Goal: Communication & Community: Answer question/provide support

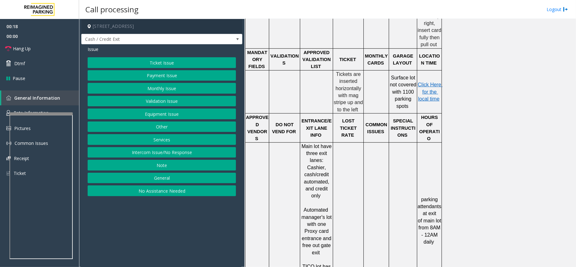
scroll to position [295, 0]
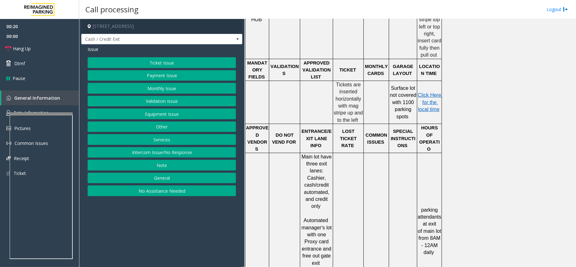
click at [171, 61] on button "Ticket Issue" at bounding box center [162, 62] width 148 height 11
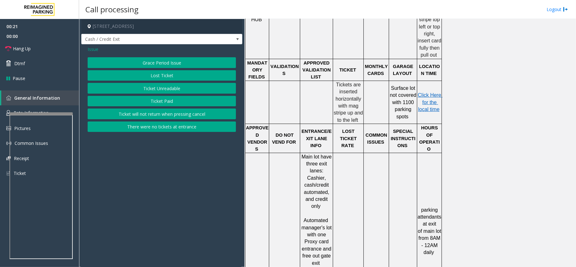
click at [163, 87] on button "Ticket Unreadable" at bounding box center [162, 88] width 148 height 11
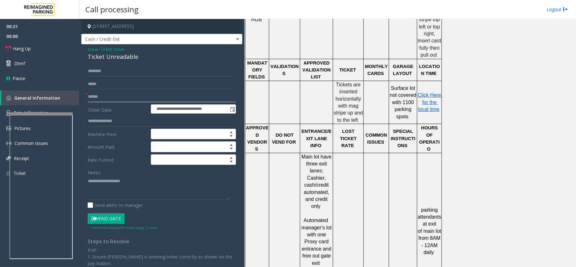
click at [107, 94] on input "text" at bounding box center [162, 96] width 148 height 11
type input "*******"
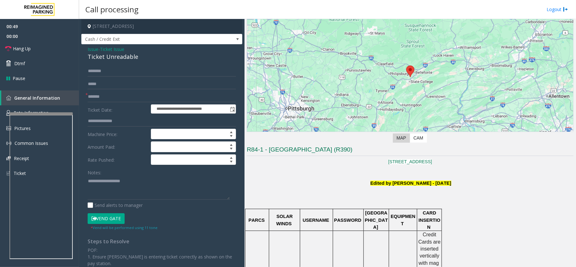
scroll to position [127, 0]
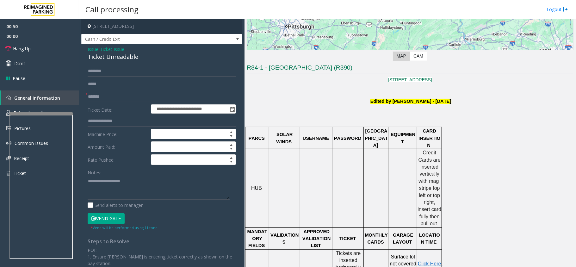
click at [109, 224] on button "Vend Gate" at bounding box center [106, 218] width 37 height 11
drag, startPoint x: 140, startPoint y: 58, endPoint x: 86, endPoint y: 51, distance: 53.6
click at [86, 51] on div "**********" at bounding box center [161, 198] width 161 height 309
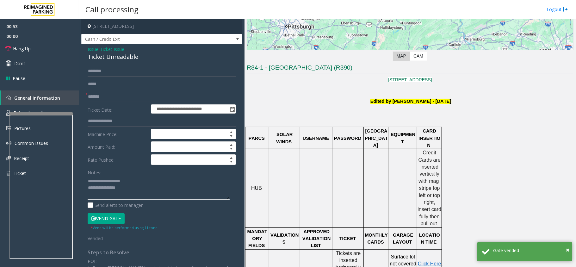
click at [139, 192] on textarea at bounding box center [159, 188] width 142 height 24
click at [44, 52] on link "Hang Up" at bounding box center [39, 48] width 79 height 15
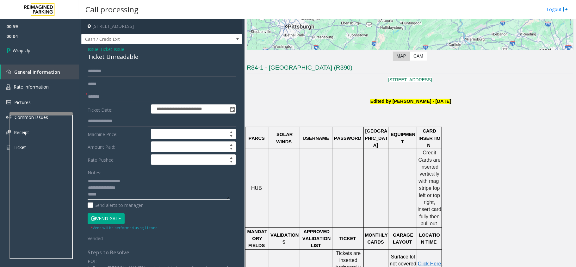
paste textarea "**********"
click at [109, 195] on textarea at bounding box center [159, 188] width 142 height 24
type textarea "**********"
click at [18, 51] on span "Wrap Up" at bounding box center [22, 50] width 18 height 7
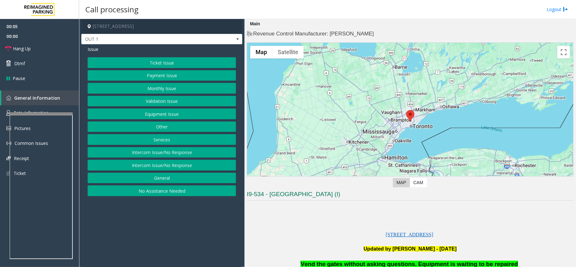
click at [155, 116] on button "Equipment Issue" at bounding box center [162, 114] width 148 height 11
click at [155, 116] on button "Gate / Door Won't Open" at bounding box center [162, 114] width 148 height 11
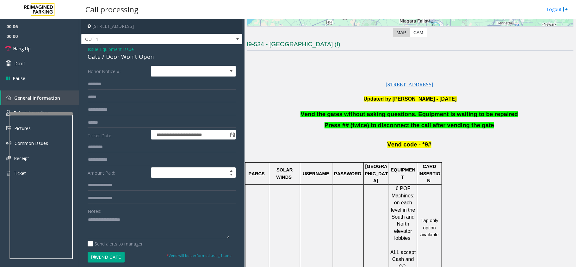
scroll to position [169, 0]
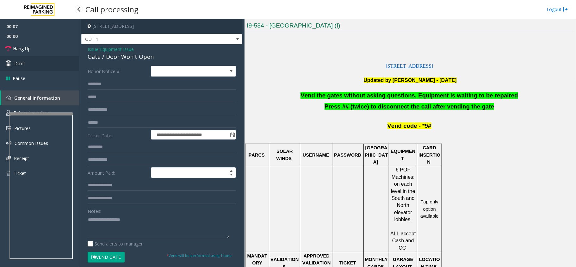
click at [43, 61] on link "Dtmf" at bounding box center [39, 63] width 79 height 15
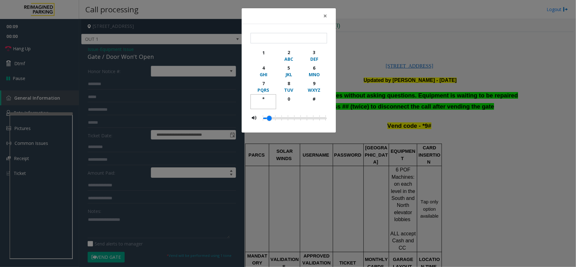
click at [260, 100] on div "*" at bounding box center [263, 99] width 17 height 7
click at [319, 84] on div "9" at bounding box center [314, 83] width 17 height 7
click at [318, 97] on div "#" at bounding box center [314, 99] width 17 height 7
type input "***"
click at [386, 49] on div "× *** 1 2 ABC 3 DEF 4 GHI 5 JKL 6 MNO 7 PQRS 8 TUV 9 WXYZ * 0 #" at bounding box center [288, 133] width 576 height 267
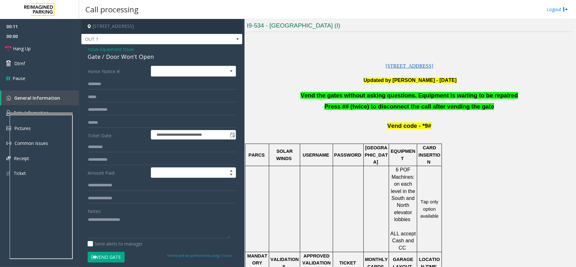
click at [389, 96] on span "Vend the gates without asking questions. Equipment is waiting to be repaired" at bounding box center [409, 95] width 217 height 7
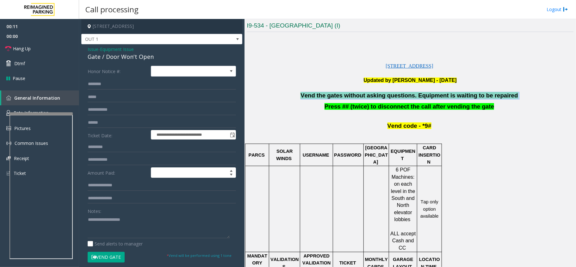
click at [389, 96] on span "Vend the gates without asking questions. Equipment is waiting to be repaired" at bounding box center [409, 95] width 217 height 7
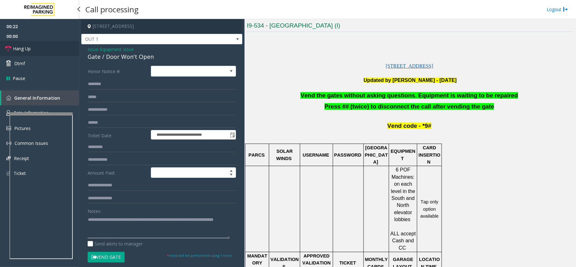
type textarea "**********"
click at [31, 52] on link "Hang Up" at bounding box center [39, 48] width 79 height 15
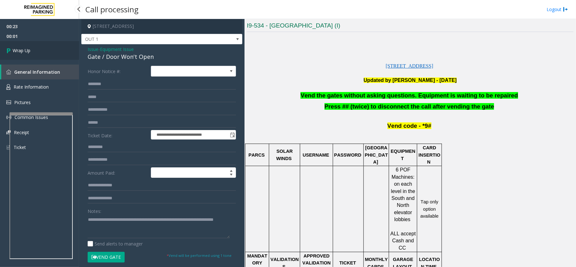
click at [31, 52] on link "Wrap Up" at bounding box center [39, 50] width 79 height 19
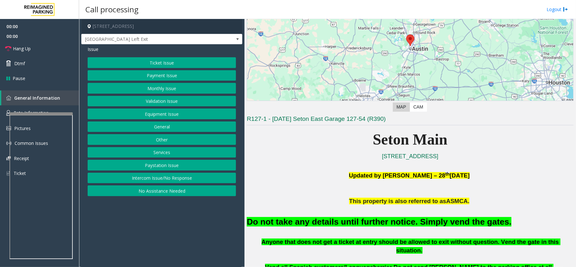
scroll to position [211, 0]
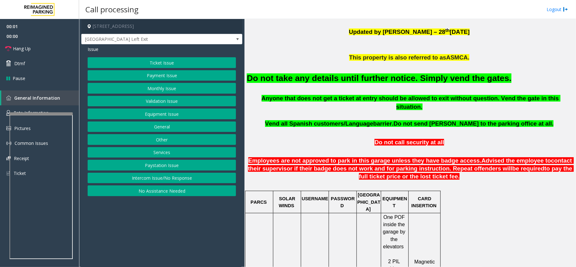
click at [160, 116] on button "Equipment Issue" at bounding box center [162, 114] width 148 height 11
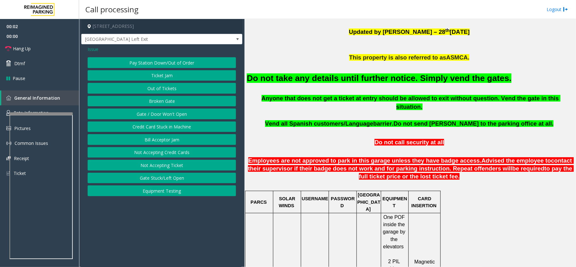
click at [160, 116] on button "Gate / Door Won't Open" at bounding box center [162, 114] width 148 height 11
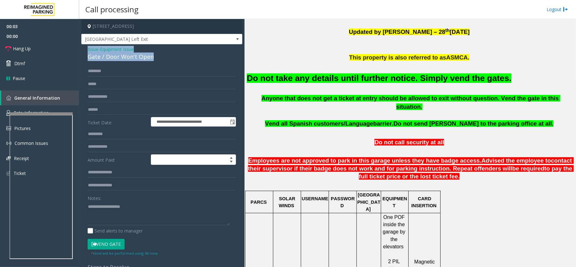
drag, startPoint x: 154, startPoint y: 56, endPoint x: 96, endPoint y: 83, distance: 63.7
click at [87, 50] on div "**********" at bounding box center [161, 191] width 161 height 294
click at [106, 244] on button "Vend Gate" at bounding box center [106, 244] width 37 height 11
click at [387, 84] on h2 "Do not take any details until further notice. Simply vend the gates." at bounding box center [410, 78] width 327 height 12
click at [387, 83] on font "Do not take any details until further notice. Simply vend the gates." at bounding box center [379, 77] width 265 height 9
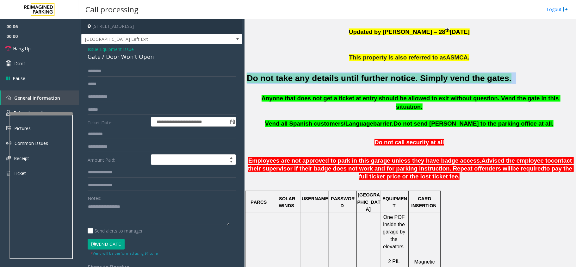
click at [387, 83] on font "Do not take any details until further notice. Simply vend the gates." at bounding box center [379, 77] width 265 height 9
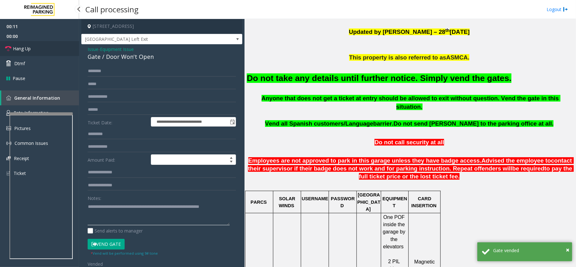
type textarea "**********"
click at [28, 50] on span "Hang Up" at bounding box center [22, 48] width 18 height 7
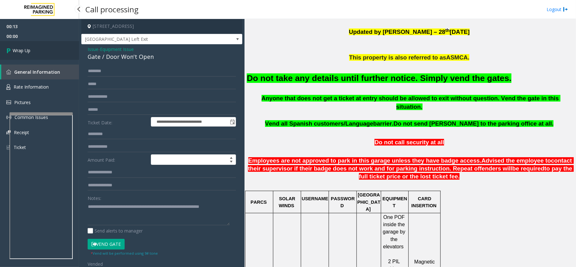
click at [28, 50] on span "Wrap Up" at bounding box center [22, 50] width 18 height 7
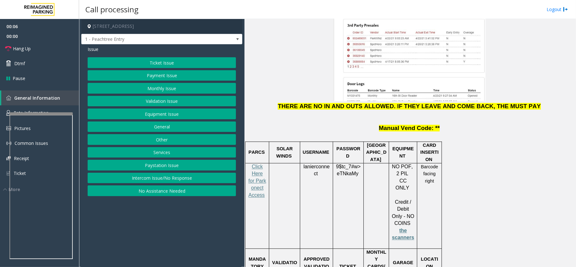
scroll to position [886, 0]
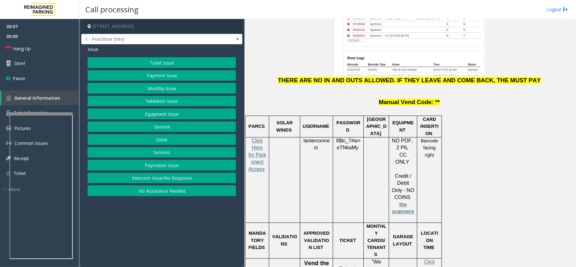
click at [263, 138] on span "Click Here for Parkonect Access" at bounding box center [257, 155] width 18 height 34
click at [317, 138] on span "lanierconnect" at bounding box center [317, 144] width 26 height 13
copy p "lanierconnect"
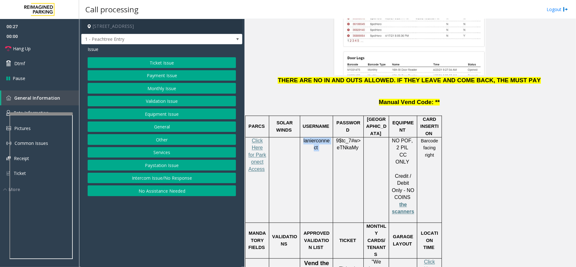
click at [169, 182] on button "Intercom Issue/No Response" at bounding box center [162, 178] width 148 height 11
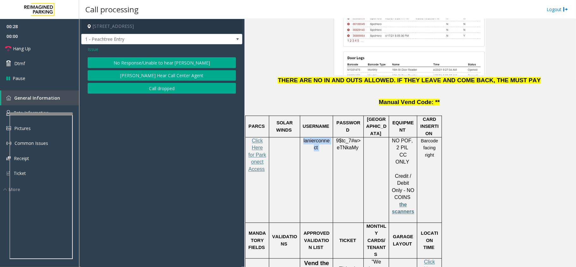
click at [197, 60] on button "No Response/Unable to hear [PERSON_NAME]" at bounding box center [162, 62] width 148 height 11
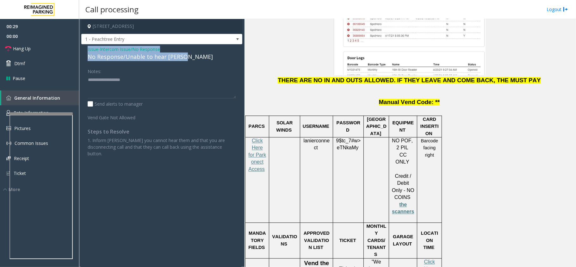
drag, startPoint x: 181, startPoint y: 58, endPoint x: 84, endPoint y: 52, distance: 97.0
click at [84, 52] on div "Issue - Intercom Issue/No Response No Response/Unable to hear [PERSON_NAME] Not…" at bounding box center [161, 103] width 161 height 119
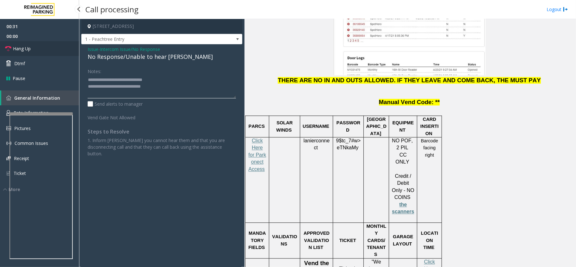
type textarea "**********"
click at [30, 50] on span "Hang Up" at bounding box center [22, 48] width 18 height 7
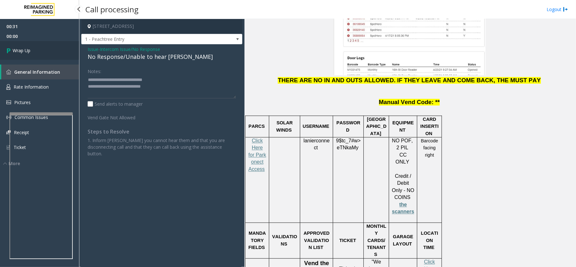
click at [30, 50] on span "Wrap Up" at bounding box center [22, 50] width 18 height 7
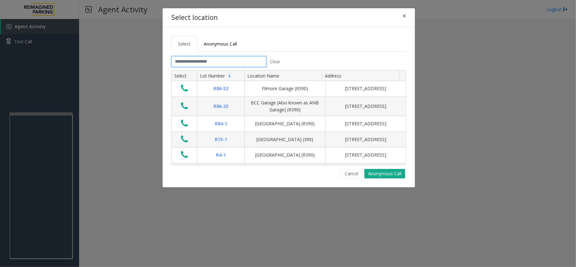
click at [217, 61] on input "text" at bounding box center [219, 61] width 95 height 11
click at [219, 62] on input "text" at bounding box center [219, 61] width 95 height 11
click at [355, 177] on button "Cancel" at bounding box center [352, 173] width 22 height 9
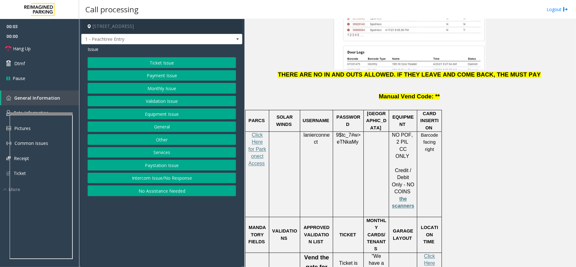
scroll to position [928, 0]
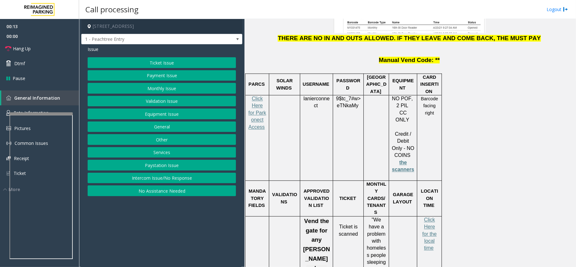
click at [191, 180] on button "Intercom Issue/No Response" at bounding box center [162, 178] width 148 height 11
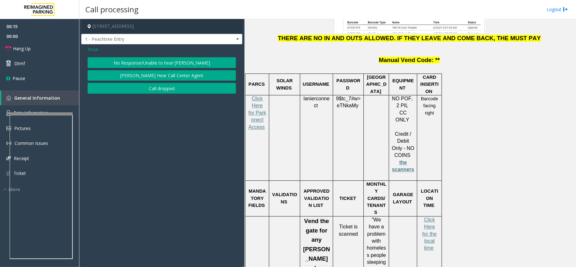
click at [165, 64] on button "No Response/Unable to hear [PERSON_NAME]" at bounding box center [162, 62] width 148 height 11
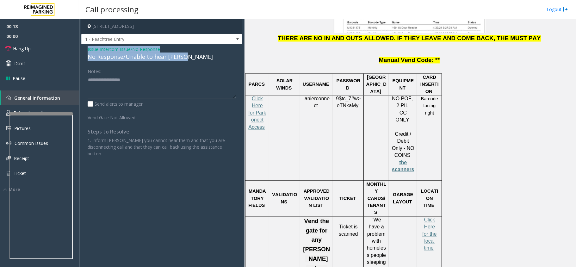
drag, startPoint x: 185, startPoint y: 57, endPoint x: 84, endPoint y: 47, distance: 101.8
click at [84, 47] on div "Issue - Intercom Issue/No Response No Response/Unable to hear [PERSON_NAME] Not…" at bounding box center [161, 103] width 161 height 119
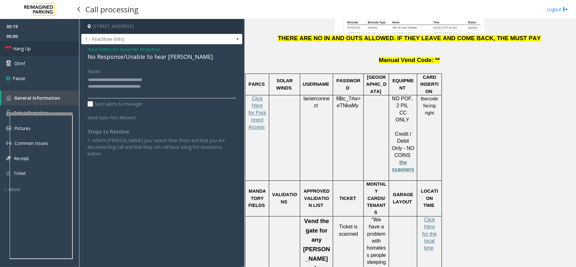
type textarea "**********"
click at [31, 47] on link "Hang Up" at bounding box center [39, 48] width 79 height 15
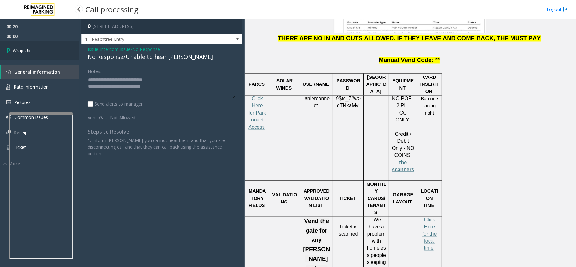
click at [31, 47] on link "Wrap Up" at bounding box center [39, 50] width 79 height 19
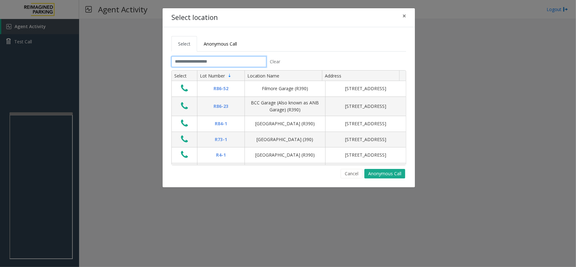
click at [192, 62] on input "text" at bounding box center [219, 61] width 95 height 11
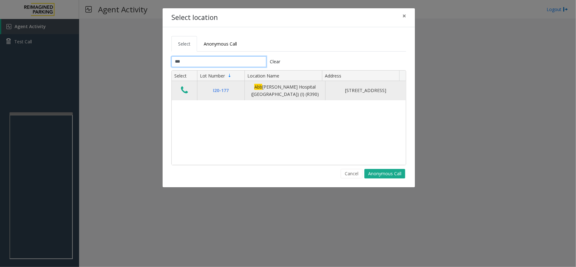
type input "***"
click at [184, 89] on icon "Data table" at bounding box center [184, 90] width 7 height 9
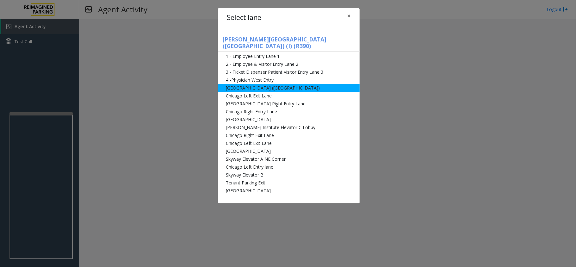
click at [277, 84] on li "[GEOGRAPHIC_DATA] ([GEOGRAPHIC_DATA])" at bounding box center [289, 88] width 142 height 8
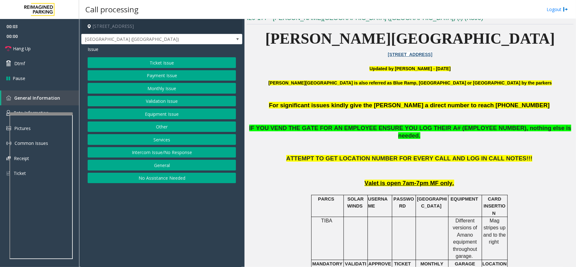
scroll to position [42, 0]
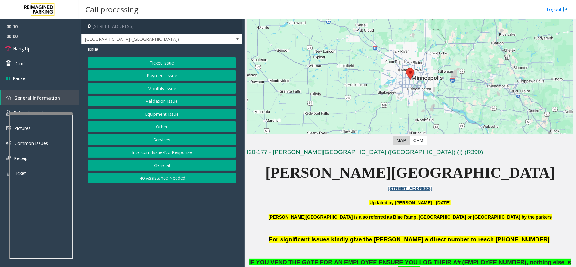
click at [155, 114] on button "Equipment Issue" at bounding box center [162, 114] width 148 height 11
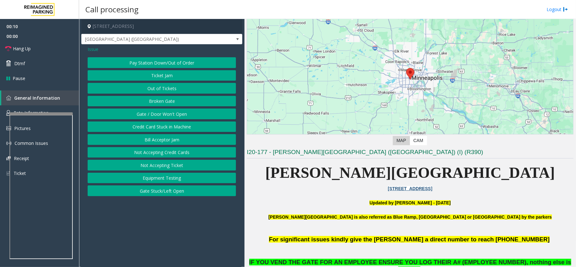
click at [155, 114] on button "Gate / Door Won't Open" at bounding box center [162, 114] width 148 height 11
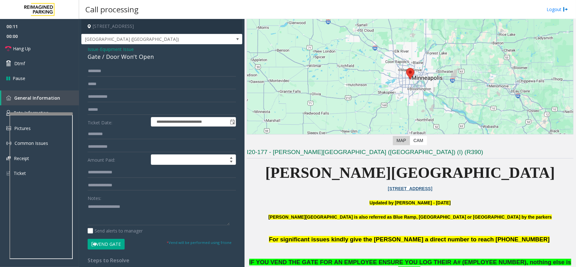
click at [116, 243] on button "Vend Gate" at bounding box center [106, 244] width 37 height 11
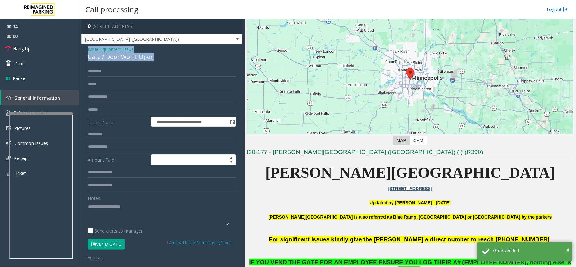
drag, startPoint x: 154, startPoint y: 56, endPoint x: 84, endPoint y: 50, distance: 69.9
click at [84, 50] on div "**********" at bounding box center [161, 206] width 161 height 325
click at [158, 209] on textarea at bounding box center [159, 214] width 142 height 24
click at [160, 219] on textarea at bounding box center [159, 214] width 142 height 24
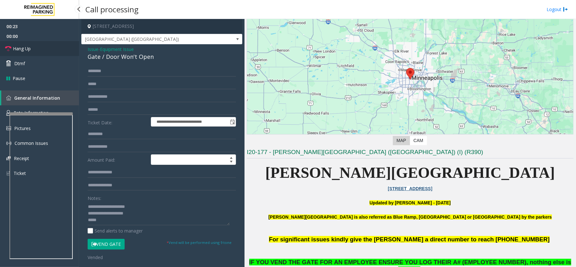
click at [36, 46] on link "Hang Up" at bounding box center [39, 48] width 79 height 15
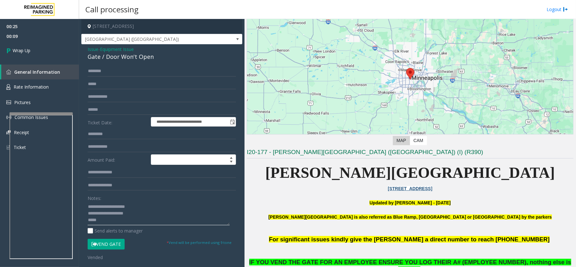
paste textarea "**********"
click at [125, 220] on textarea at bounding box center [159, 214] width 142 height 24
type textarea "**********"
click at [44, 47] on link "Wrap Up" at bounding box center [39, 50] width 79 height 19
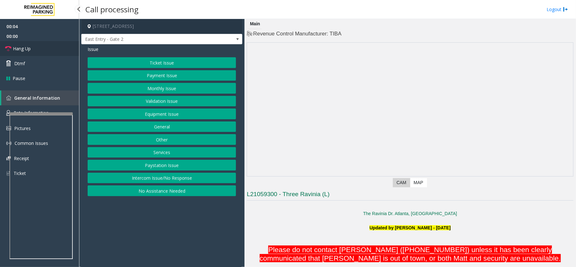
click at [41, 50] on link "Hang Up" at bounding box center [39, 48] width 79 height 15
click at [171, 181] on button "Intercom Issue/No Response" at bounding box center [162, 178] width 148 height 11
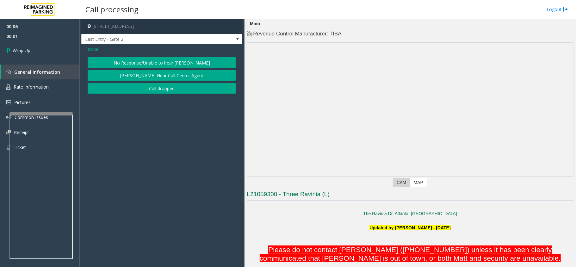
click at [94, 47] on span "Issue" at bounding box center [93, 49] width 11 height 7
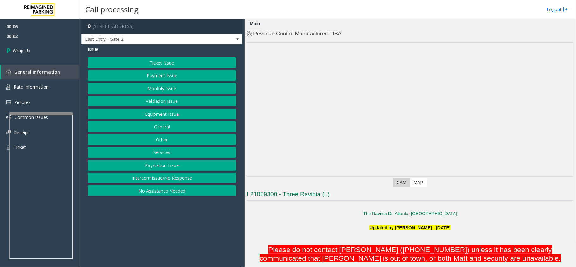
click at [165, 194] on button "No Assistance Needed" at bounding box center [162, 191] width 148 height 11
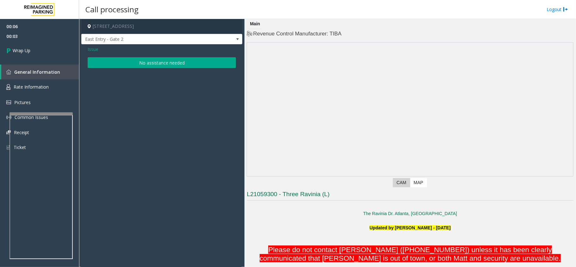
click at [172, 60] on button "No assistance needed" at bounding box center [162, 62] width 148 height 11
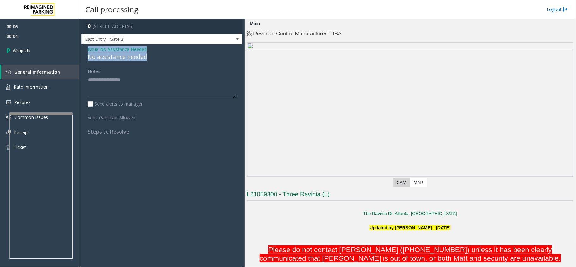
drag, startPoint x: 154, startPoint y: 58, endPoint x: 84, endPoint y: 48, distance: 70.6
click at [84, 48] on div "Issue - No Assistance Needed No assistance needed Notes: Send alerts to manager…" at bounding box center [161, 92] width 161 height 97
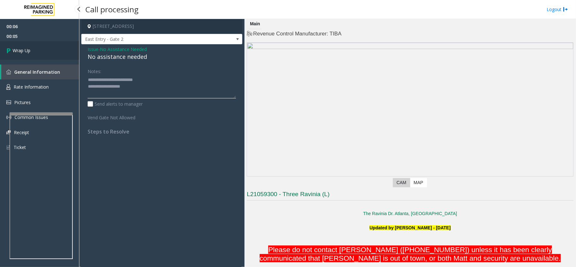
type textarea "**********"
click at [25, 49] on span "Wrap Up" at bounding box center [22, 50] width 18 height 7
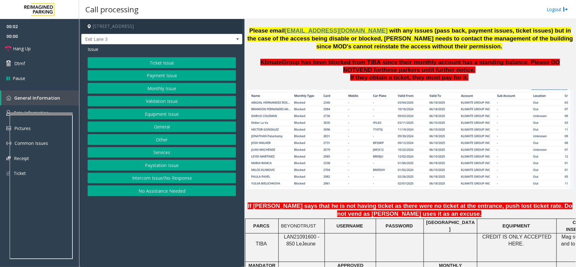
scroll to position [464, 0]
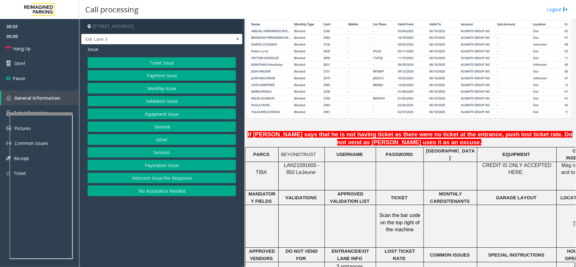
click at [303, 163] on span "LAN21091600 - 850 Le" at bounding box center [301, 169] width 35 height 12
copy span "LAN21091600"
click at [165, 85] on button "Monthly Issue" at bounding box center [162, 88] width 148 height 11
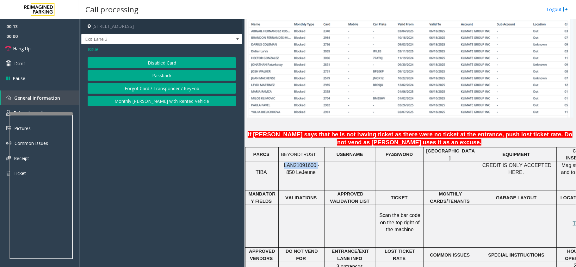
click at [163, 60] on button "Disabled Card" at bounding box center [162, 62] width 148 height 11
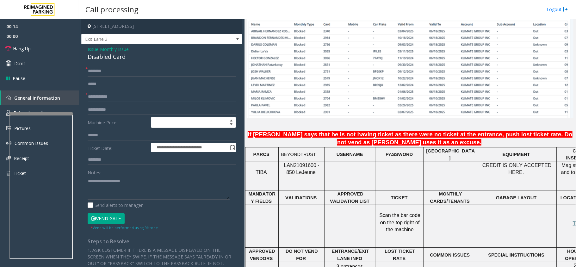
click at [93, 96] on input "text" at bounding box center [162, 96] width 148 height 11
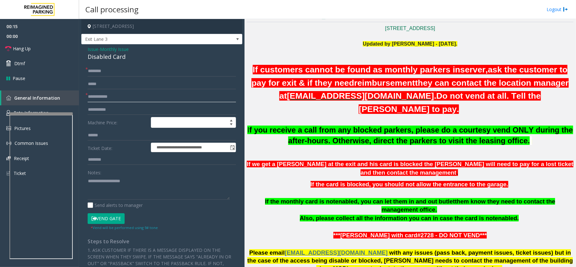
scroll to position [169, 0]
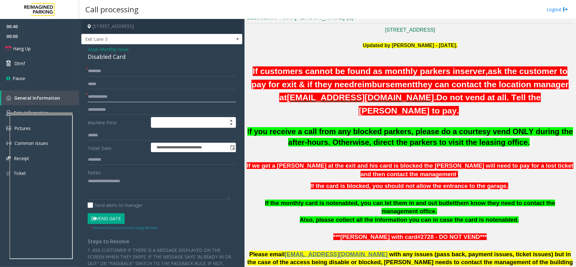
click at [105, 99] on input "text" at bounding box center [162, 96] width 148 height 11
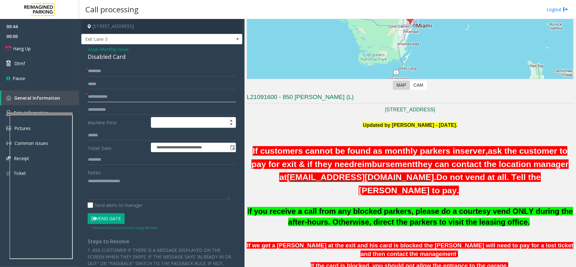
scroll to position [0, 0]
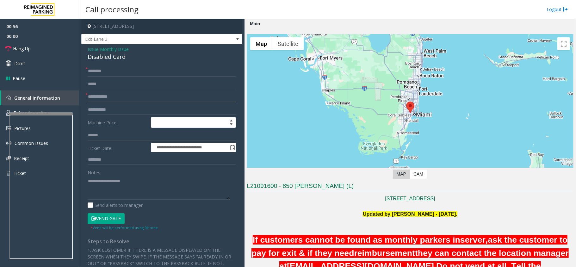
click at [111, 97] on input "text" at bounding box center [162, 96] width 148 height 11
click at [94, 71] on input "text" at bounding box center [162, 71] width 148 height 11
click at [28, 48] on span "Hang Up" at bounding box center [22, 48] width 18 height 7
drag, startPoint x: 113, startPoint y: 72, endPoint x: 82, endPoint y: 73, distance: 31.0
click at [82, 73] on div "**********" at bounding box center [161, 215] width 161 height 342
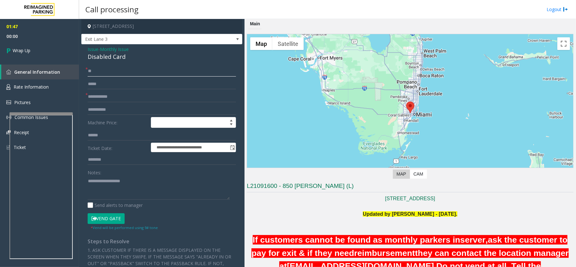
type input "**"
drag, startPoint x: 126, startPoint y: 58, endPoint x: 84, endPoint y: 47, distance: 43.0
click at [84, 47] on div "**********" at bounding box center [161, 215] width 161 height 342
click at [133, 190] on textarea at bounding box center [159, 188] width 142 height 24
click at [132, 192] on textarea at bounding box center [159, 188] width 142 height 24
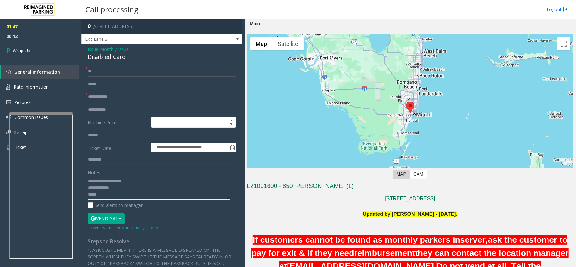
paste textarea "**********"
click at [116, 193] on textarea at bounding box center [159, 188] width 142 height 24
type textarea "**********"
click at [33, 51] on link "Wrap Up" at bounding box center [39, 50] width 79 height 19
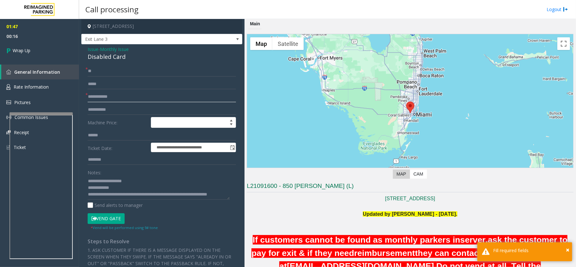
click at [112, 99] on input "text" at bounding box center [162, 96] width 148 height 11
type input "**"
click at [28, 49] on span "Wrap Up" at bounding box center [22, 50] width 18 height 7
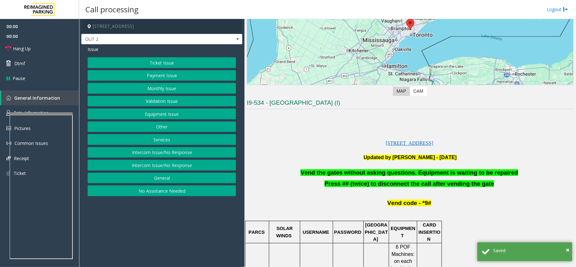
scroll to position [169, 0]
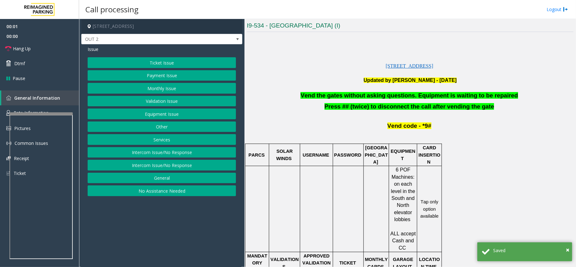
click at [157, 113] on button "Equipment Issue" at bounding box center [162, 114] width 148 height 11
click at [157, 113] on button "Gate / Door Won't Open" at bounding box center [162, 114] width 148 height 11
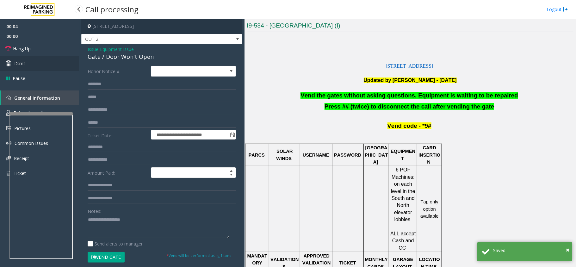
click at [29, 66] on link "Dtmf" at bounding box center [39, 63] width 79 height 15
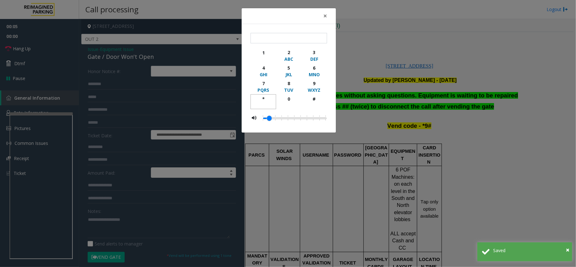
click at [268, 100] on div "*" at bounding box center [263, 99] width 17 height 7
click at [311, 81] on div "9" at bounding box center [314, 83] width 17 height 7
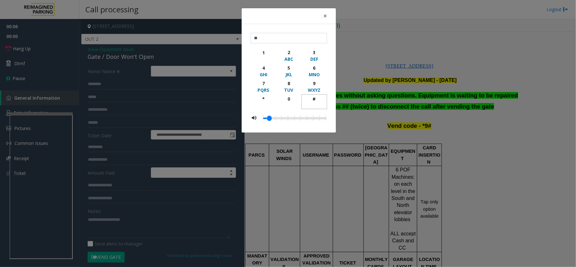
click at [318, 98] on div "#" at bounding box center [314, 99] width 17 height 7
type input "***"
click at [455, 42] on div "× *** 1 2 ABC 3 DEF 4 GHI 5 JKL 6 MNO 7 PQRS 8 TUV 9 WXYZ * 0 #" at bounding box center [288, 133] width 576 height 267
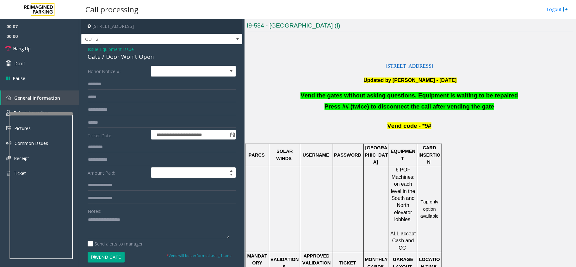
click at [420, 95] on span "Vend the gates without asking questions. Equipment is waiting to be repaired" at bounding box center [409, 95] width 217 height 7
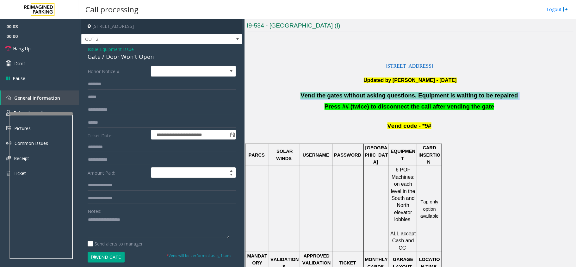
click at [420, 95] on span "Vend the gates without asking questions. Equipment is waiting to be repaired" at bounding box center [409, 95] width 217 height 7
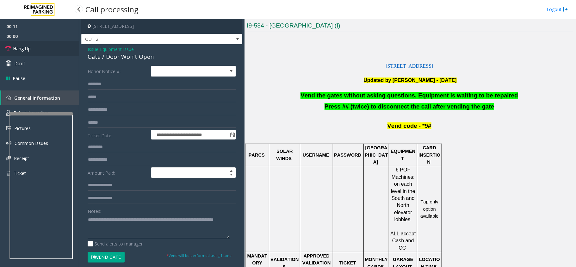
type textarea "**********"
click at [31, 46] on span "Hang Up" at bounding box center [22, 48] width 18 height 7
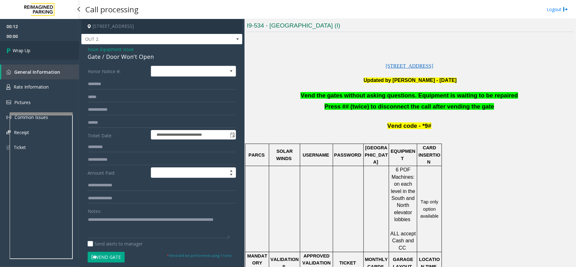
click at [31, 46] on link "Wrap Up" at bounding box center [39, 50] width 79 height 19
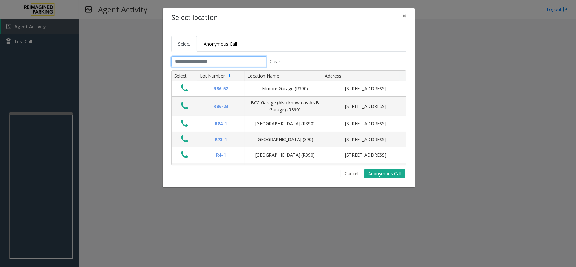
click at [210, 61] on input "text" at bounding box center [219, 61] width 95 height 11
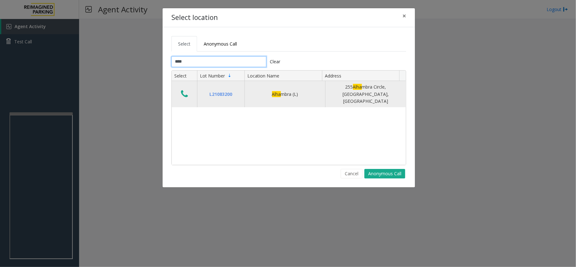
type input "****"
click at [185, 92] on icon "Data table" at bounding box center [184, 94] width 7 height 9
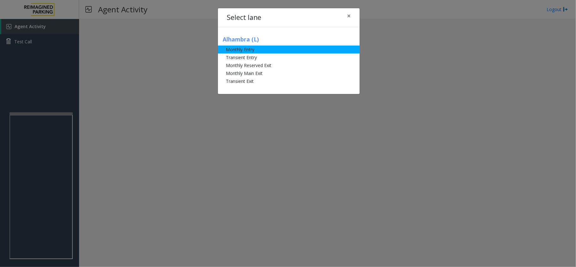
click at [291, 51] on li "Monthly Entry" at bounding box center [289, 50] width 142 height 8
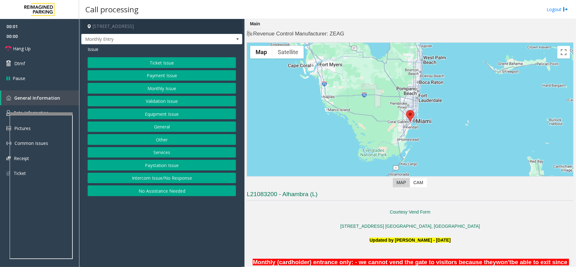
click at [181, 64] on button "Ticket Issue" at bounding box center [162, 62] width 148 height 11
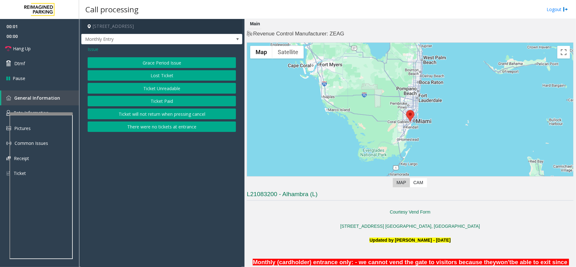
click at [181, 64] on button "Grace Period Issue" at bounding box center [162, 62] width 148 height 11
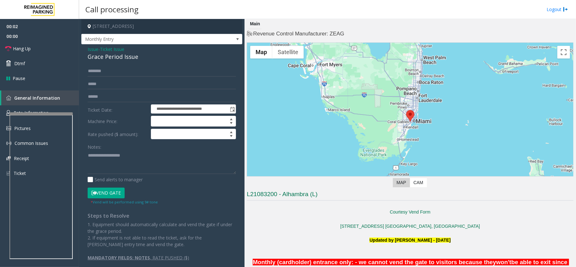
click at [91, 47] on span "Issue" at bounding box center [93, 49] width 11 height 7
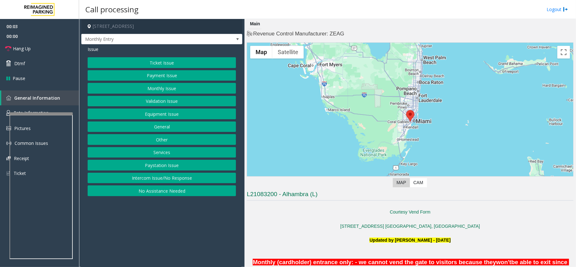
click at [162, 85] on button "Monthly Issue" at bounding box center [162, 88] width 148 height 11
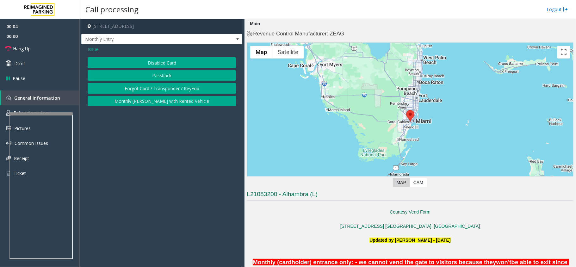
click at [175, 63] on button "Disabled Card" at bounding box center [162, 62] width 148 height 11
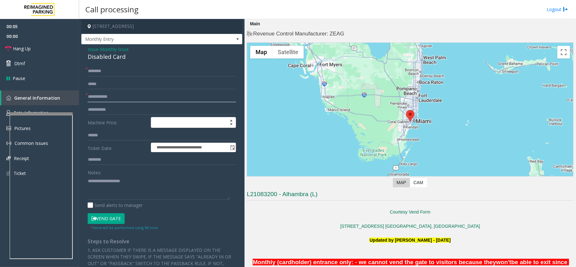
click at [103, 96] on input "text" at bounding box center [162, 96] width 148 height 11
type input "****"
click at [119, 72] on input "text" at bounding box center [162, 71] width 148 height 11
click at [124, 38] on span "Monthly Entry" at bounding box center [146, 39] width 129 height 10
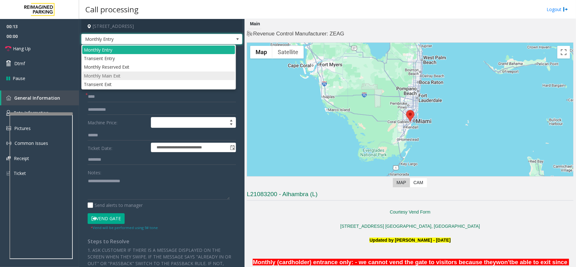
click at [127, 77] on li "Monthly Main Exit" at bounding box center [158, 76] width 153 height 9
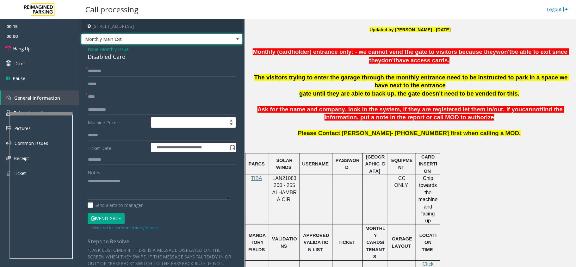
scroll to position [211, 0]
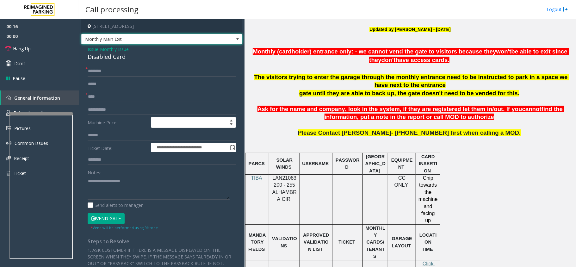
click at [284, 180] on span "LAN21083200 - 255 ALHAMBRA CIR" at bounding box center [285, 188] width 24 height 27
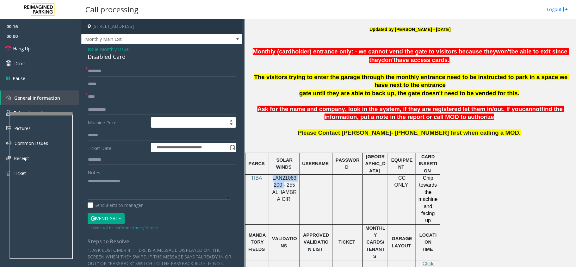
click at [284, 180] on span "LAN21083200 - 255 ALHAMBRA CIR" at bounding box center [285, 188] width 24 height 27
copy span "LAN21083200"
click at [112, 72] on input "text" at bounding box center [162, 71] width 148 height 11
type input "********"
click at [109, 221] on button "Vend Gate" at bounding box center [106, 218] width 37 height 11
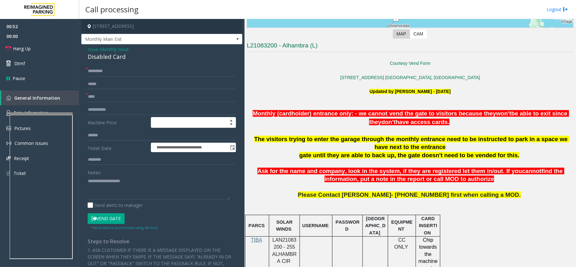
scroll to position [127, 0]
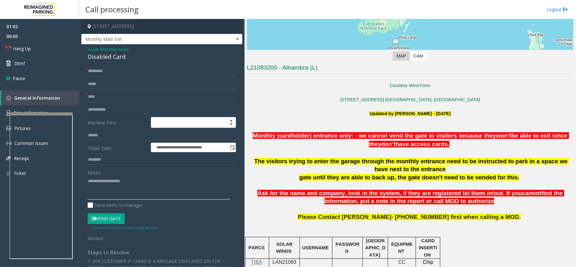
click at [118, 187] on textarea at bounding box center [159, 188] width 142 height 24
click at [35, 50] on link "Hang Up" at bounding box center [39, 48] width 79 height 15
click at [125, 58] on div "Disabled Card" at bounding box center [162, 57] width 148 height 9
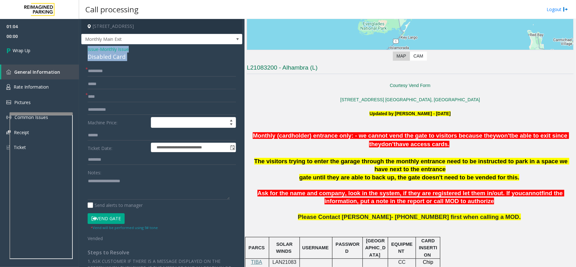
drag, startPoint x: 125, startPoint y: 58, endPoint x: 88, endPoint y: 49, distance: 38.5
click at [88, 49] on div "Issue - Monthly Issue Disabled Card" at bounding box center [162, 53] width 148 height 15
click at [143, 193] on textarea at bounding box center [159, 188] width 142 height 24
click at [142, 194] on textarea at bounding box center [159, 188] width 142 height 24
click at [136, 193] on textarea at bounding box center [159, 188] width 142 height 24
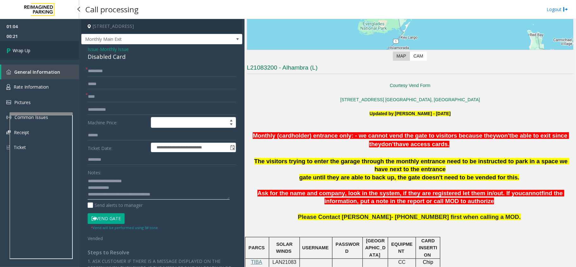
type textarea "**********"
click at [67, 47] on link "Wrap Up" at bounding box center [39, 50] width 79 height 19
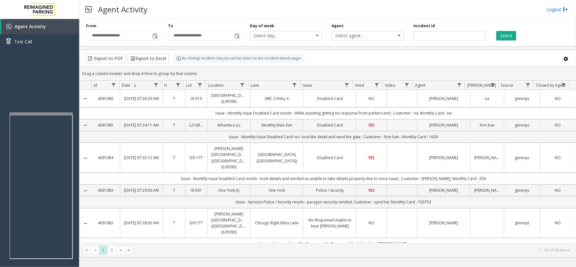
click at [397, 131] on td "Data table" at bounding box center [402, 125] width 30 height 12
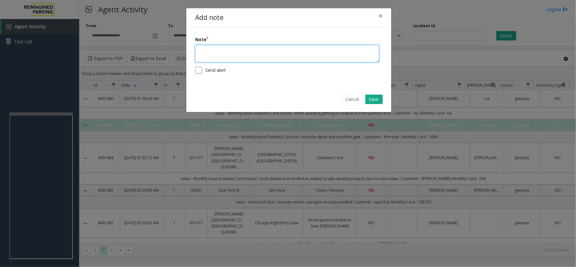
click at [247, 53] on textarea at bounding box center [287, 53] width 184 height 17
type textarea "*********"
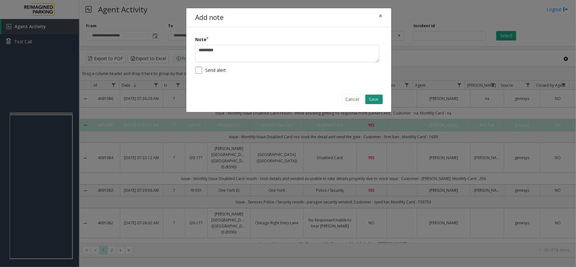
click at [379, 99] on button "Save" at bounding box center [374, 99] width 17 height 9
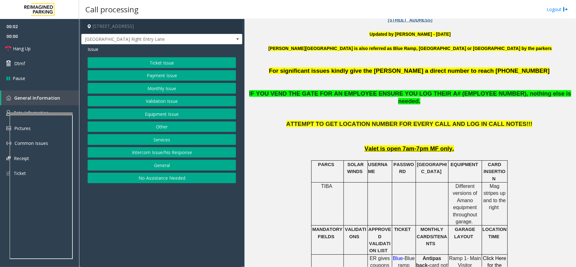
scroll to position [253, 0]
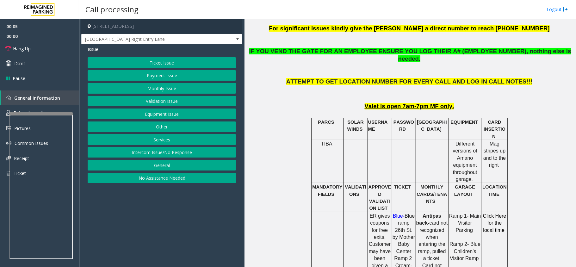
click at [156, 89] on button "Monthly Issue" at bounding box center [162, 88] width 148 height 11
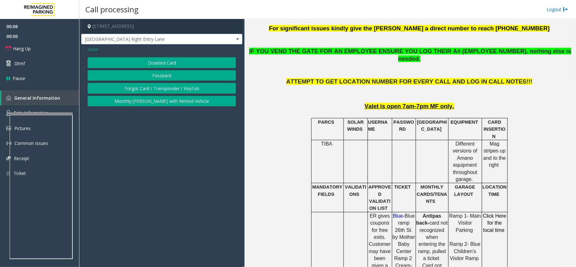
click at [168, 89] on button "Forgot Card / Transponder / KeyFob" at bounding box center [162, 88] width 148 height 11
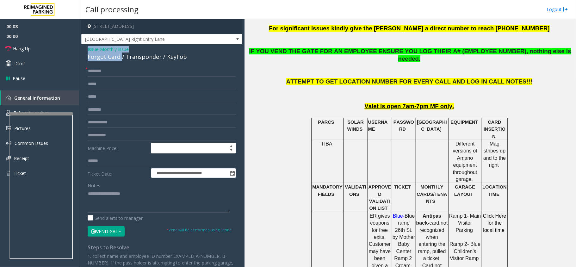
drag, startPoint x: 120, startPoint y: 56, endPoint x: 85, endPoint y: 51, distance: 34.8
click at [85, 51] on div "**********" at bounding box center [161, 198] width 161 height 308
click at [135, 207] on textarea at bounding box center [159, 201] width 142 height 24
click at [135, 204] on textarea at bounding box center [159, 201] width 142 height 24
type textarea "**********"
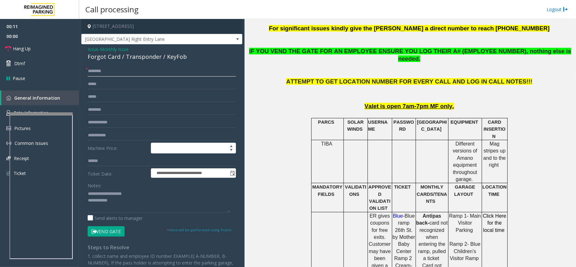
click at [118, 71] on input "text" at bounding box center [162, 71] width 148 height 11
click at [94, 72] on input "*****" at bounding box center [162, 71] width 148 height 11
click at [96, 71] on input "*****" at bounding box center [162, 71] width 148 height 11
click at [99, 72] on input "*****" at bounding box center [162, 71] width 148 height 11
type input "*****"
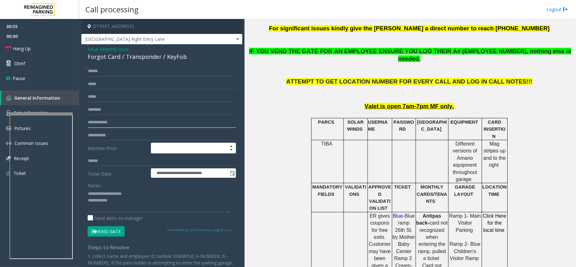
click at [109, 121] on input "text" at bounding box center [162, 122] width 148 height 11
type input "******"
click at [104, 231] on button "Vend Gate" at bounding box center [106, 231] width 37 height 11
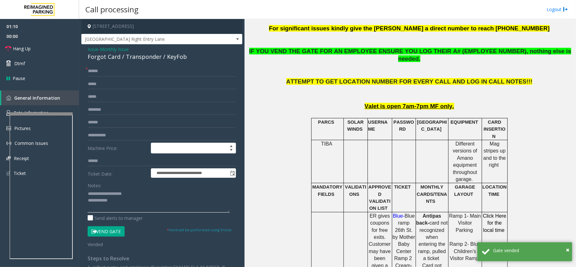
click at [123, 202] on textarea at bounding box center [159, 201] width 142 height 24
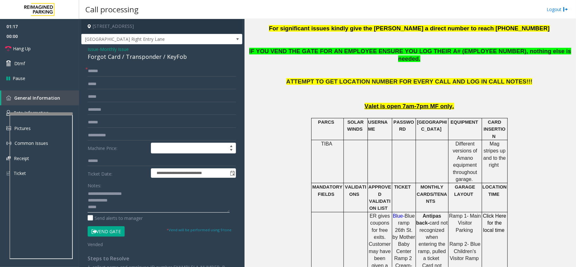
paste textarea "**********"
click at [128, 208] on textarea at bounding box center [159, 201] width 142 height 24
type textarea "**********"
click at [29, 49] on span "Hang Up" at bounding box center [22, 48] width 18 height 7
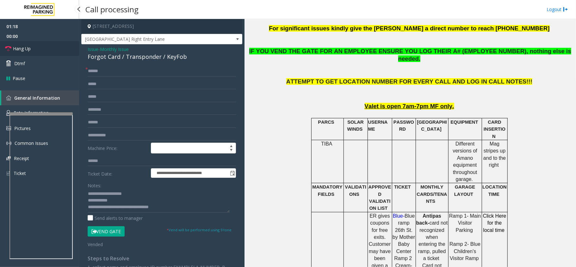
click at [29, 49] on span "Hang Up" at bounding box center [22, 48] width 18 height 7
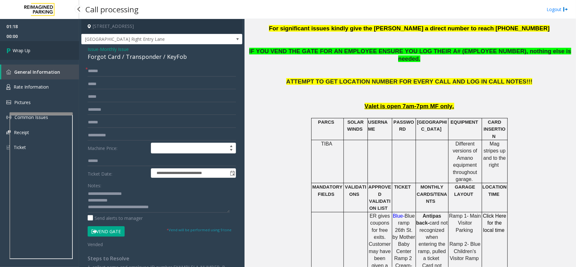
click at [29, 49] on span "Wrap Up" at bounding box center [22, 50] width 18 height 7
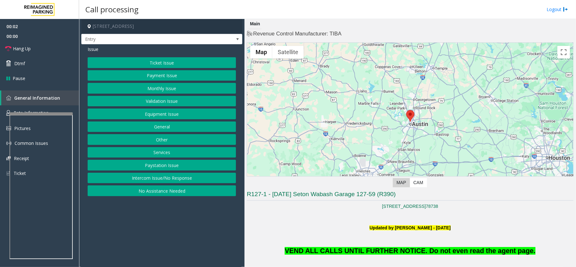
click at [162, 115] on button "Equipment Issue" at bounding box center [162, 114] width 148 height 11
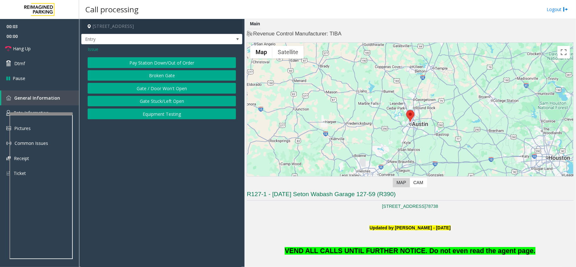
click at [167, 88] on button "Gate / Door Won't Open" at bounding box center [162, 88] width 148 height 11
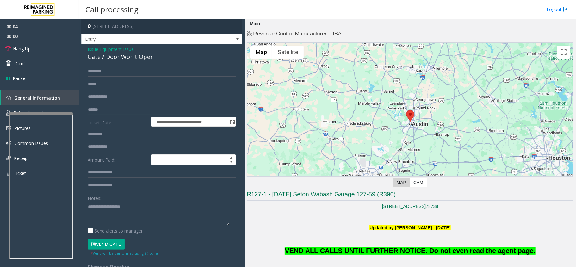
click at [109, 244] on button "Vend Gate" at bounding box center [106, 244] width 37 height 11
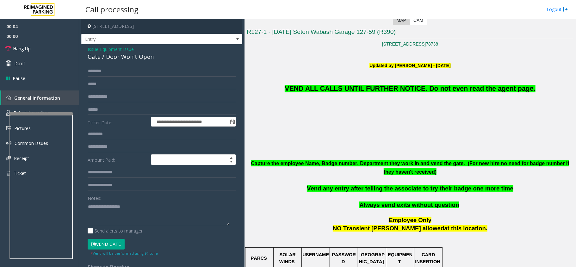
scroll to position [169, 0]
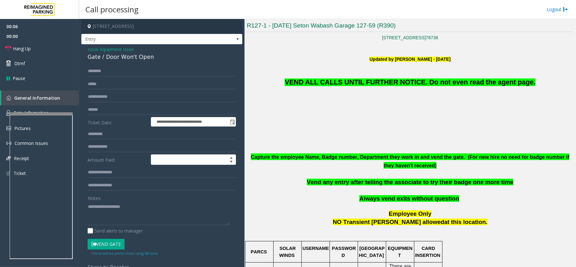
click at [367, 82] on span "VEND ALL CALLS UNTIL FURTHER NOTICE. Do not even read the agent page." at bounding box center [410, 83] width 251 height 8
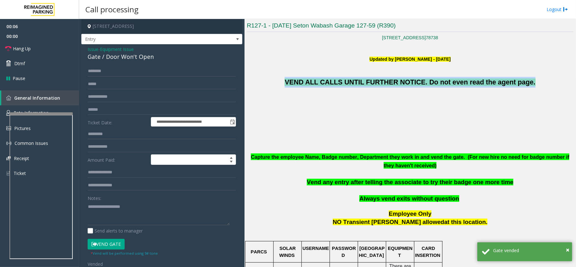
click at [367, 82] on span "VEND ALL CALLS UNTIL FURTHER NOTICE. Do not even read the agent page." at bounding box center [410, 83] width 251 height 8
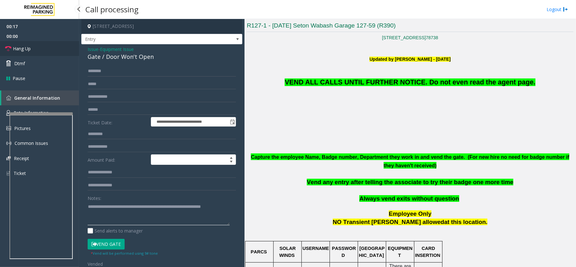
type textarea "**********"
click at [33, 51] on link "Hang Up" at bounding box center [39, 48] width 79 height 15
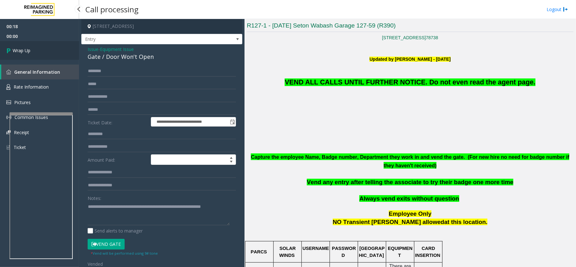
click at [33, 51] on link "Wrap Up" at bounding box center [39, 50] width 79 height 19
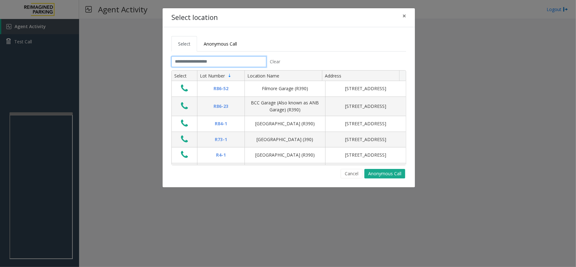
click at [207, 60] on input "text" at bounding box center [219, 61] width 95 height 11
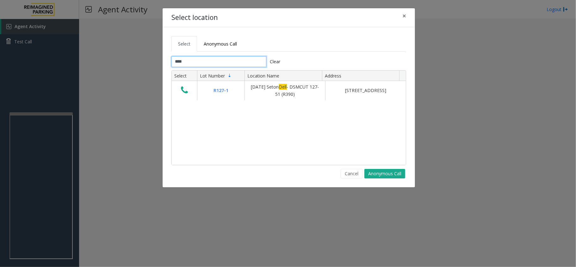
type input "****"
click at [41, 139] on div "Select location × Select Anonymous Call **** Clear Select Lot Number Location N…" at bounding box center [288, 133] width 576 height 267
click at [355, 171] on button "Cancel" at bounding box center [352, 173] width 22 height 9
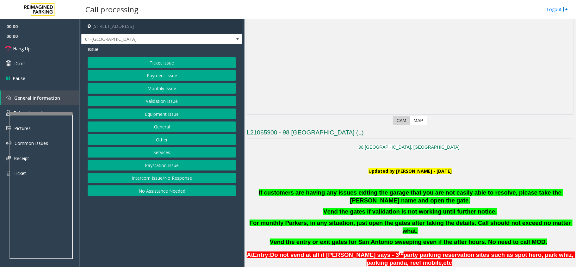
scroll to position [169, 0]
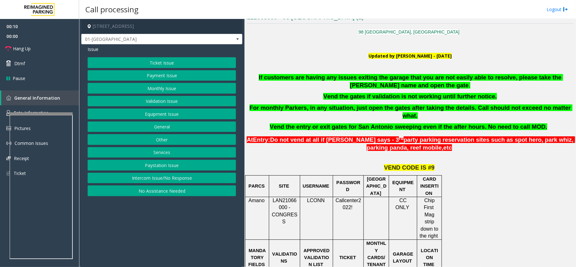
click at [168, 118] on button "Equipment Issue" at bounding box center [162, 114] width 148 height 11
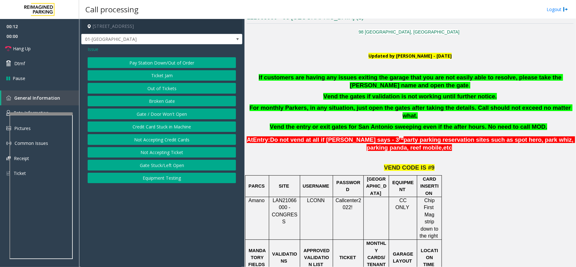
click at [175, 84] on button "Out of Tickets" at bounding box center [162, 88] width 148 height 11
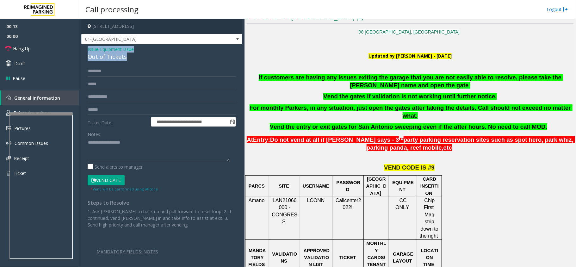
drag, startPoint x: 128, startPoint y: 57, endPoint x: 83, endPoint y: 47, distance: 46.1
click at [83, 47] on div "**********" at bounding box center [161, 162] width 161 height 237
click at [126, 149] on textarea at bounding box center [159, 150] width 142 height 24
type textarea "**********"
click at [121, 70] on input "text" at bounding box center [162, 71] width 148 height 11
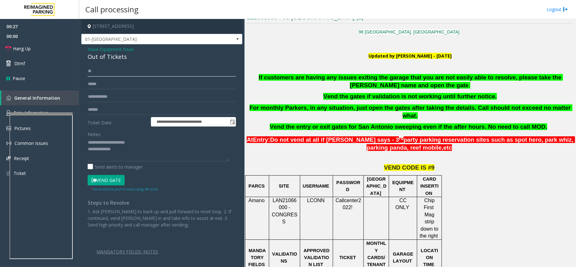
type input "*"
type input "*******"
click at [113, 182] on button "Vend Gate" at bounding box center [106, 180] width 37 height 11
click at [125, 151] on textarea at bounding box center [159, 150] width 142 height 24
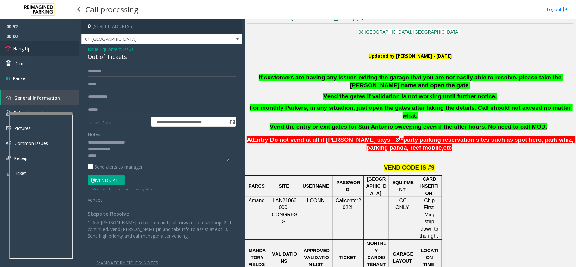
click at [40, 51] on link "Hang Up" at bounding box center [39, 48] width 79 height 15
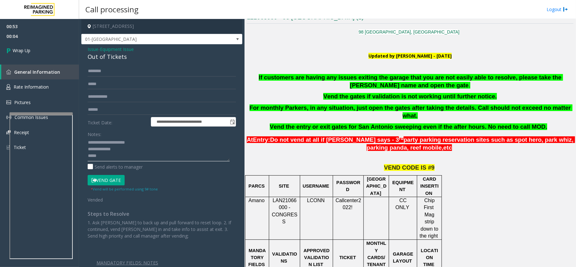
click at [151, 152] on textarea at bounding box center [159, 150] width 142 height 24
paste textarea "**********"
click at [119, 158] on textarea at bounding box center [159, 150] width 142 height 24
paste textarea "**********"
type textarea "**********"
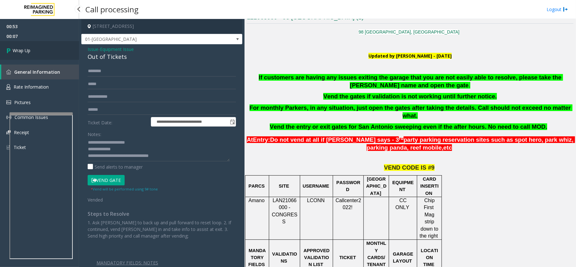
click at [41, 51] on link "Wrap Up" at bounding box center [39, 50] width 79 height 19
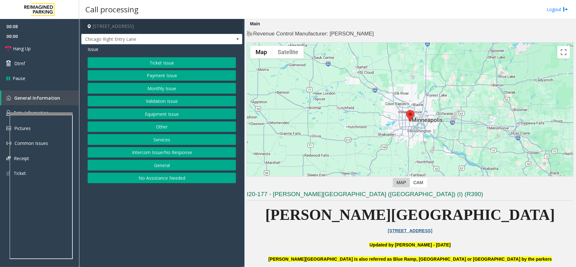
click at [174, 154] on button "Intercom Issue/No Response" at bounding box center [162, 152] width 148 height 11
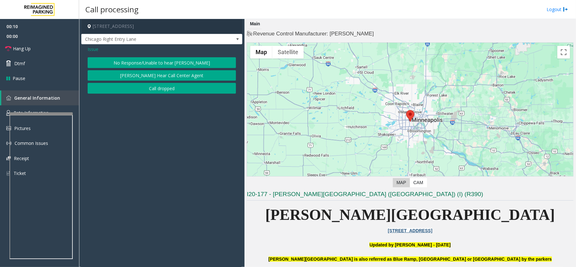
click at [180, 62] on button "No Response/Unable to hear [PERSON_NAME]" at bounding box center [162, 62] width 148 height 11
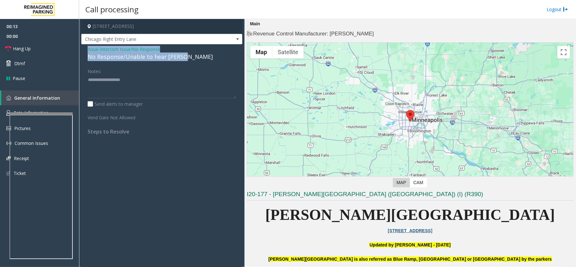
drag, startPoint x: 186, startPoint y: 57, endPoint x: 83, endPoint y: 48, distance: 103.9
click at [83, 48] on div "Issue - Intercom Issue/No Response No Response/Unable to hear [PERSON_NAME] Not…" at bounding box center [161, 92] width 161 height 97
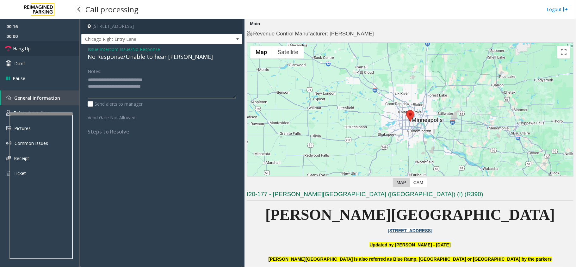
type textarea "**********"
click at [18, 48] on span "Hang Up" at bounding box center [22, 48] width 18 height 7
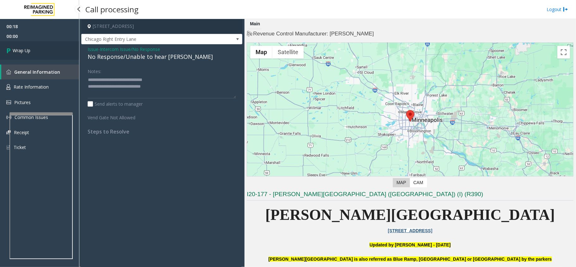
click at [18, 48] on span "Wrap Up" at bounding box center [22, 50] width 18 height 7
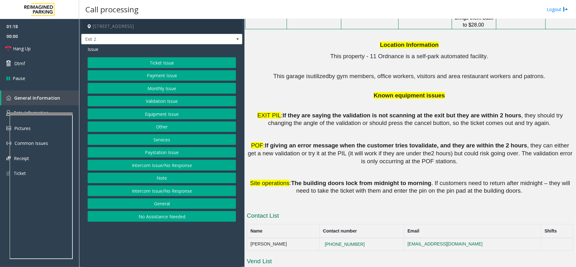
scroll to position [936, 0]
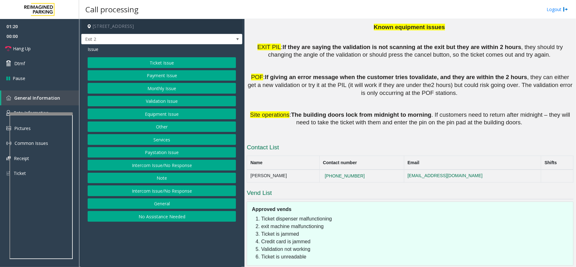
click at [359, 170] on td "[PHONE_NUMBER]" at bounding box center [362, 176] width 85 height 13
copy button "[PHONE_NUMBER]"
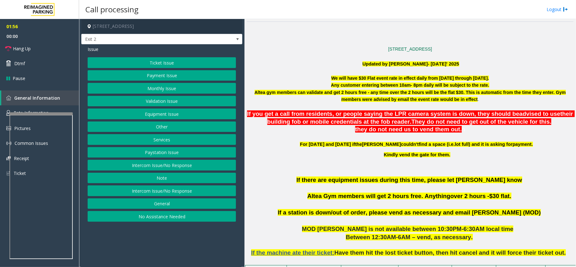
scroll to position [177, 0]
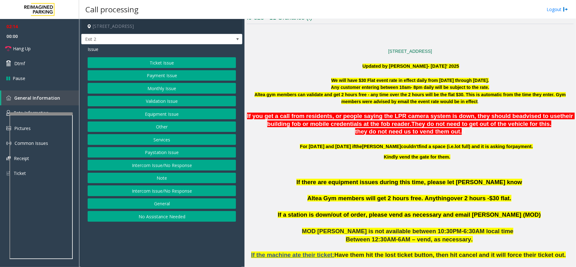
click at [254, 116] on span "If you get a call from residents, or people saying the LPR camera system is dow…" at bounding box center [383, 116] width 272 height 7
click at [257, 116] on span "If you get a call from residents, or people saying the LPR camera system is dow…" at bounding box center [383, 116] width 272 height 7
click at [262, 116] on span "If you get a call from residents, or people saying the LPR camera system is dow…" at bounding box center [383, 116] width 272 height 7
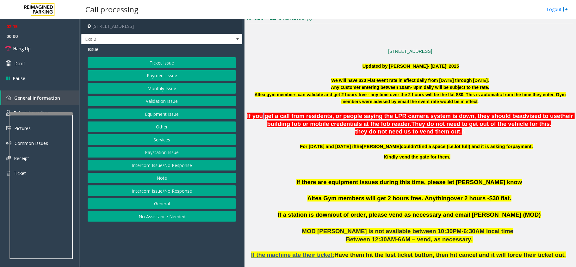
click at [262, 116] on span "If you get a call from residents, or people saying the LPR camera system is dow…" at bounding box center [383, 116] width 272 height 7
click at [269, 116] on span "If you get a call from residents, or people saying the LPR camera system is dow…" at bounding box center [383, 116] width 272 height 7
click at [272, 116] on span "If you get a call from residents, or people saying the LPR camera system is dow…" at bounding box center [383, 116] width 272 height 7
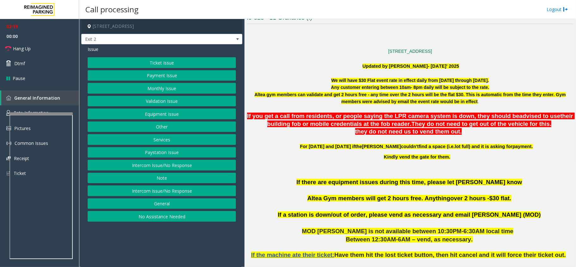
click at [276, 115] on span "If you get a call from residents, or people saying the LPR camera system is dow…" at bounding box center [383, 116] width 272 height 7
click at [287, 116] on span "If you get a call from residents, or people saying the LPR camera system is dow…" at bounding box center [383, 116] width 272 height 7
click at [300, 117] on span "If you get a call from residents, or people saying the LPR camera system is dow…" at bounding box center [383, 116] width 272 height 7
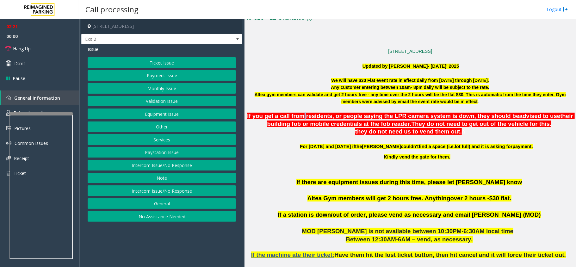
click at [300, 117] on span "If you get a call from residents, or people saying the LPR camera system is dow…" at bounding box center [383, 116] width 272 height 7
click at [324, 116] on span "If you get a call from residents, or people saying the LPR camera system is dow…" at bounding box center [383, 116] width 272 height 7
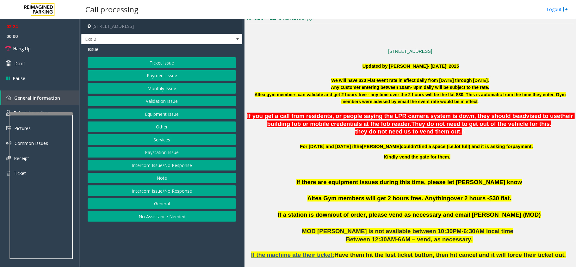
click at [332, 116] on span "If you get a call from residents, or people saying the LPR camera system is dow…" at bounding box center [383, 116] width 272 height 7
click at [350, 116] on span "If you get a call from residents, or people saying the LPR camera system is dow…" at bounding box center [383, 116] width 272 height 7
click at [174, 116] on button "Equipment Issue" at bounding box center [162, 114] width 148 height 11
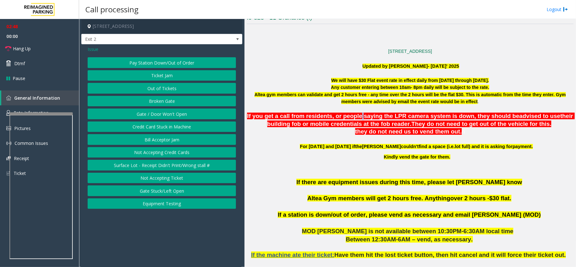
click at [174, 116] on button "Gate / Door Won't Open" at bounding box center [162, 114] width 148 height 11
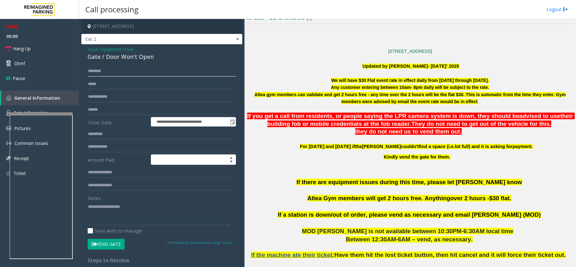
click at [110, 72] on input "text" at bounding box center [162, 71] width 148 height 11
type input "*****"
click at [94, 47] on span "Issue" at bounding box center [93, 49] width 11 height 7
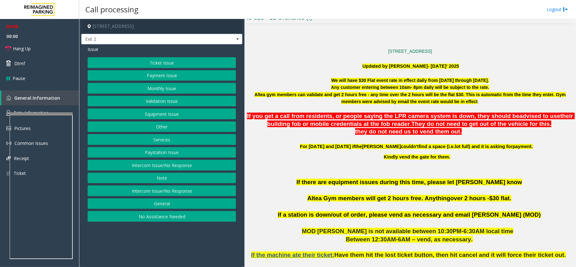
click at [170, 116] on button "Equipment Issue" at bounding box center [162, 114] width 148 height 11
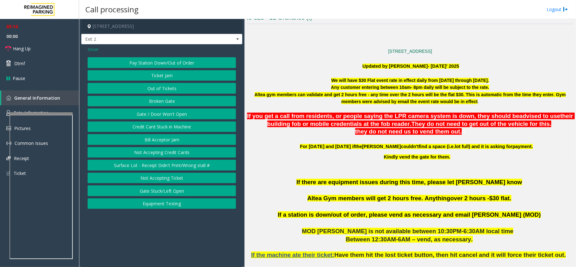
click at [94, 48] on span "Issue" at bounding box center [93, 49] width 11 height 7
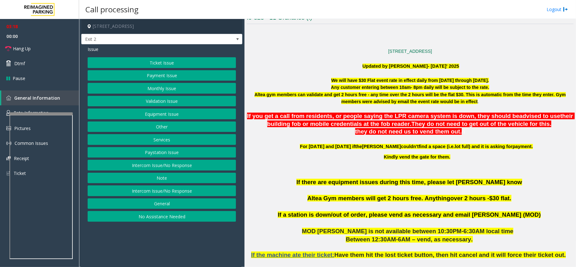
click at [169, 142] on button "Services" at bounding box center [162, 139] width 148 height 11
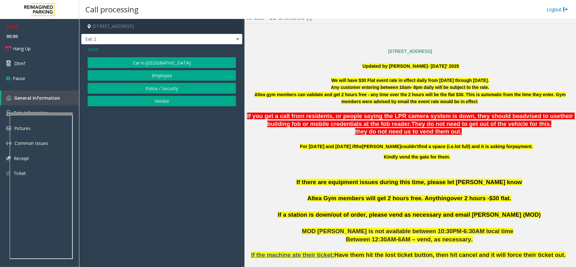
click at [172, 102] on button "Vendor" at bounding box center [162, 101] width 148 height 11
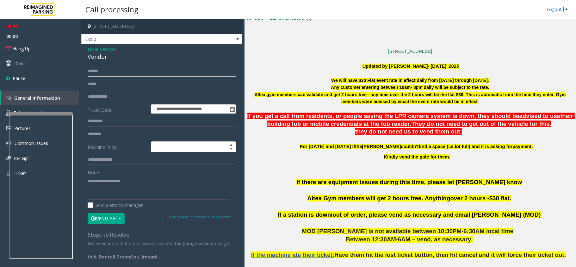
click at [111, 71] on input "*****" at bounding box center [162, 71] width 148 height 11
click at [111, 219] on button "Vend Gate" at bounding box center [106, 218] width 37 height 11
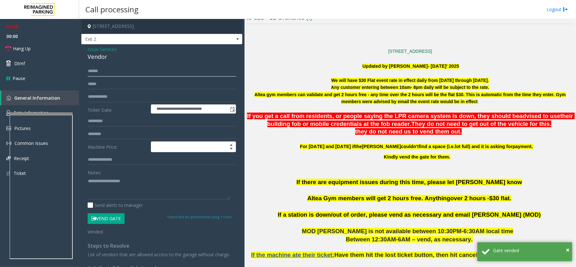
click at [104, 71] on input "*****" at bounding box center [162, 71] width 148 height 11
click at [113, 184] on textarea at bounding box center [159, 188] width 142 height 24
drag, startPoint x: 113, startPoint y: 58, endPoint x: 81, endPoint y: 48, distance: 32.7
click at [81, 48] on div "**********" at bounding box center [161, 167] width 161 height 247
click at [106, 188] on textarea at bounding box center [159, 188] width 142 height 24
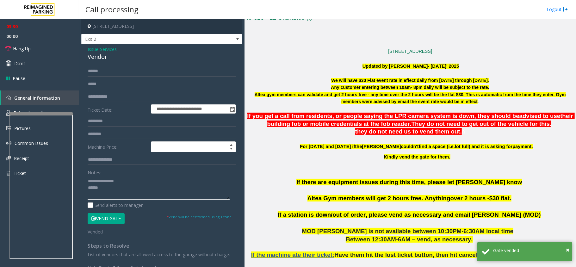
click at [96, 190] on textarea at bounding box center [159, 188] width 142 height 24
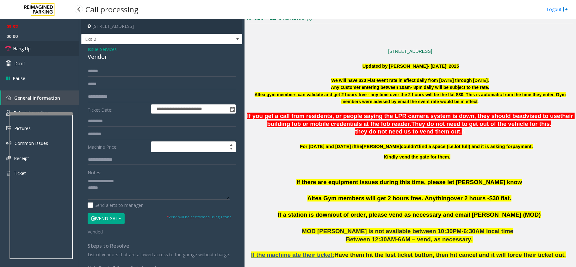
click at [50, 48] on link "Hang Up" at bounding box center [39, 48] width 79 height 15
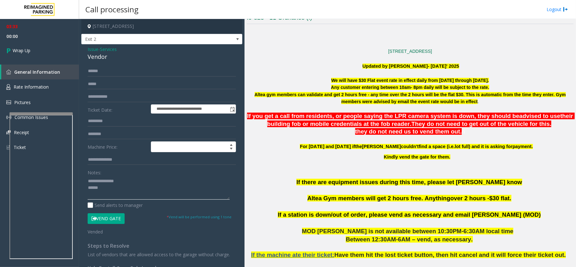
click at [91, 188] on textarea at bounding box center [159, 188] width 142 height 24
type textarea "**********"
click at [33, 48] on link "Wrap Up" at bounding box center [39, 50] width 79 height 19
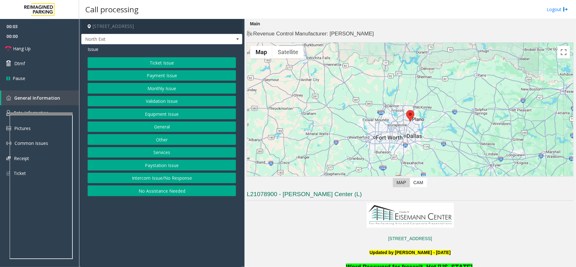
click at [170, 153] on button "Services" at bounding box center [162, 152] width 148 height 11
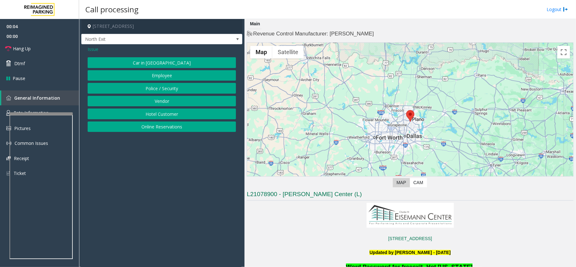
click at [165, 116] on button "Hotel Customer" at bounding box center [162, 114] width 148 height 11
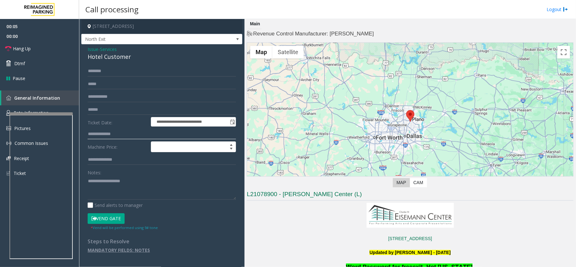
click at [130, 133] on input "text" at bounding box center [162, 134] width 148 height 11
drag, startPoint x: 133, startPoint y: 58, endPoint x: 85, endPoint y: 47, distance: 49.3
click at [85, 47] on div "**********" at bounding box center [161, 152] width 161 height 216
click at [141, 189] on textarea at bounding box center [162, 188] width 148 height 24
type textarea "**********"
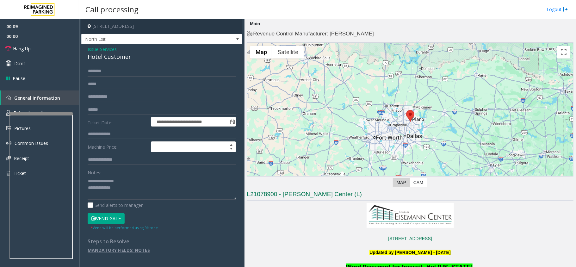
click at [107, 135] on input "text" at bounding box center [162, 134] width 148 height 11
type input "****"
click at [112, 66] on input "text" at bounding box center [162, 71] width 148 height 11
click at [137, 186] on textarea at bounding box center [162, 188] width 148 height 24
type textarea "**********"
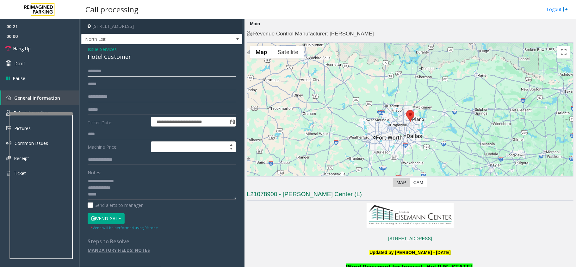
click at [109, 71] on input "text" at bounding box center [162, 71] width 148 height 11
type input "*"
click at [112, 217] on button "Vend Gate" at bounding box center [106, 218] width 37 height 11
click at [116, 198] on textarea at bounding box center [162, 188] width 148 height 24
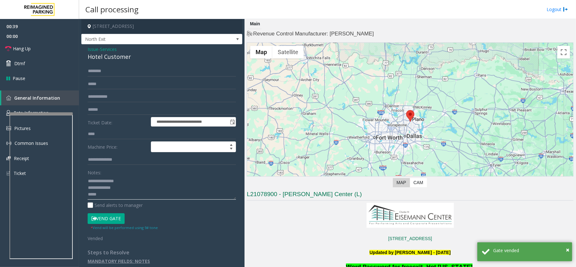
paste textarea "**********"
click at [123, 197] on textarea at bounding box center [162, 188] width 148 height 24
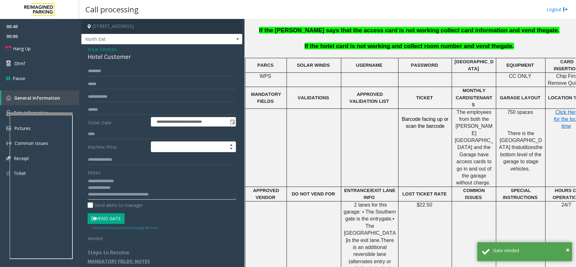
scroll to position [253, 0]
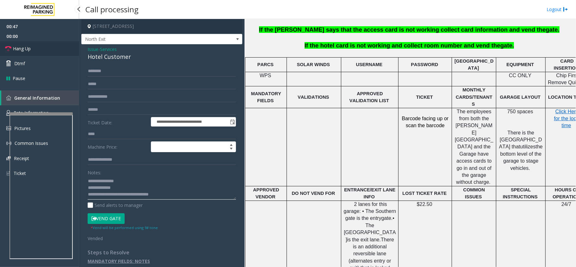
type textarea "**********"
click at [27, 50] on span "Hang Up" at bounding box center [22, 48] width 18 height 7
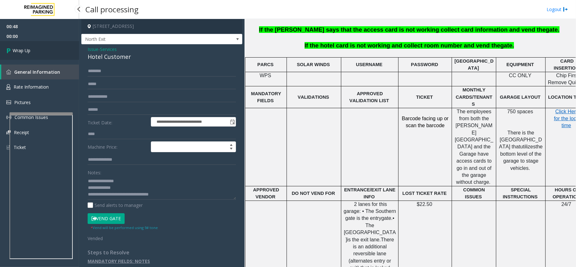
click at [27, 50] on span "Wrap Up" at bounding box center [22, 50] width 18 height 7
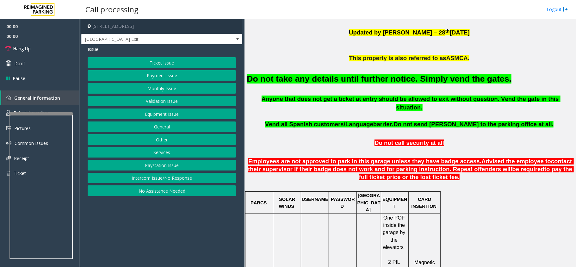
scroll to position [211, 0]
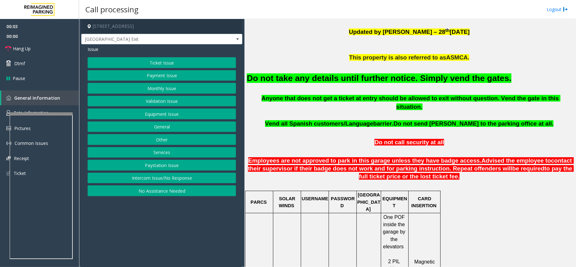
click at [167, 115] on button "Equipment Issue" at bounding box center [162, 114] width 148 height 11
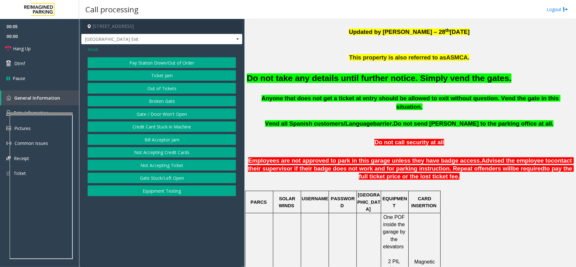
click at [95, 50] on span "Issue" at bounding box center [93, 49] width 11 height 7
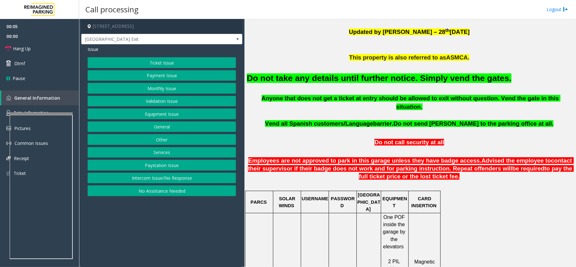
click at [165, 93] on button "Monthly Issue" at bounding box center [162, 88] width 148 height 11
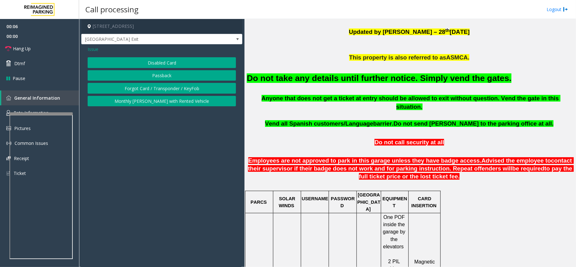
click at [161, 62] on button "Disabled Card" at bounding box center [162, 62] width 148 height 11
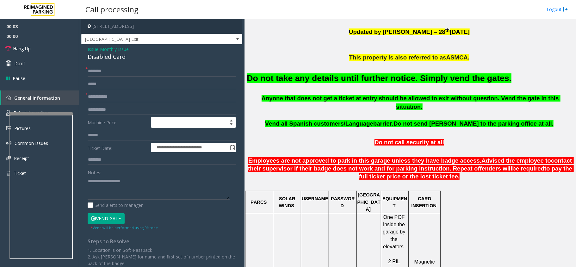
click at [112, 220] on button "Vend Gate" at bounding box center [106, 218] width 37 height 11
click at [387, 76] on font "Do not take any details until further notice. Simply vend the gates." at bounding box center [379, 77] width 265 height 9
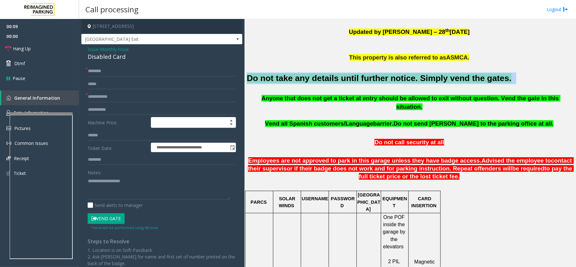
click at [387, 76] on font "Do not take any details until further notice. Simply vend the gates." at bounding box center [379, 77] width 265 height 9
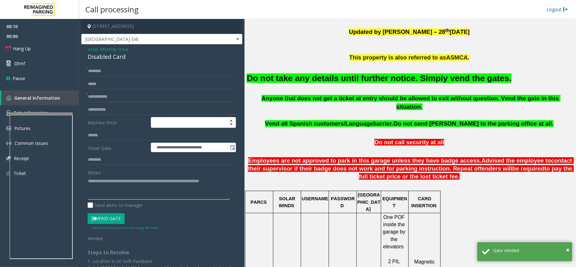
type textarea "**********"
click at [141, 68] on input "text" at bounding box center [162, 71] width 148 height 11
type input "**"
click at [141, 95] on input "text" at bounding box center [162, 96] width 148 height 11
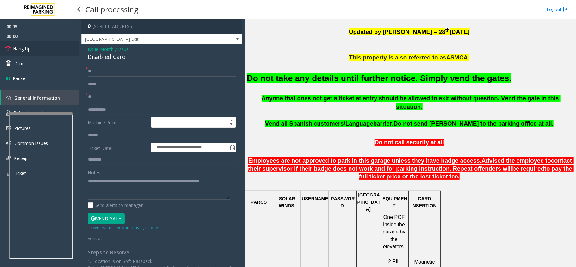
type input "**"
click at [35, 51] on link "Hang Up" at bounding box center [39, 48] width 79 height 15
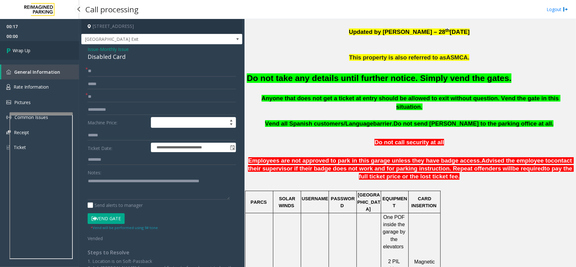
click at [34, 51] on link "Wrap Up" at bounding box center [39, 50] width 79 height 19
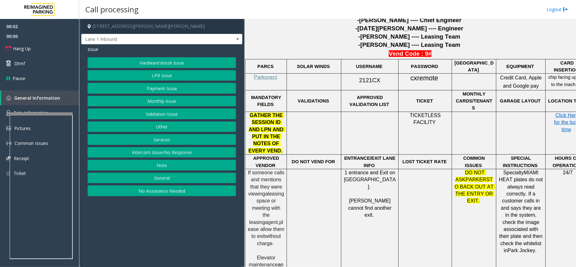
scroll to position [337, 0]
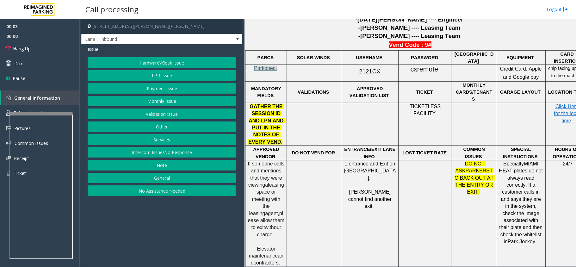
click at [269, 66] on span "Parkonect" at bounding box center [265, 68] width 23 height 5
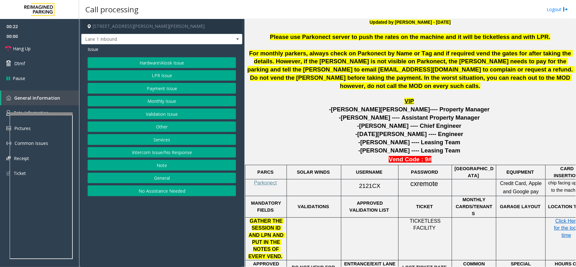
scroll to position [211, 0]
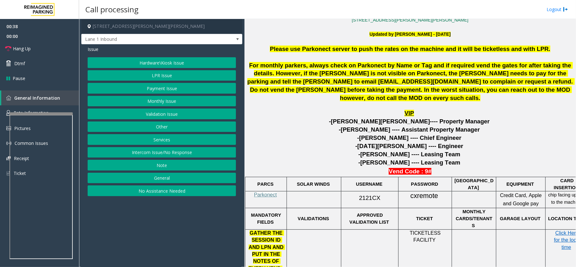
click at [173, 75] on button "LPR Issue" at bounding box center [162, 75] width 148 height 11
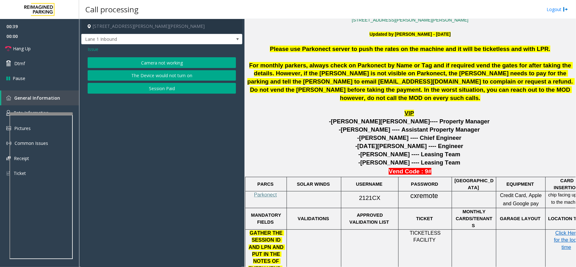
click at [179, 64] on button "Camera not working" at bounding box center [162, 62] width 148 height 11
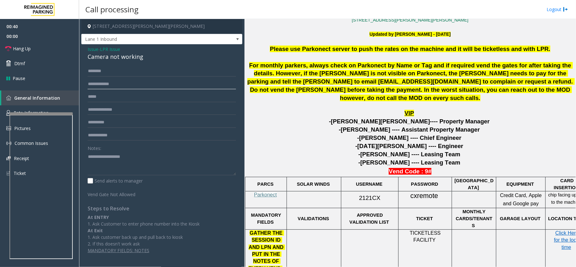
click at [123, 86] on input "text" at bounding box center [162, 84] width 148 height 11
click at [371, 196] on span "2121CX" at bounding box center [369, 198] width 21 height 7
copy p "2121CX"
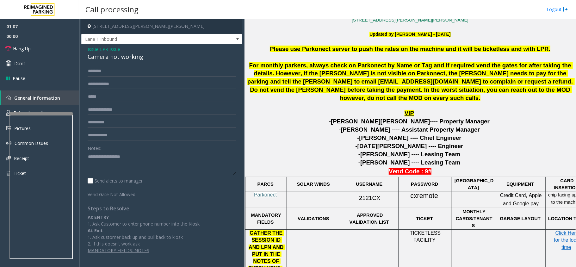
click at [113, 85] on input "text" at bounding box center [162, 84] width 148 height 11
type input "******"
click at [119, 73] on input "text" at bounding box center [162, 71] width 148 height 11
type input "****"
click at [112, 84] on input "******" at bounding box center [162, 84] width 148 height 11
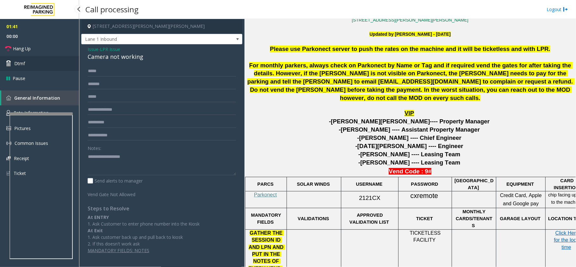
click at [19, 63] on span "Dtmf" at bounding box center [19, 63] width 11 height 7
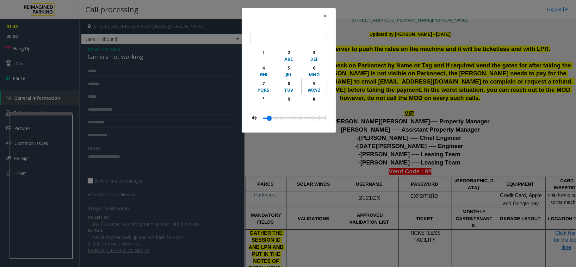
click at [316, 84] on div "9" at bounding box center [314, 83] width 17 height 7
click at [316, 93] on div "WXYZ" at bounding box center [314, 90] width 17 height 7
click at [315, 100] on div "#" at bounding box center [314, 99] width 17 height 7
click at [317, 84] on div "9" at bounding box center [314, 83] width 17 height 7
click at [314, 95] on button "#" at bounding box center [315, 101] width 26 height 15
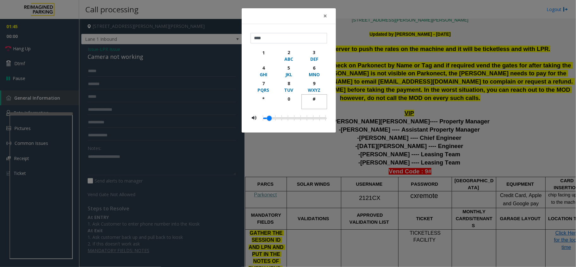
type input "*****"
click at [486, 145] on div "× ***** 1 2 ABC 3 DEF 4 GHI 5 JKL 6 MNO 7 PQRS 8 TUV 9 WXYZ * 0 #" at bounding box center [288, 133] width 576 height 267
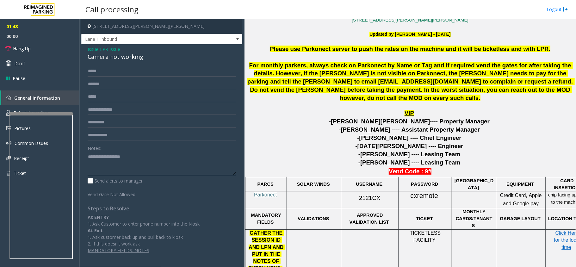
click at [103, 154] on textarea at bounding box center [162, 164] width 148 height 24
drag, startPoint x: 146, startPoint y: 58, endPoint x: 85, endPoint y: 48, distance: 61.9
click at [85, 48] on div "Issue - LPR Issue Camera not working **** ****** Notes: Send alerts to manager …" at bounding box center [161, 152] width 161 height 216
click at [28, 47] on span "Hang Up" at bounding box center [22, 48] width 18 height 7
click at [146, 166] on textarea at bounding box center [162, 164] width 148 height 24
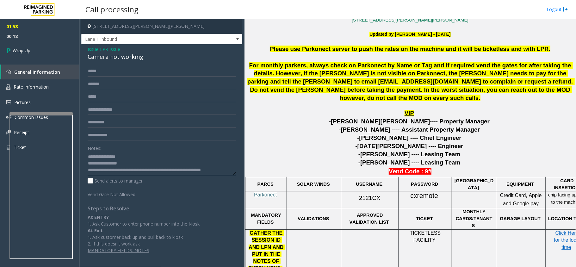
scroll to position [4, 0]
type textarea "**********"
click at [18, 55] on link "Wrap Up" at bounding box center [39, 50] width 79 height 19
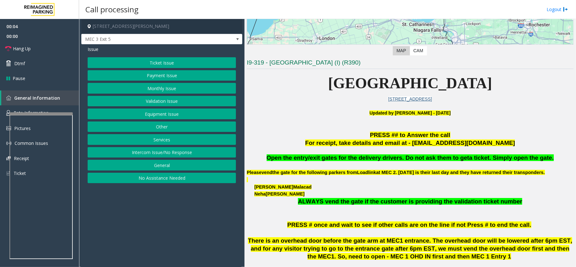
scroll to position [169, 0]
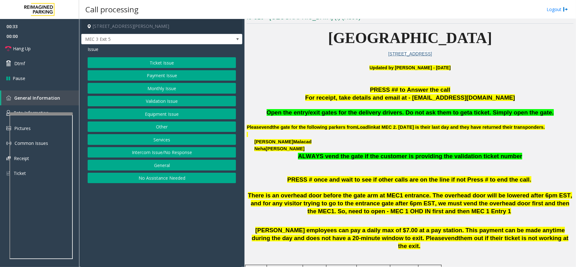
click at [393, 116] on p "Open the entry/exit gates for the delivery drivers. Do not ask them to get a ti…" at bounding box center [410, 113] width 327 height 8
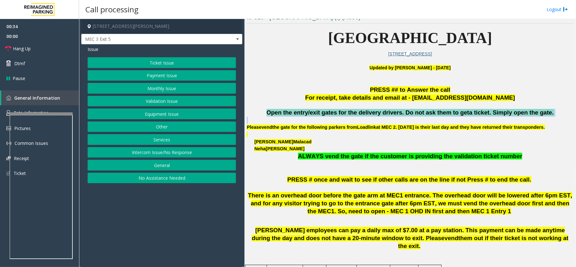
click at [393, 116] on p "Open the entry/exit gates for the delivery drivers. Do not ask them to get a ti…" at bounding box center [410, 113] width 327 height 8
click at [404, 116] on span "Open the entry/exit gates for the delivery drivers. Do not ask them to get" at bounding box center [368, 112] width 203 height 7
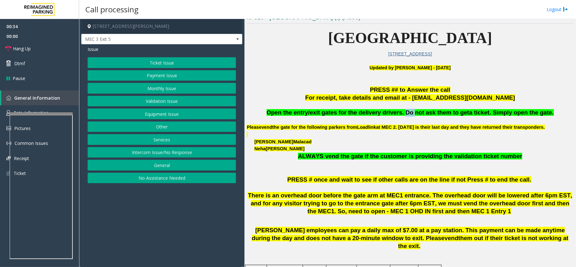
click at [404, 116] on span "Open the entry/exit gates for the delivery drivers. Do not ask them to get" at bounding box center [368, 112] width 203 height 7
click at [412, 113] on span "Open the entry/exit gates for the delivery drivers. Do not ask them to get" at bounding box center [368, 112] width 203 height 7
click at [421, 112] on span "Open the entry/exit gates for the delivery drivers. Do not ask them to get" at bounding box center [368, 112] width 203 height 7
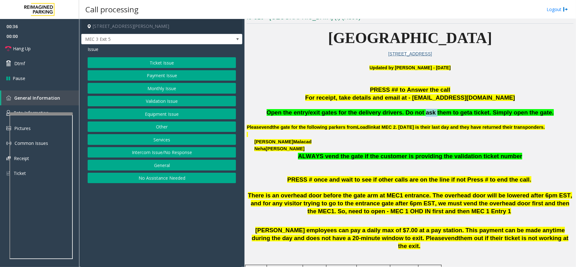
click at [431, 114] on span "Open the entry/exit gates for the delivery drivers. Do not ask them to get" at bounding box center [368, 112] width 203 height 7
click at [441, 114] on span "Open the entry/exit gates for the delivery drivers. Do not ask them to get" at bounding box center [368, 112] width 203 height 7
click at [455, 113] on span "Open the entry/exit gates for the delivery drivers. Do not ask them to get" at bounding box center [368, 112] width 203 height 7
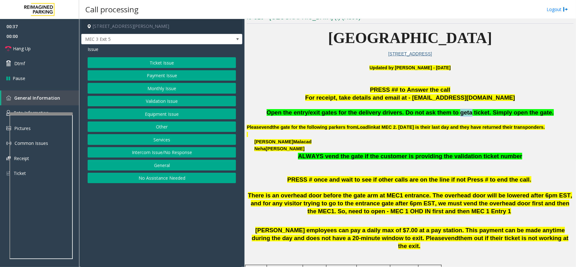
click at [455, 113] on span "Open the entry/exit gates for the delivery drivers. Do not ask them to get" at bounding box center [368, 112] width 203 height 7
click at [469, 113] on span "a ticket. Simply open the gate." at bounding box center [511, 112] width 85 height 7
click at [487, 113] on span "a ticket. Simply open the gate." at bounding box center [511, 112] width 85 height 7
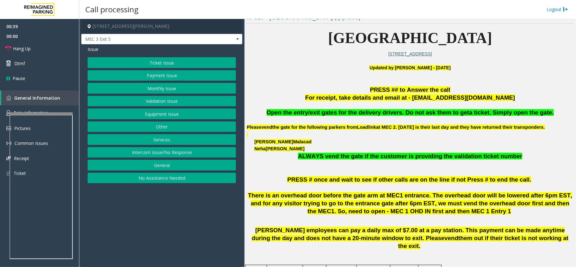
click at [503, 113] on span "a ticket. Simply open the gate." at bounding box center [511, 112] width 85 height 7
click at [512, 113] on span "a ticket. Simply open the gate." at bounding box center [511, 112] width 85 height 7
click at [521, 113] on span "a ticket. Simply open the gate." at bounding box center [511, 112] width 85 height 7
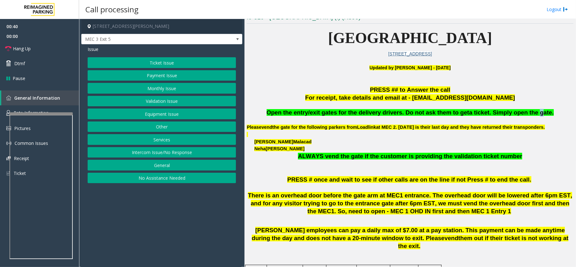
click at [521, 113] on span "a ticket. Simply open the gate." at bounding box center [511, 112] width 85 height 7
click at [398, 113] on span "Open the entry/exit gates for the delivery drivers. Do not ask them to get" at bounding box center [368, 112] width 203 height 7
click at [414, 113] on span "Open the entry/exit gates for the delivery drivers. Do not ask them to get" at bounding box center [368, 112] width 203 height 7
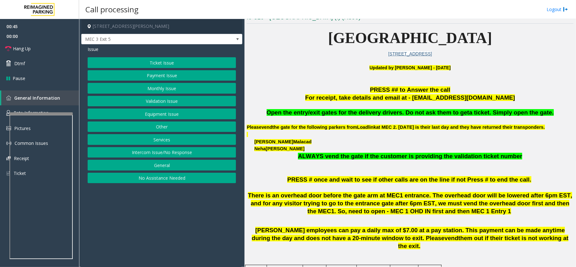
click at [437, 111] on span "Open the entry/exit gates for the delivery drivers. Do not ask them to get" at bounding box center [368, 112] width 203 height 7
click at [469, 110] on span "a ticket. Simply open the gate." at bounding box center [511, 112] width 85 height 7
click at [163, 137] on button "Services" at bounding box center [162, 139] width 148 height 11
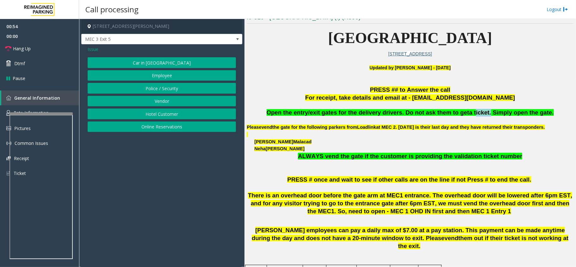
click at [170, 77] on button "Employee" at bounding box center [162, 75] width 148 height 11
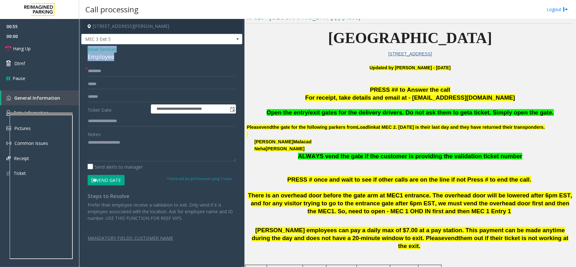
drag, startPoint x: 116, startPoint y: 56, endPoint x: 84, endPoint y: 51, distance: 32.1
click at [84, 51] on div "**********" at bounding box center [161, 146] width 161 height 204
click at [115, 151] on textarea at bounding box center [162, 150] width 148 height 24
type textarea "**********"
click at [96, 51] on span "Issue" at bounding box center [93, 49] width 11 height 7
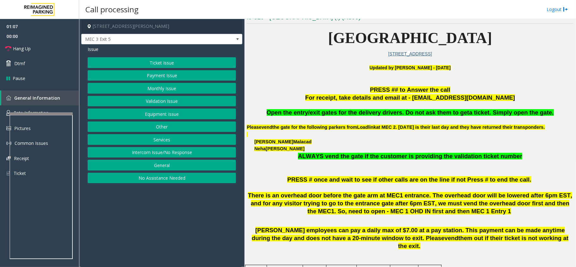
click at [92, 48] on span "Issue" at bounding box center [93, 49] width 11 height 7
click at [157, 89] on button "Monthly Issue" at bounding box center [162, 88] width 148 height 11
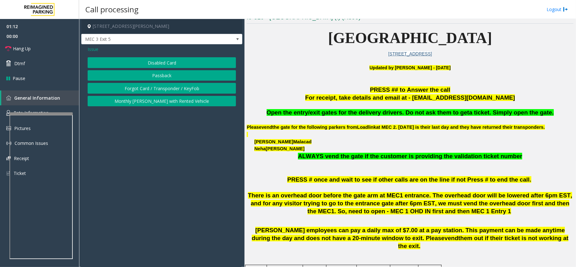
click at [94, 49] on span "Issue" at bounding box center [93, 49] width 11 height 7
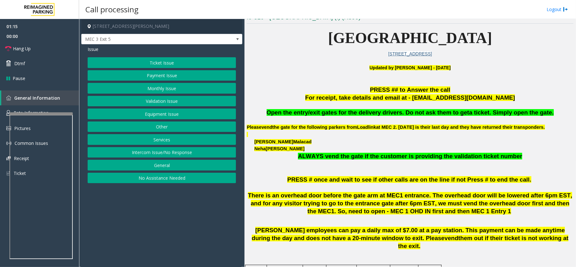
click at [172, 126] on button "Other" at bounding box center [162, 127] width 148 height 11
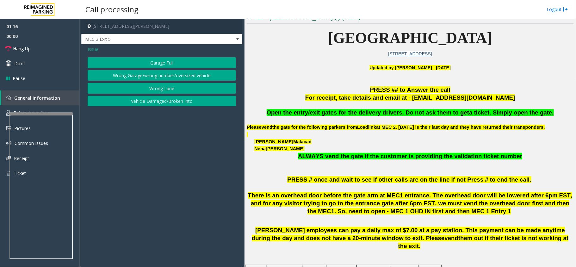
click at [96, 48] on span "Issue" at bounding box center [93, 49] width 11 height 7
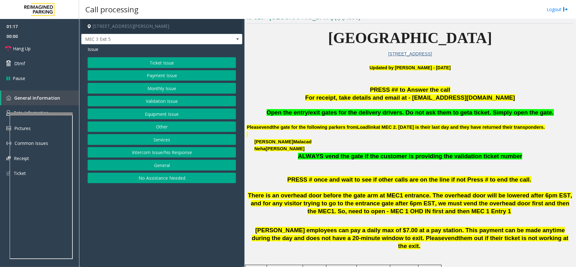
click at [160, 127] on button "Other" at bounding box center [162, 127] width 148 height 11
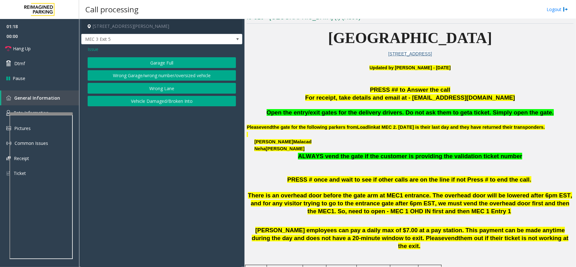
click at [99, 49] on div "Issue" at bounding box center [162, 49] width 148 height 7
click at [92, 48] on span "Issue" at bounding box center [93, 49] width 11 height 7
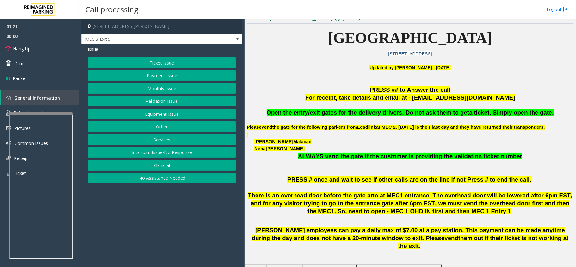
click at [155, 140] on button "Services" at bounding box center [162, 139] width 148 height 11
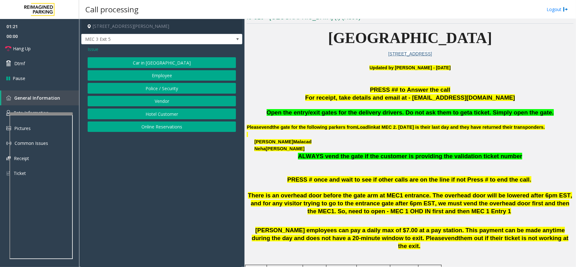
click at [158, 102] on button "Vendor" at bounding box center [162, 101] width 148 height 11
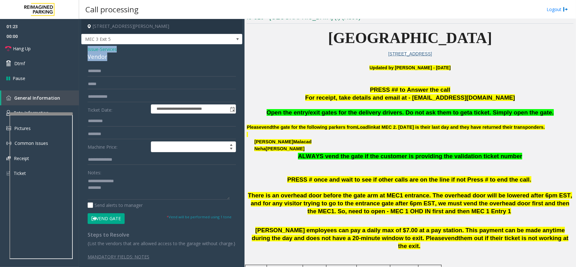
drag, startPoint x: 113, startPoint y: 59, endPoint x: 89, endPoint y: 47, distance: 26.9
click at [84, 51] on div "**********" at bounding box center [161, 158] width 161 height 229
click at [108, 189] on textarea at bounding box center [159, 188] width 142 height 24
click at [112, 191] on textarea at bounding box center [159, 188] width 142 height 24
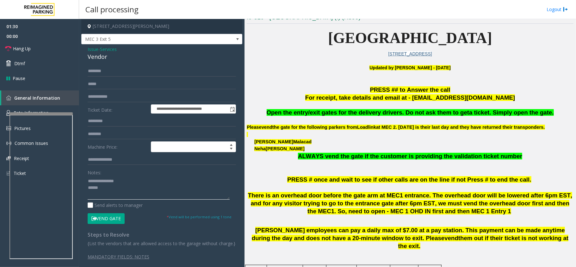
click at [112, 191] on textarea at bounding box center [159, 188] width 142 height 24
click at [136, 192] on textarea at bounding box center [159, 188] width 142 height 24
drag, startPoint x: 28, startPoint y: 54, endPoint x: 27, endPoint y: 61, distance: 6.9
click at [28, 55] on link "Hang Up" at bounding box center [39, 48] width 79 height 15
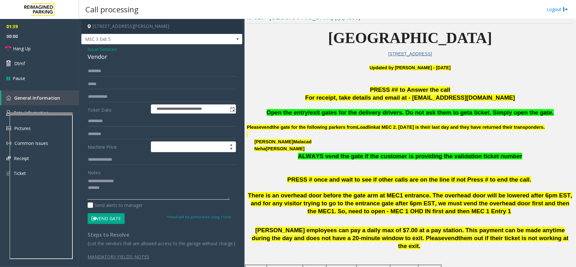
click at [113, 189] on textarea at bounding box center [159, 188] width 142 height 24
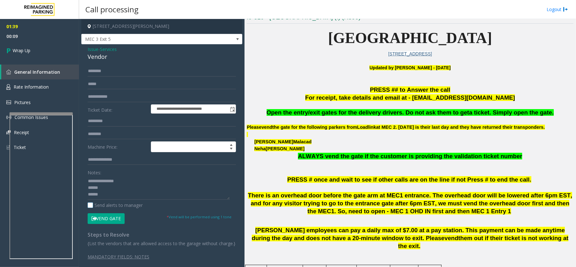
click at [121, 203] on label "Send alerts to manager" at bounding box center [115, 205] width 55 height 7
click at [129, 198] on textarea at bounding box center [159, 188] width 142 height 24
paste textarea "**********"
type textarea "**********"
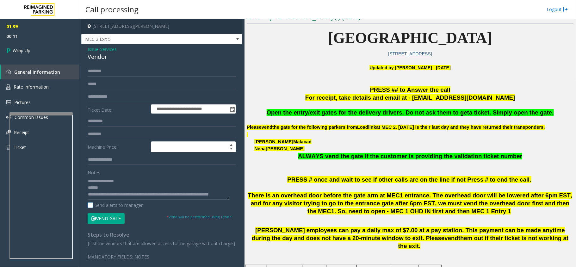
click at [89, 208] on label "Send alerts to manager" at bounding box center [115, 205] width 55 height 7
click at [28, 53] on span "Wrap Up" at bounding box center [22, 50] width 18 height 7
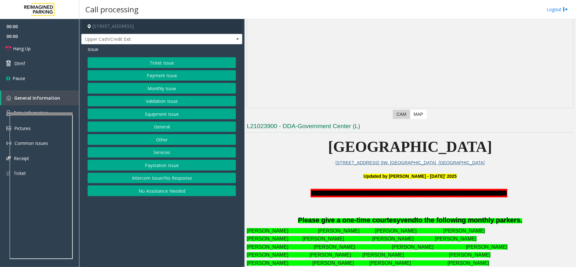
scroll to position [211, 0]
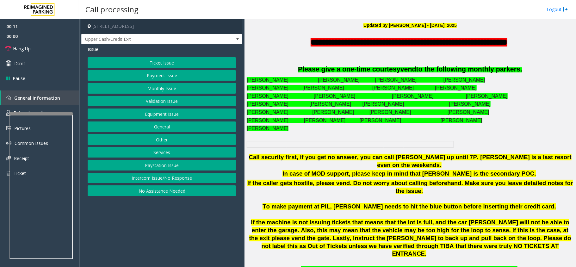
click at [166, 89] on button "Monthly Issue" at bounding box center [162, 88] width 148 height 11
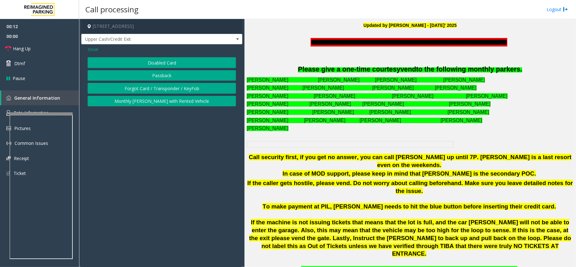
click at [157, 60] on button "Disabled Card" at bounding box center [162, 62] width 148 height 11
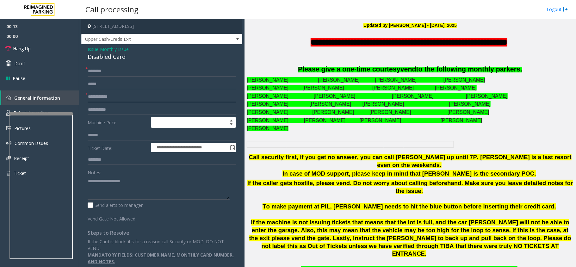
click at [104, 97] on input "text" at bounding box center [162, 96] width 148 height 11
drag, startPoint x: 126, startPoint y: 56, endPoint x: 83, endPoint y: 47, distance: 44.3
click at [83, 47] on div "**********" at bounding box center [161, 157] width 161 height 227
click at [134, 198] on textarea at bounding box center [159, 188] width 142 height 24
type textarea "**********"
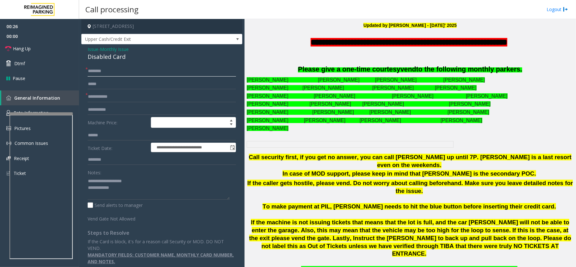
click at [126, 74] on input "text" at bounding box center [162, 71] width 148 height 11
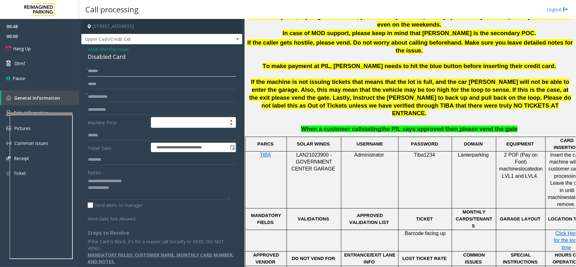
scroll to position [380, 0]
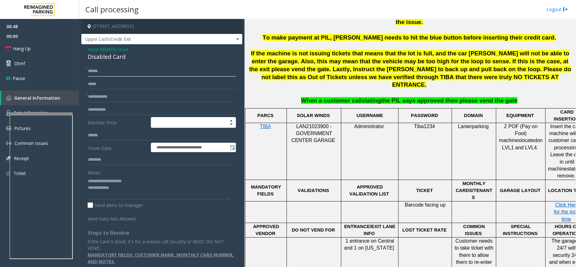
type input "*****"
click at [305, 124] on span "LAN21023900 - GOVERNMENT CENTER GARAGE" at bounding box center [314, 134] width 44 height 20
copy span "LAN21023900"
click at [96, 98] on input "text" at bounding box center [162, 96] width 148 height 11
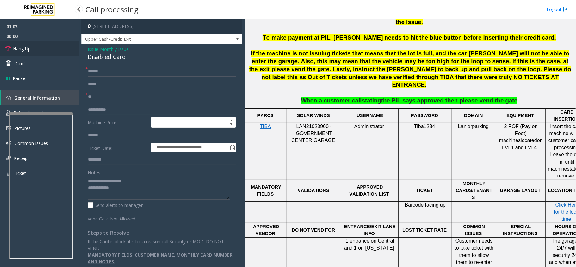
type input "**"
click at [52, 50] on link "Hang Up" at bounding box center [39, 48] width 79 height 15
click at [142, 190] on textarea at bounding box center [159, 188] width 142 height 24
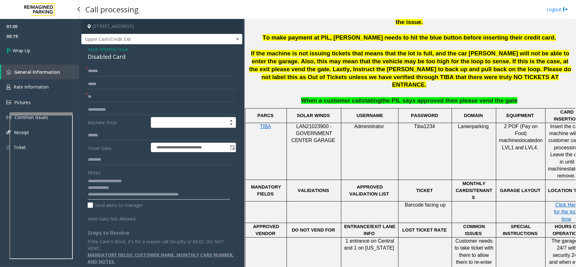
type textarea "**********"
click at [43, 41] on span "00:19" at bounding box center [39, 36] width 79 height 10
click at [42, 57] on link "Wrap Up" at bounding box center [39, 50] width 79 height 19
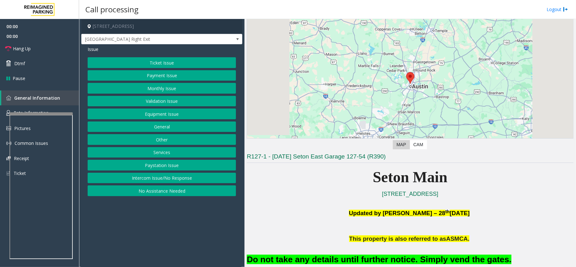
scroll to position [211, 0]
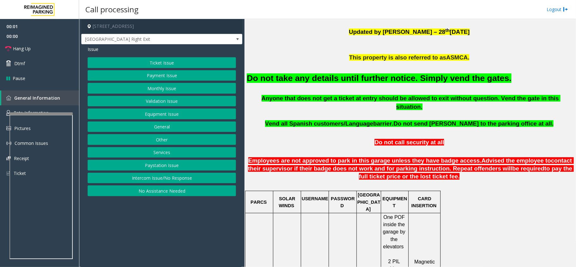
click at [147, 117] on button "Equipment Issue" at bounding box center [162, 114] width 148 height 11
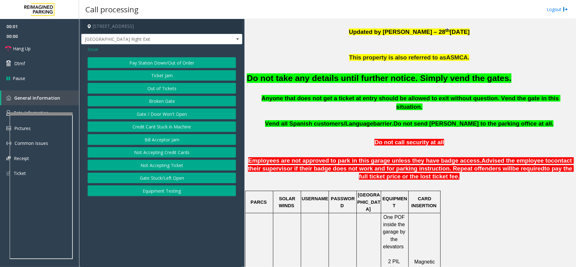
click at [147, 117] on button "Gate / Door Won't Open" at bounding box center [162, 114] width 148 height 11
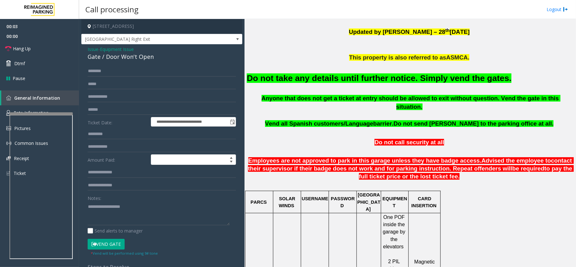
click at [109, 246] on button "Vend Gate" at bounding box center [106, 244] width 37 height 11
click at [407, 74] on font "Do not take any details until further notice. Simply vend the gates." at bounding box center [379, 77] width 265 height 9
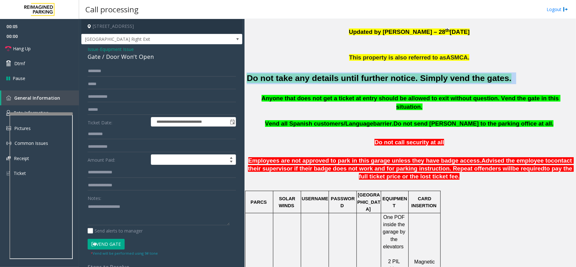
click at [407, 74] on font "Do not take any details until further notice. Simply vend the gates." at bounding box center [379, 77] width 265 height 9
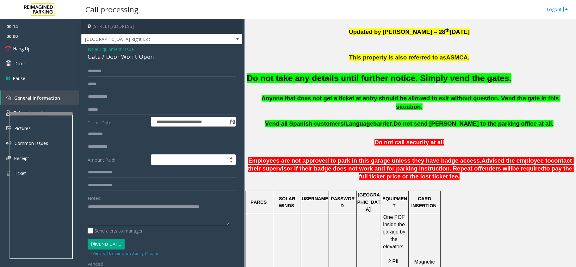
type textarea "**********"
click at [118, 248] on button "Vend Gate" at bounding box center [106, 244] width 37 height 11
click at [41, 49] on link "Hang Up" at bounding box center [39, 48] width 79 height 15
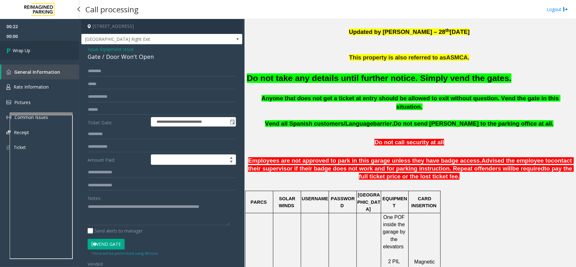
click at [41, 49] on link "Wrap Up" at bounding box center [39, 50] width 79 height 19
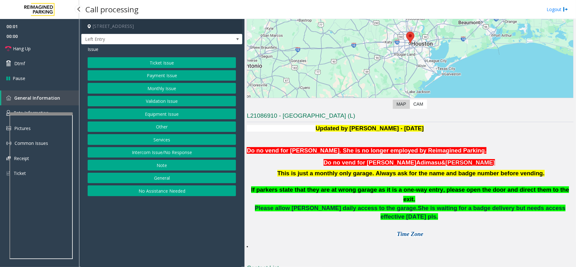
scroll to position [109, 0]
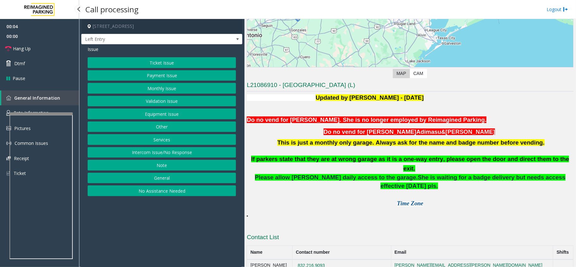
click at [158, 91] on button "Monthly Issue" at bounding box center [162, 88] width 148 height 11
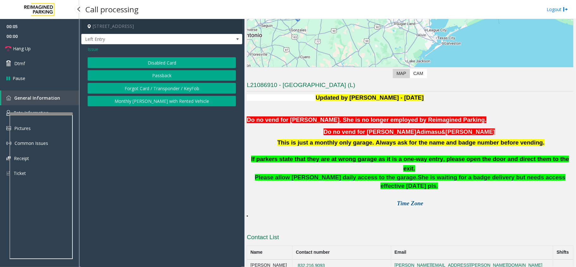
click at [151, 60] on button "Disabled Card" at bounding box center [162, 62] width 148 height 11
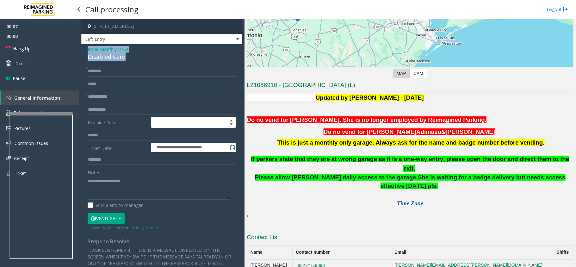
drag, startPoint x: 127, startPoint y: 58, endPoint x: 80, endPoint y: 44, distance: 49.2
click at [80, 45] on app-call-processing-form "**********" at bounding box center [162, 143] width 166 height 248
type textarea "**********"
click at [107, 98] on input "text" at bounding box center [162, 96] width 148 height 11
type input "******"
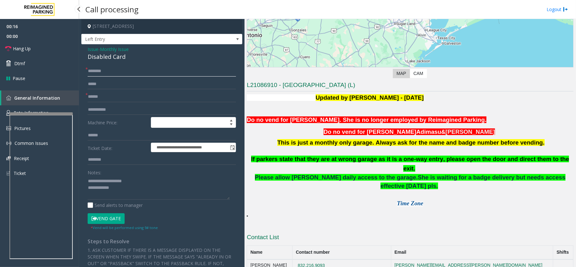
click at [100, 71] on input "text" at bounding box center [162, 71] width 148 height 11
type input "*******"
click at [105, 217] on button "Vend Gate" at bounding box center [106, 218] width 37 height 11
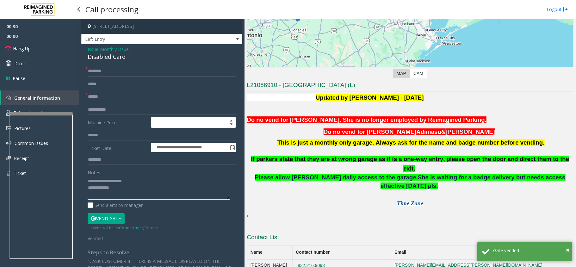
click at [127, 192] on textarea at bounding box center [159, 188] width 142 height 24
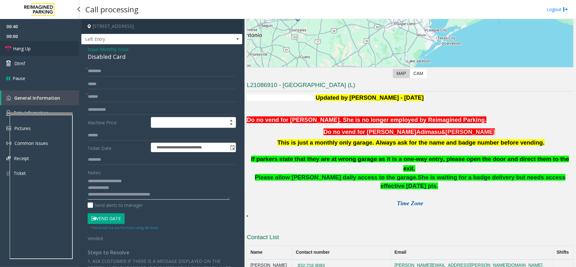
type textarea "**********"
click at [42, 51] on link "Hang Up" at bounding box center [39, 48] width 79 height 15
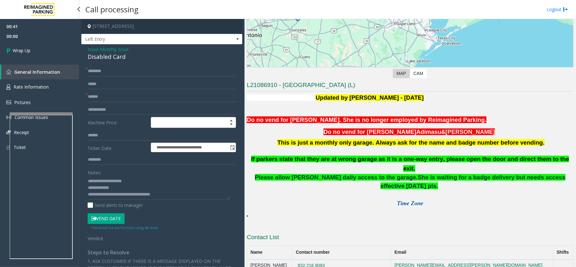
click at [42, 51] on link "Wrap Up" at bounding box center [39, 50] width 79 height 19
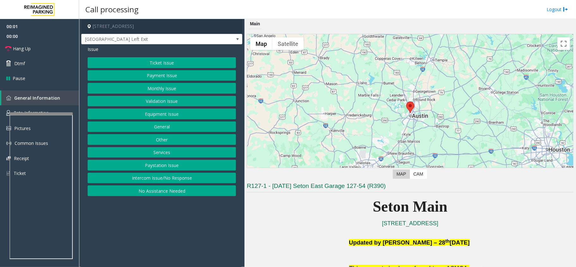
click at [156, 117] on button "Equipment Issue" at bounding box center [162, 114] width 148 height 11
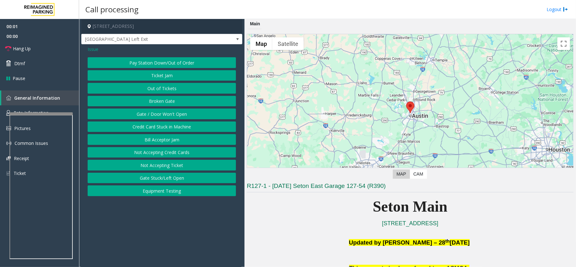
click at [156, 117] on button "Gate / Door Won't Open" at bounding box center [162, 114] width 148 height 11
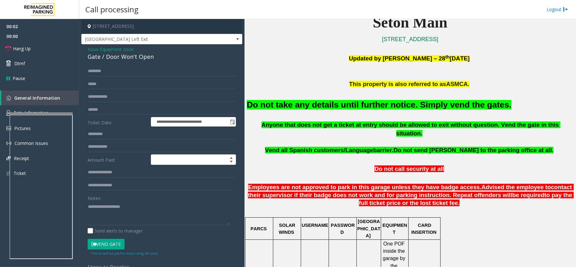
scroll to position [211, 0]
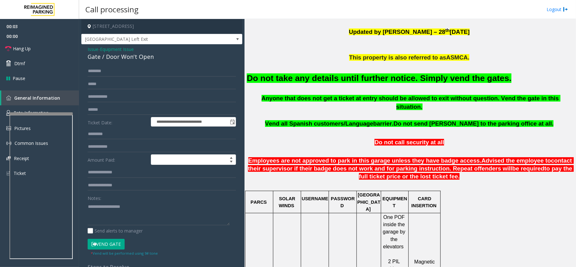
click at [104, 245] on button "Vend Gate" at bounding box center [106, 244] width 37 height 11
click at [404, 81] on font "Do not take any details until further notice. Simply vend the gates." at bounding box center [379, 77] width 265 height 9
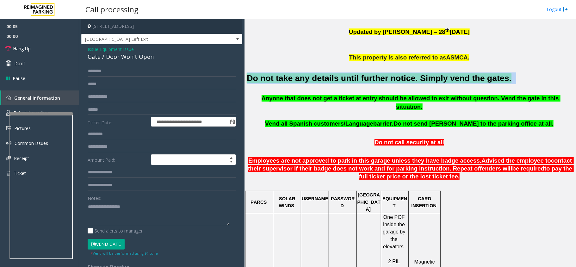
click at [404, 81] on font "Do not take any details until further notice. Simply vend the gates." at bounding box center [379, 77] width 265 height 9
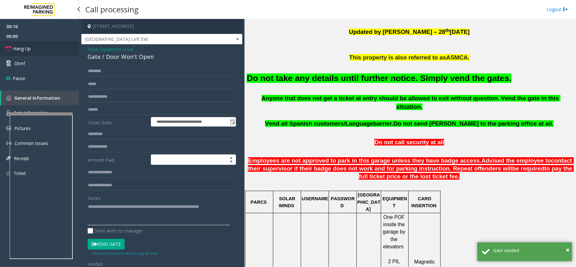
type textarea "**********"
click at [28, 49] on span "Hang Up" at bounding box center [22, 48] width 18 height 7
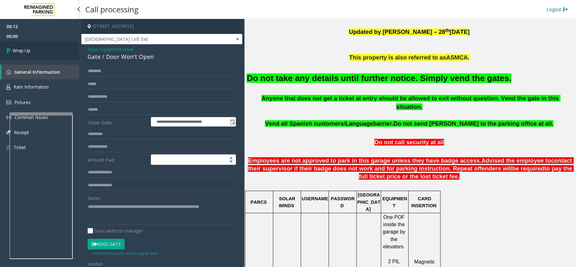
click at [28, 49] on span "Wrap Up" at bounding box center [22, 50] width 18 height 7
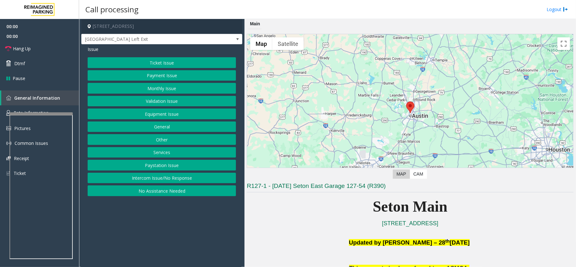
click at [162, 116] on button "Equipment Issue" at bounding box center [162, 114] width 148 height 11
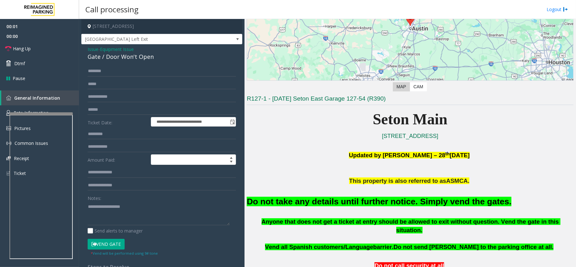
scroll to position [211, 0]
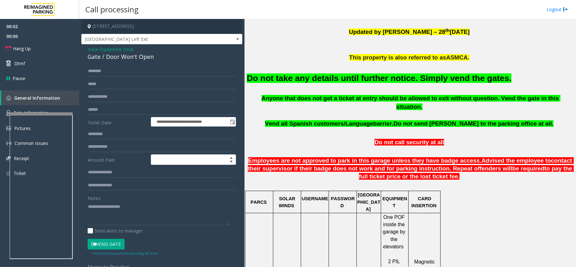
click at [404, 79] on font "Do not take any details until further notice. Simply vend the gates." at bounding box center [379, 77] width 265 height 9
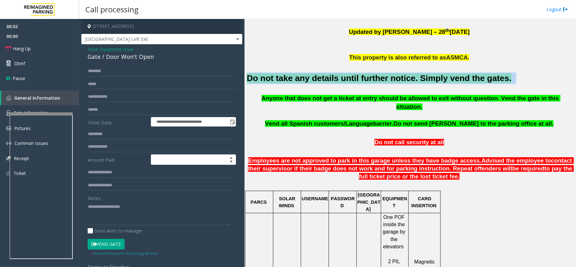
click at [404, 79] on font "Do not take any details until further notice. Simply vend the gates." at bounding box center [379, 77] width 265 height 9
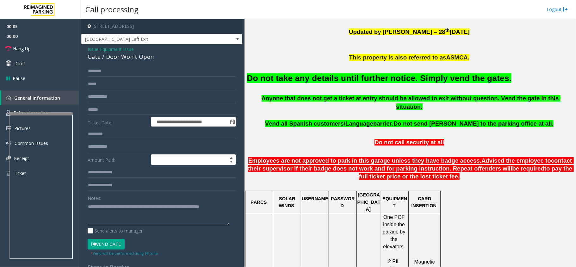
type textarea "**********"
click at [107, 249] on button "Vend Gate" at bounding box center [106, 244] width 37 height 11
click at [17, 49] on span "Hang Up" at bounding box center [22, 48] width 18 height 7
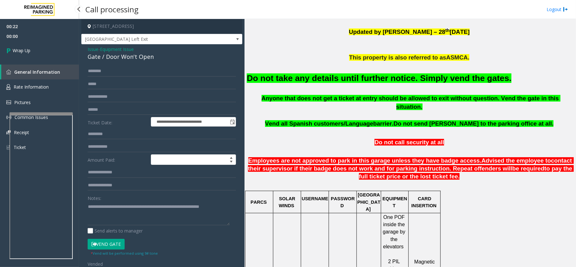
click at [17, 49] on span "Wrap Up" at bounding box center [22, 50] width 18 height 7
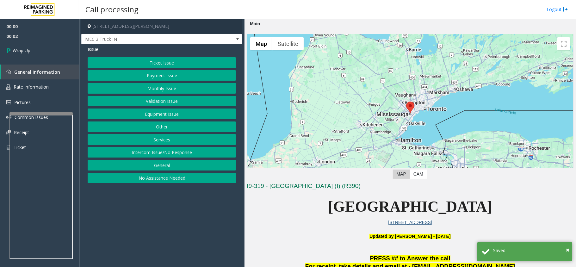
click at [151, 179] on button "No Assistance Needed" at bounding box center [162, 178] width 148 height 11
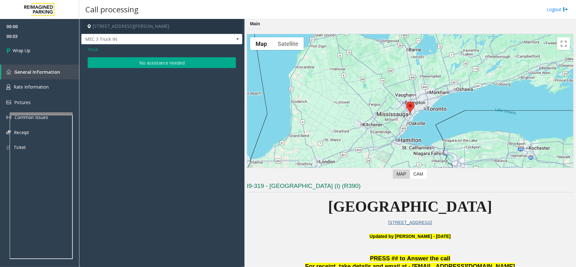
click at [92, 49] on span "Issue" at bounding box center [93, 49] width 11 height 7
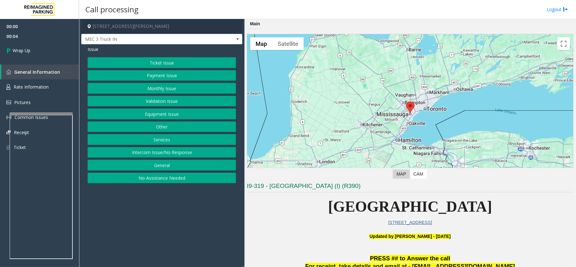
click at [176, 151] on button "Intercom Issue/No Response" at bounding box center [162, 152] width 148 height 11
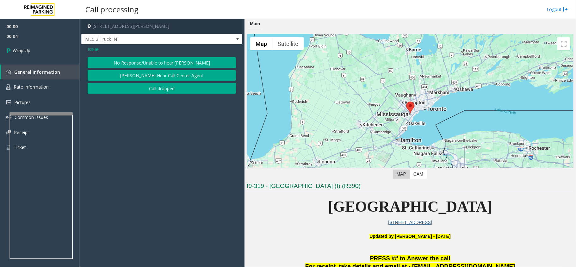
click at [179, 91] on button "Call dropped" at bounding box center [162, 88] width 148 height 11
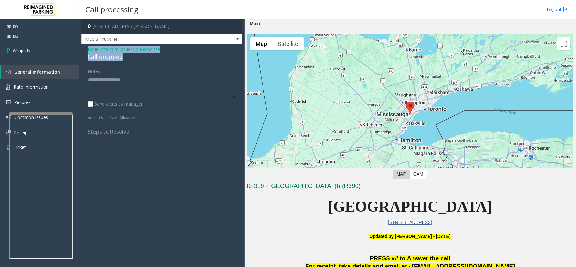
drag, startPoint x: 128, startPoint y: 58, endPoint x: 81, endPoint y: 46, distance: 48.5
click at [81, 46] on app-call-processing-form "1 Robert Speck Parkway, Mississauga, ON MEC 3 Truck IN Issue - Intercom Issue/N…" at bounding box center [162, 143] width 166 height 248
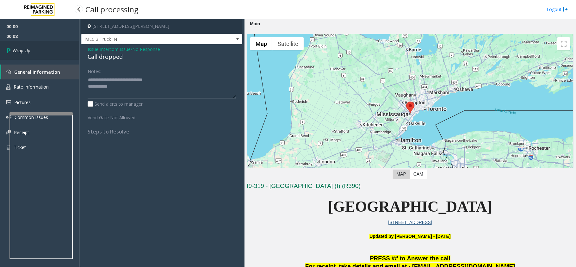
type textarea "**********"
click at [51, 50] on link "Wrap Up" at bounding box center [39, 50] width 79 height 19
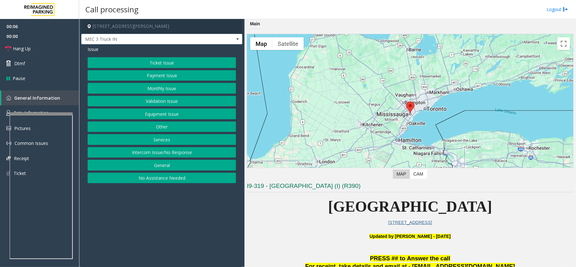
click at [168, 137] on button "Services" at bounding box center [162, 139] width 148 height 11
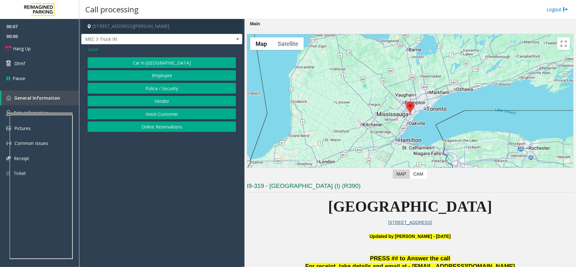
click at [174, 101] on button "Vendor" at bounding box center [162, 101] width 148 height 11
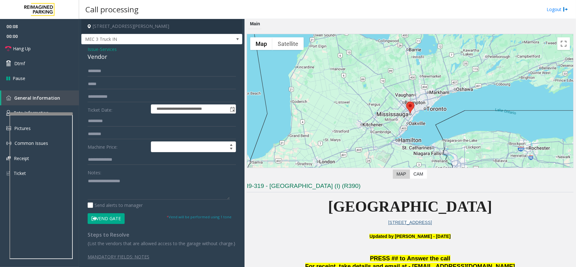
click at [97, 220] on button "Vend Gate" at bounding box center [106, 218] width 37 height 11
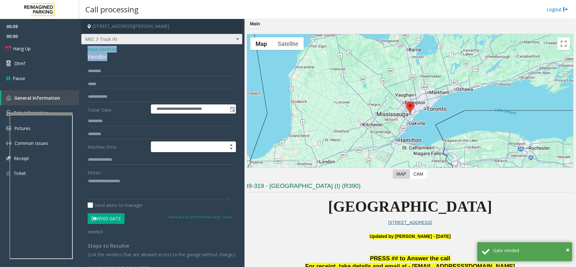
drag, startPoint x: 108, startPoint y: 55, endPoint x: 85, endPoint y: 44, distance: 25.1
click at [85, 44] on div "**********" at bounding box center [161, 151] width 161 height 265
click at [111, 195] on textarea at bounding box center [159, 188] width 142 height 24
drag, startPoint x: 109, startPoint y: 195, endPoint x: 89, endPoint y: 192, distance: 20.3
click at [89, 192] on textarea at bounding box center [159, 188] width 142 height 24
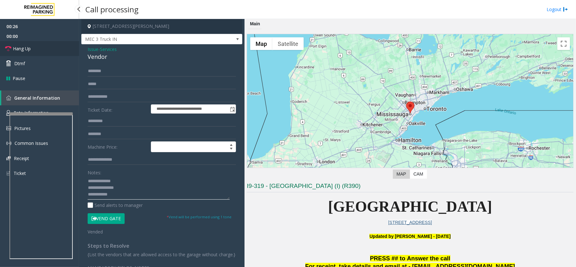
type textarea "**********"
click at [41, 47] on link "Hang Up" at bounding box center [39, 48] width 79 height 15
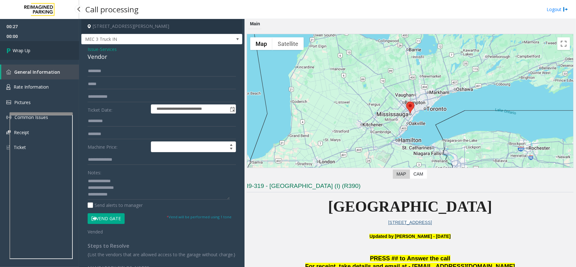
click at [41, 47] on link "Wrap Up" at bounding box center [39, 50] width 79 height 19
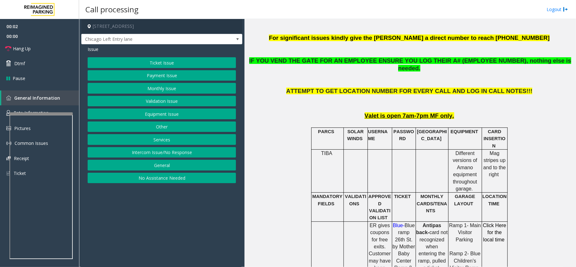
scroll to position [253, 0]
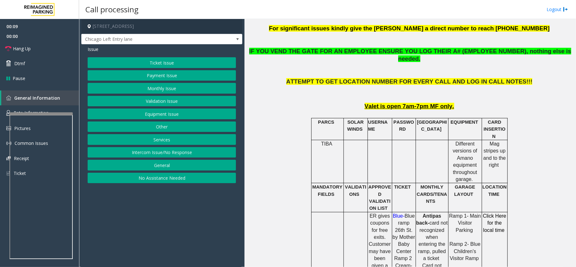
click at [178, 154] on button "Intercom Issue/No Response" at bounding box center [162, 152] width 148 height 11
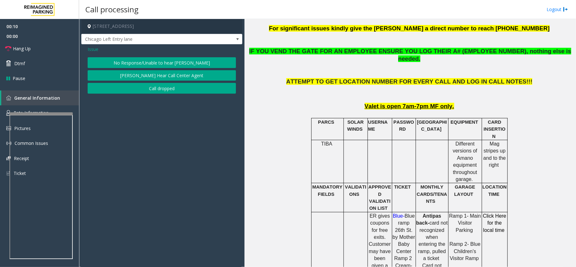
click at [166, 59] on button "No Response/Unable to hear [PERSON_NAME]" at bounding box center [162, 62] width 148 height 11
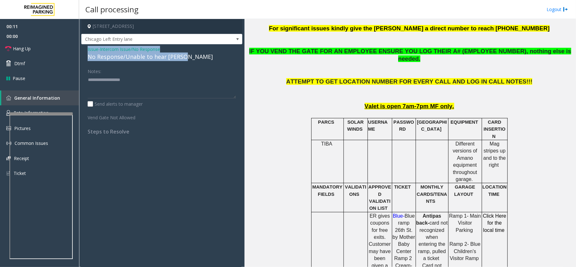
drag, startPoint x: 192, startPoint y: 58, endPoint x: 80, endPoint y: 49, distance: 111.5
click at [80, 49] on app-call-processing-form "800 East 28th Street, Minneapolis, MN Chicago Left Entry lane Issue - Intercom …" at bounding box center [162, 143] width 166 height 248
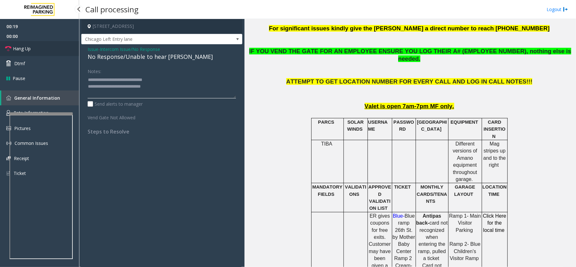
type textarea "**********"
click at [26, 49] on span "Hang Up" at bounding box center [22, 48] width 18 height 7
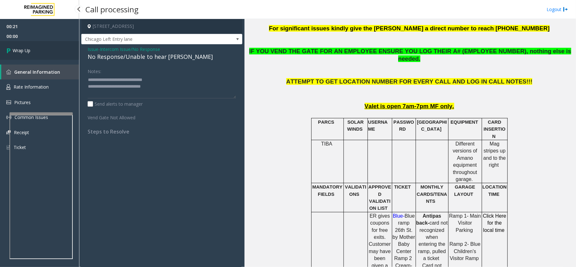
click at [26, 49] on span "Wrap Up" at bounding box center [22, 50] width 18 height 7
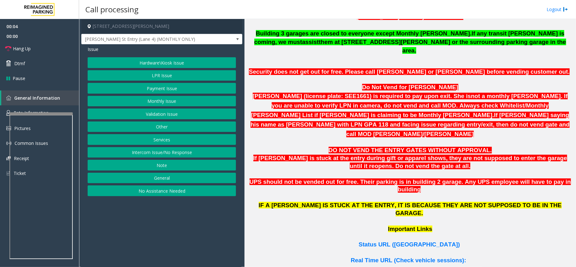
scroll to position [337, 0]
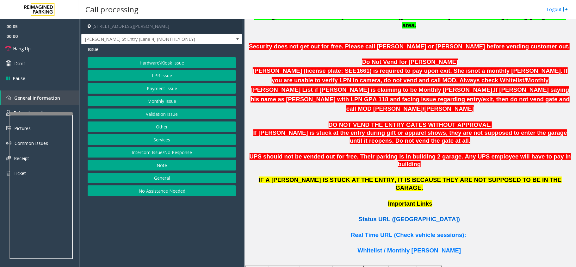
click at [402, 216] on span "Status URL (Vend Gate)" at bounding box center [409, 219] width 101 height 7
click at [169, 157] on button "Intercom Issue/No Response" at bounding box center [162, 152] width 148 height 11
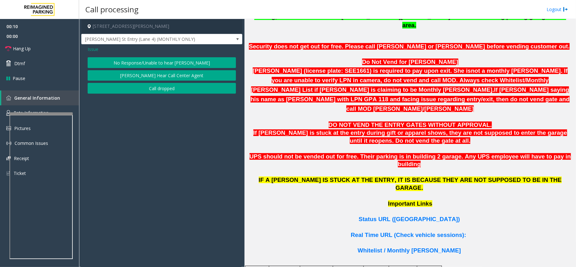
click at [192, 63] on button "No Response/Unable to hear [PERSON_NAME]" at bounding box center [162, 62] width 148 height 11
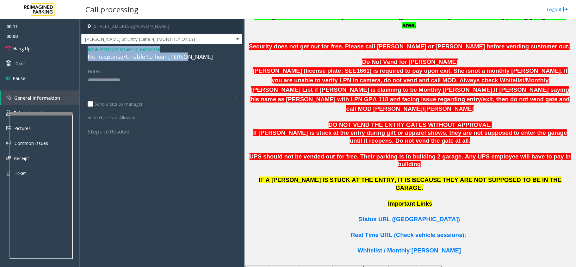
drag, startPoint x: 184, startPoint y: 59, endPoint x: 84, endPoint y: 49, distance: 100.9
click at [84, 49] on div "Issue - Intercom Issue/No Response No Response/Unable to hear [PERSON_NAME] Not…" at bounding box center [161, 92] width 161 height 97
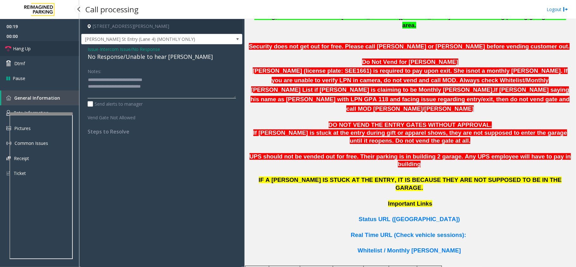
type textarea "**********"
click at [31, 49] on link "Hang Up" at bounding box center [39, 48] width 79 height 15
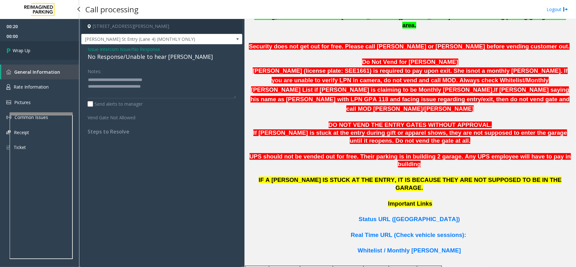
click at [31, 49] on link "Wrap Up" at bounding box center [39, 50] width 79 height 19
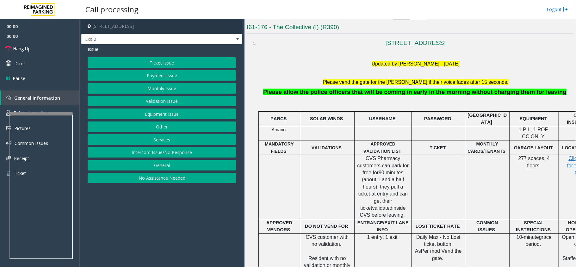
scroll to position [169, 0]
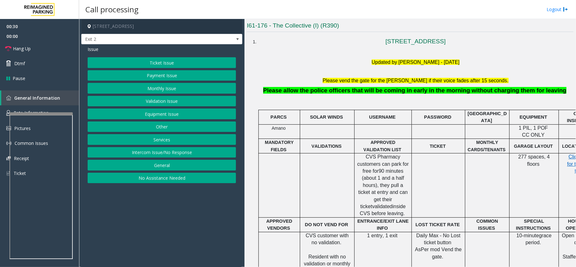
click at [168, 64] on button "Ticket Issue" at bounding box center [162, 62] width 148 height 11
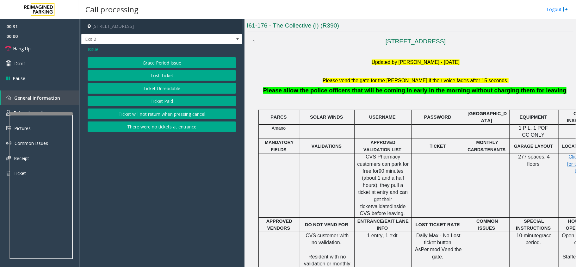
click at [170, 87] on button "Ticket Unreadable" at bounding box center [162, 88] width 148 height 11
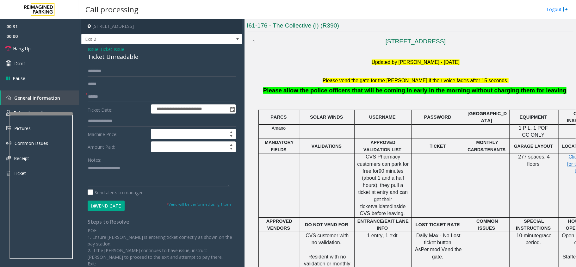
click at [104, 92] on input "text" at bounding box center [162, 96] width 148 height 11
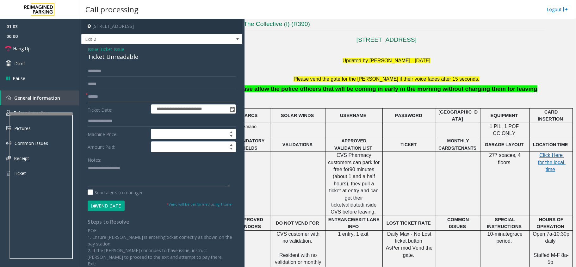
scroll to position [169, 35]
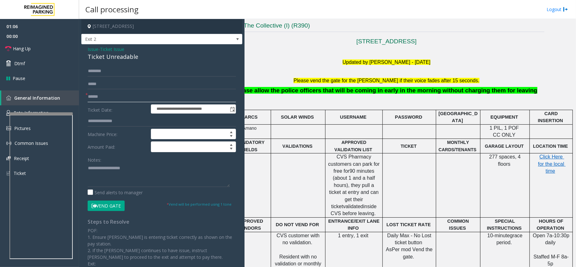
type input "******"
click at [146, 174] on textarea at bounding box center [159, 175] width 142 height 24
drag, startPoint x: 138, startPoint y: 57, endPoint x: 84, endPoint y: 46, distance: 55.6
click at [84, 46] on div "**********" at bounding box center [161, 188] width 161 height 289
click at [150, 184] on textarea at bounding box center [159, 175] width 142 height 24
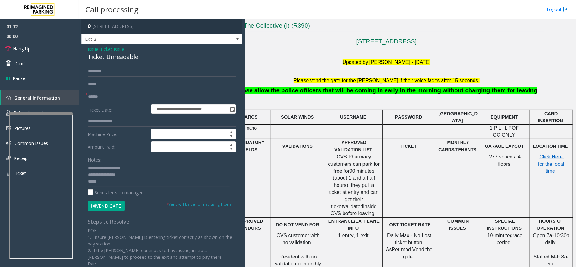
click at [117, 205] on button "Vend Gate" at bounding box center [106, 206] width 37 height 11
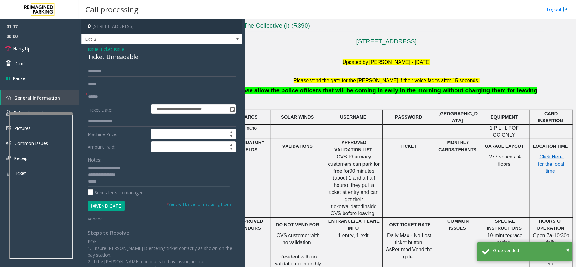
paste textarea "**********"
click at [120, 181] on textarea at bounding box center [159, 175] width 142 height 24
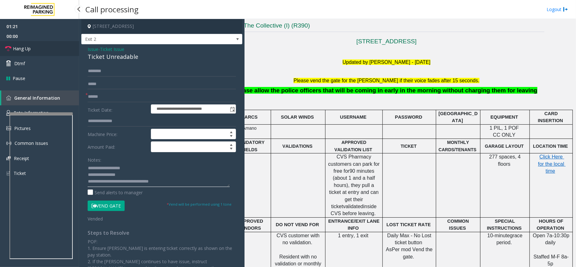
type textarea "**********"
click at [41, 48] on link "Hang Up" at bounding box center [39, 48] width 79 height 15
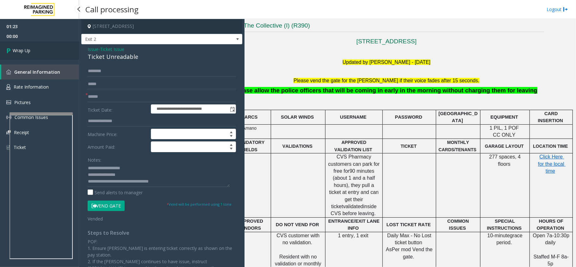
click at [41, 48] on link "Wrap Up" at bounding box center [39, 50] width 79 height 19
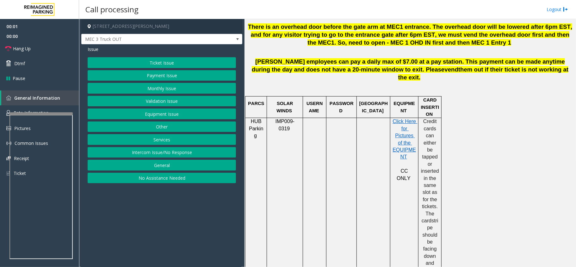
scroll to position [380, 0]
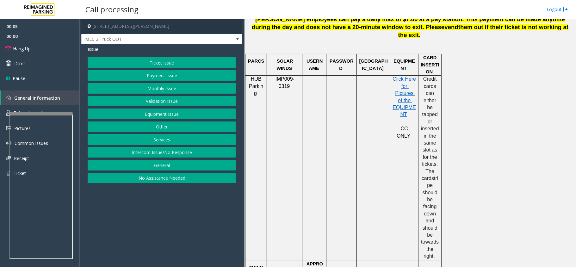
click at [160, 141] on button "Services" at bounding box center [162, 139] width 148 height 11
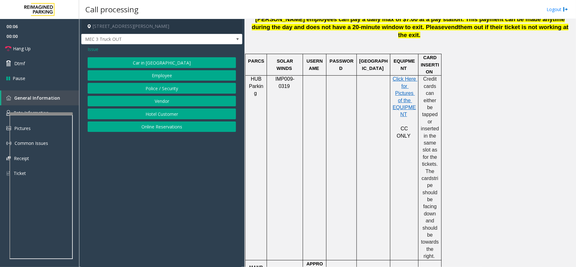
click at [165, 100] on button "Vendor" at bounding box center [162, 101] width 148 height 11
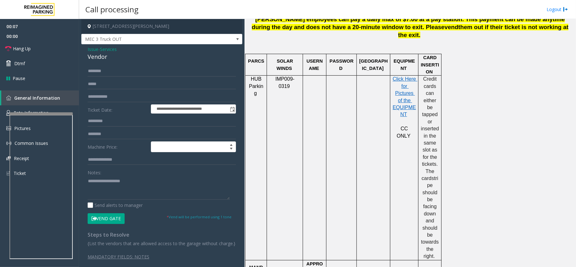
click at [99, 218] on button "Vend Gate" at bounding box center [106, 218] width 37 height 11
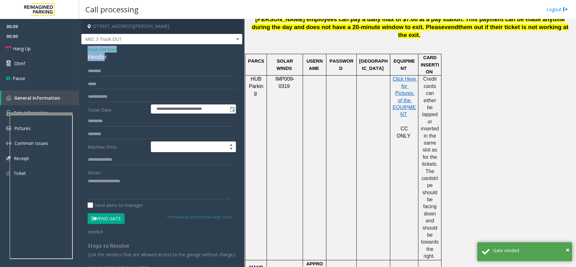
drag, startPoint x: 103, startPoint y: 56, endPoint x: 81, endPoint y: 52, distance: 22.3
click at [81, 52] on div "**********" at bounding box center [161, 164] width 161 height 240
click at [93, 192] on textarea at bounding box center [159, 188] width 142 height 24
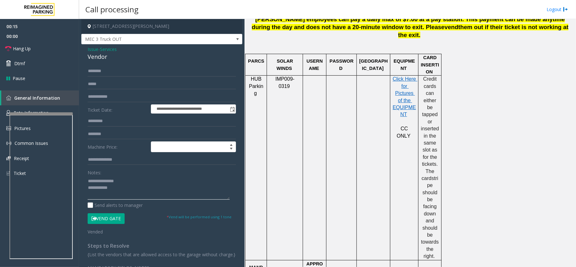
type textarea "**********"
click at [114, 221] on button "Vend Gate" at bounding box center [106, 218] width 37 height 11
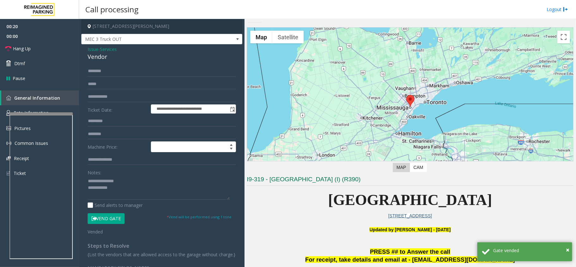
scroll to position [0, 0]
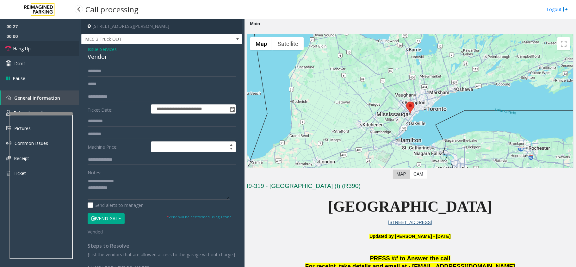
click at [24, 52] on link "Hang Up" at bounding box center [39, 48] width 79 height 15
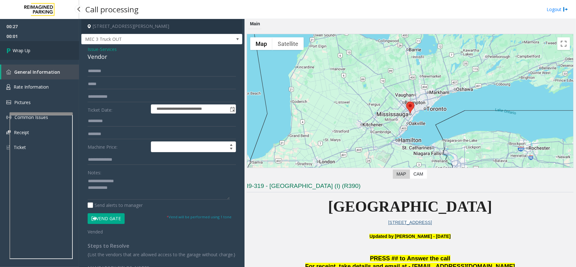
click at [24, 52] on span "Wrap Up" at bounding box center [22, 50] width 18 height 7
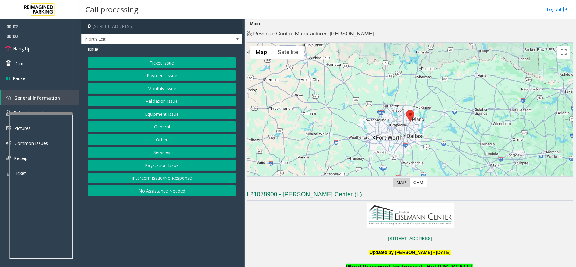
click at [168, 155] on button "Services" at bounding box center [162, 152] width 148 height 11
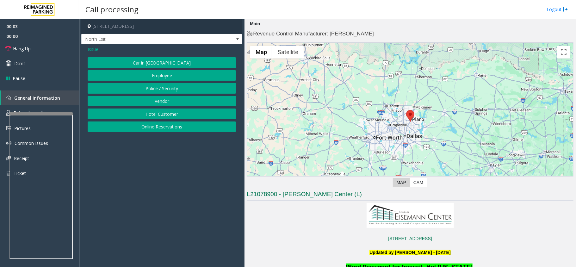
click at [169, 114] on button "Hotel Customer" at bounding box center [162, 114] width 148 height 11
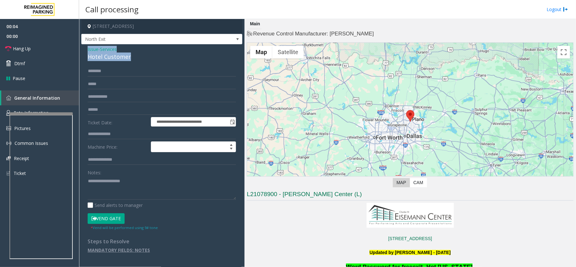
drag, startPoint x: 132, startPoint y: 56, endPoint x: 83, endPoint y: 50, distance: 50.1
click at [83, 50] on div "**********" at bounding box center [161, 152] width 161 height 216
type textarea "**********"
click at [108, 135] on input "text" at bounding box center [162, 134] width 148 height 11
type input "***"
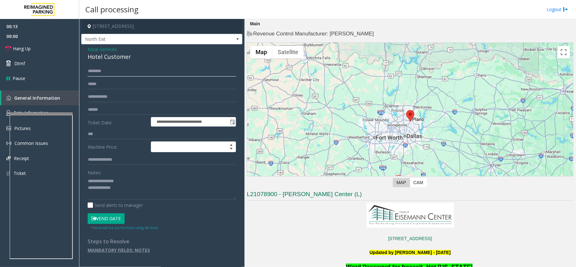
click at [109, 75] on input "text" at bounding box center [162, 71] width 148 height 11
click at [135, 189] on textarea at bounding box center [162, 188] width 148 height 24
type textarea "**********"
click at [107, 72] on input "text" at bounding box center [162, 71] width 148 height 11
type input "*****"
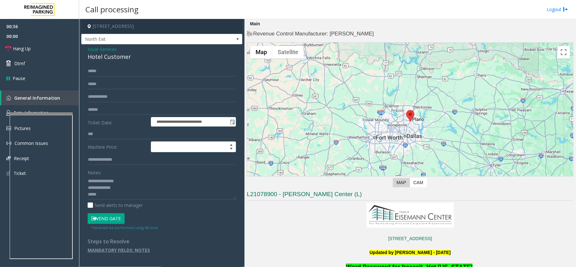
click at [115, 219] on button "Vend Gate" at bounding box center [106, 218] width 37 height 11
click at [113, 195] on textarea at bounding box center [162, 188] width 148 height 24
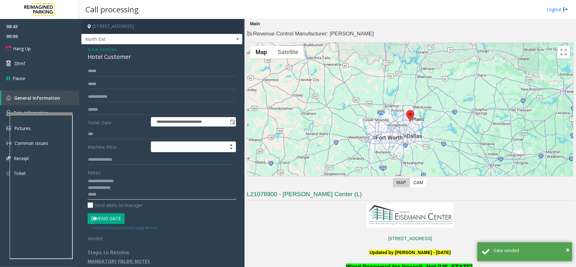
paste textarea "**********"
click at [103, 197] on textarea at bounding box center [162, 188] width 148 height 24
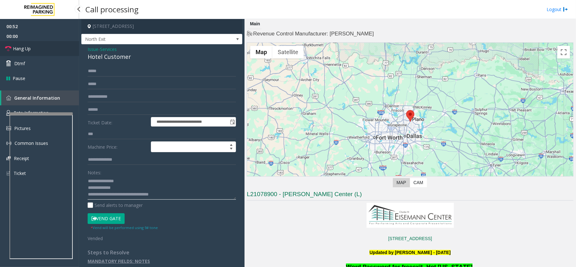
type textarea "**********"
click at [45, 47] on link "Hang Up" at bounding box center [39, 48] width 79 height 15
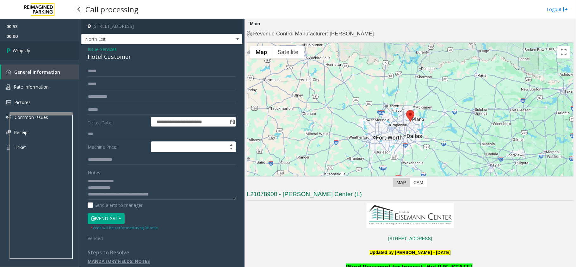
click at [45, 47] on link "Wrap Up" at bounding box center [39, 50] width 79 height 19
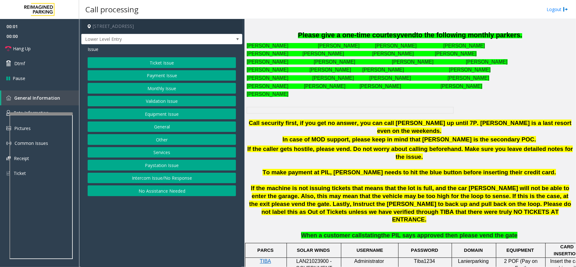
scroll to position [253, 0]
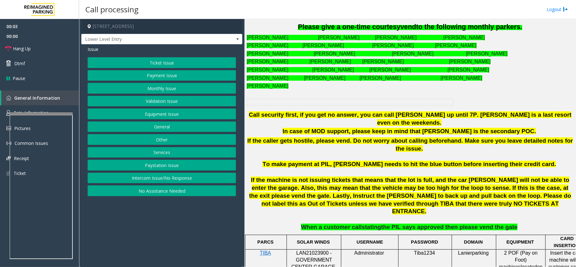
click at [308, 250] on span "LAN21023900 - GOVERNMENT CENTER GARAGE" at bounding box center [314, 260] width 44 height 20
copy span "LAN21023900"
click at [169, 179] on button "Intercom Issue/No Response" at bounding box center [162, 178] width 148 height 11
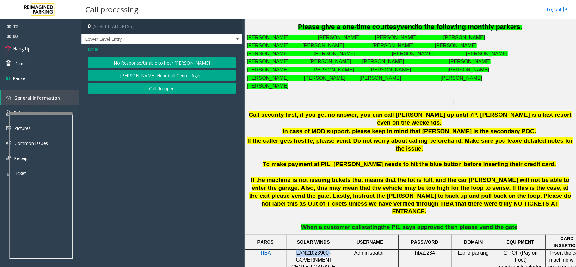
click at [175, 63] on button "No Response/Unable to hear [PERSON_NAME]" at bounding box center [162, 62] width 148 height 11
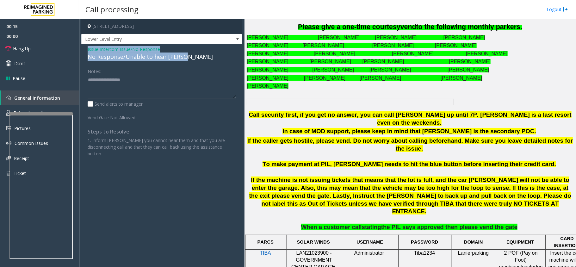
drag, startPoint x: 187, startPoint y: 58, endPoint x: 85, endPoint y: 49, distance: 102.3
click at [85, 49] on div "Issue - Intercom Issue/No Response No Response/Unable to hear [PERSON_NAME] Not…" at bounding box center [161, 103] width 161 height 119
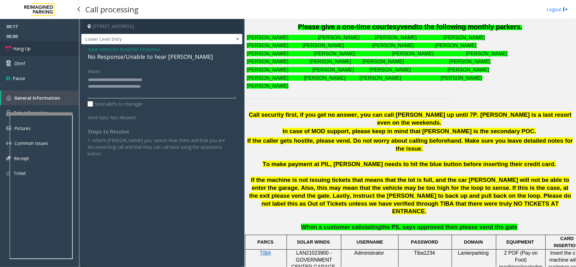
type textarea "**********"
click at [22, 47] on span "Hang Up" at bounding box center [22, 48] width 18 height 7
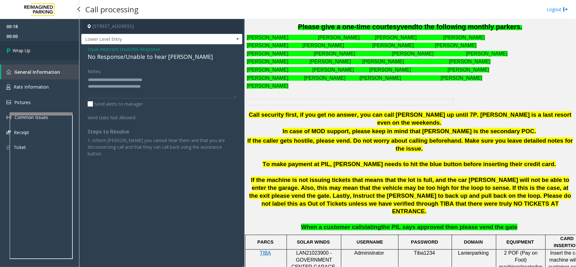
click at [22, 47] on span "Wrap Up" at bounding box center [22, 50] width 18 height 7
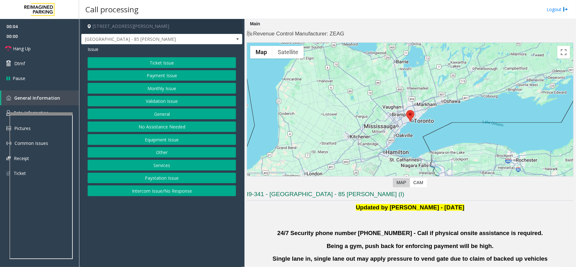
click at [171, 103] on button "Validation Issue" at bounding box center [162, 101] width 148 height 11
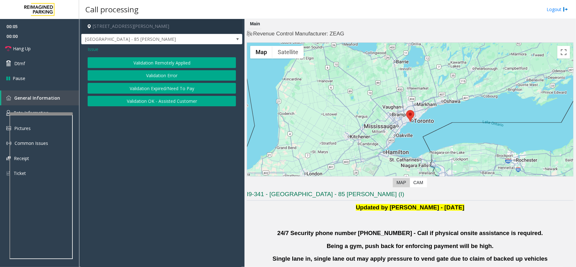
click at [163, 74] on button "Validation Error" at bounding box center [162, 75] width 148 height 11
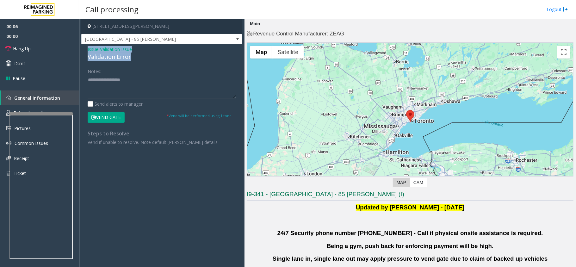
drag, startPoint x: 134, startPoint y: 57, endPoint x: 86, endPoint y: 45, distance: 49.6
click at [86, 45] on div "Issue - Validation Issue Validation Error Notes: Send alerts to manager Vend Ga…" at bounding box center [161, 97] width 161 height 107
click at [128, 89] on textarea at bounding box center [162, 87] width 148 height 24
paste textarea "**********"
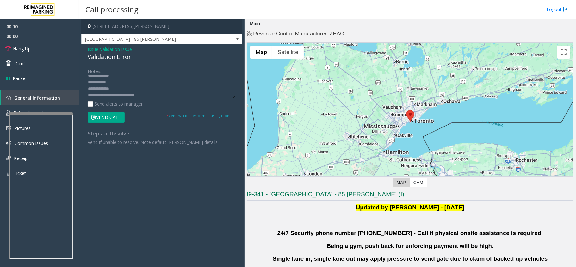
click at [122, 88] on textarea at bounding box center [162, 87] width 148 height 24
click at [116, 83] on textarea at bounding box center [162, 87] width 148 height 24
click at [123, 89] on textarea at bounding box center [162, 87] width 148 height 24
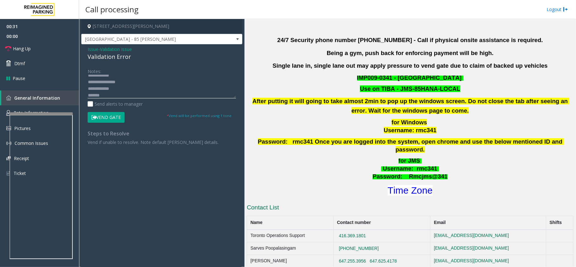
scroll to position [211, 0]
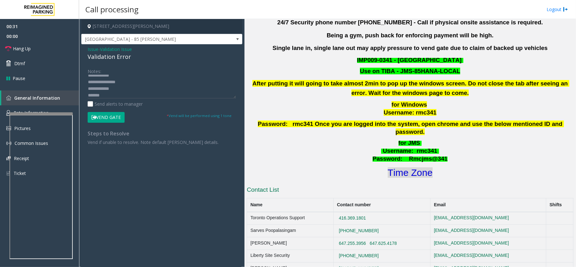
click at [410, 167] on font "Time Zone" at bounding box center [410, 172] width 45 height 10
click at [124, 89] on textarea at bounding box center [162, 87] width 148 height 24
click at [120, 95] on textarea at bounding box center [162, 87] width 148 height 24
click at [155, 92] on textarea at bounding box center [162, 87] width 148 height 24
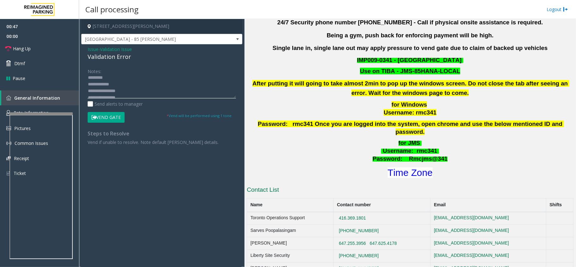
scroll to position [0, 0]
type textarea "**********"
click at [105, 118] on button "Vend Gate" at bounding box center [106, 117] width 37 height 11
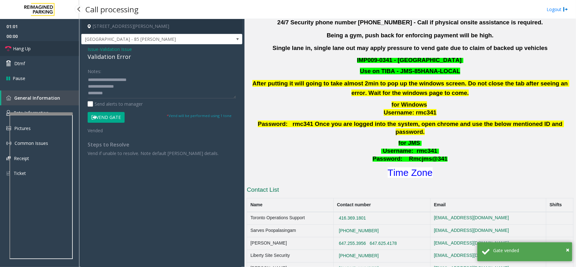
click at [35, 50] on link "Hang Up" at bounding box center [39, 48] width 79 height 15
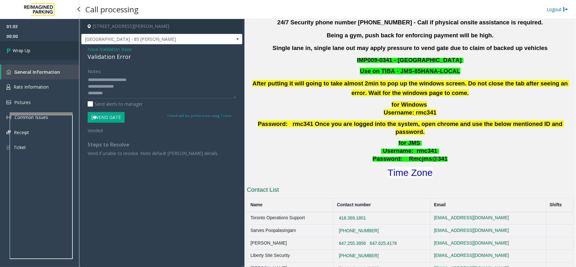
click at [35, 50] on link "Wrap Up" at bounding box center [39, 50] width 79 height 19
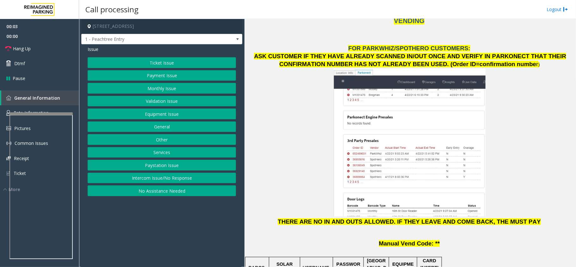
scroll to position [760, 0]
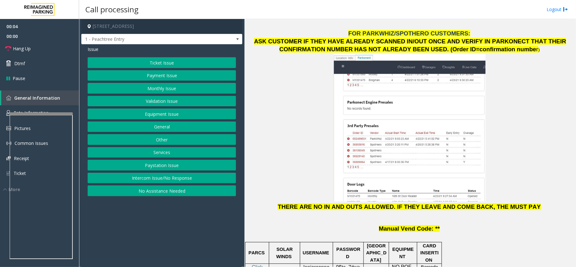
click at [165, 182] on button "Intercom Issue/No Response" at bounding box center [162, 178] width 148 height 11
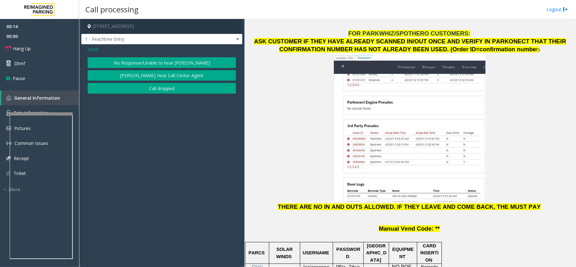
click at [178, 62] on button "No Response/Unable to hear [PERSON_NAME]" at bounding box center [162, 62] width 148 height 11
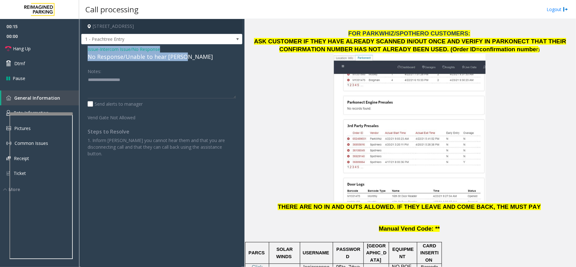
drag, startPoint x: 186, startPoint y: 57, endPoint x: 85, endPoint y: 51, distance: 101.8
click at [85, 51] on div "Issue - Intercom Issue/No Response No Response/Unable to hear [PERSON_NAME] Not…" at bounding box center [161, 103] width 161 height 119
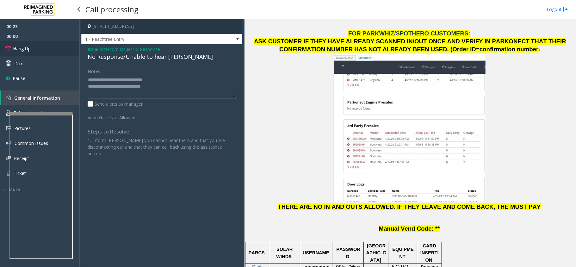
type textarea "**********"
click at [34, 50] on link "Hang Up" at bounding box center [39, 48] width 79 height 15
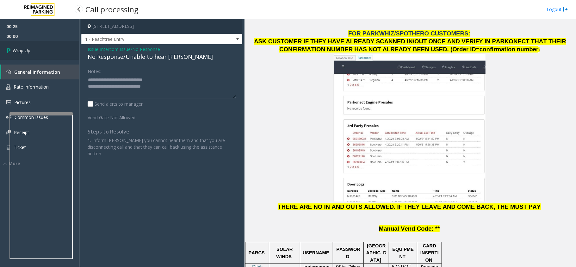
click at [37, 50] on link "Wrap Up" at bounding box center [39, 50] width 79 height 19
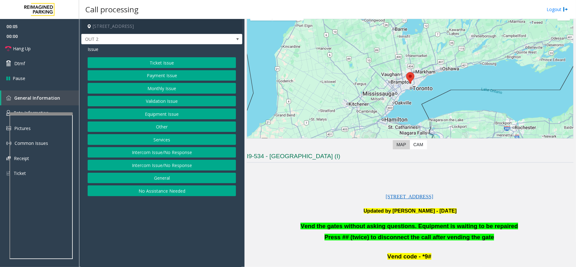
scroll to position [84, 0]
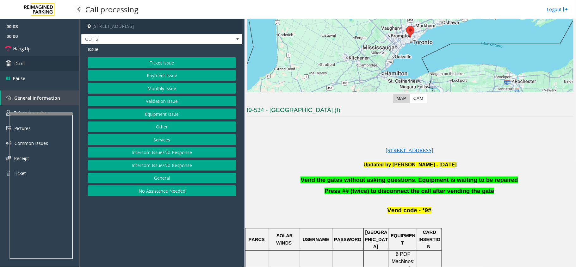
click at [30, 65] on link "Dtmf" at bounding box center [39, 63] width 79 height 15
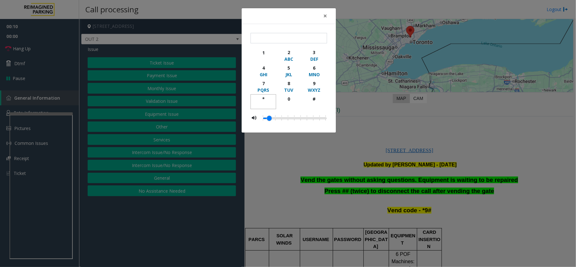
click at [263, 98] on div "*" at bounding box center [263, 99] width 17 height 7
click at [314, 85] on div "9" at bounding box center [314, 83] width 17 height 7
click at [314, 98] on div "#" at bounding box center [314, 99] width 17 height 7
type input "***"
click at [158, 107] on div "× *** 1 2 ABC 3 DEF 4 GHI 5 JKL 6 MNO 7 PQRS 8 TUV 9 WXYZ * 0 #" at bounding box center [288, 133] width 576 height 267
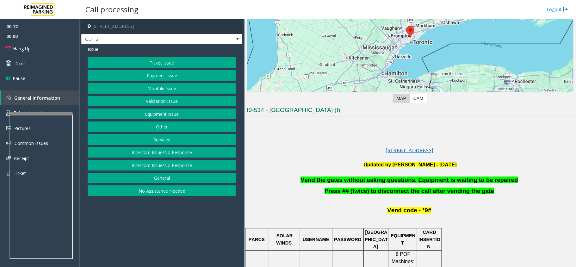
click at [161, 113] on bs-modal-backdrop at bounding box center [288, 133] width 576 height 267
click at [165, 117] on button "Equipment Issue" at bounding box center [162, 114] width 148 height 11
click at [165, 113] on button "Gate / Door Won't Open" at bounding box center [162, 114] width 148 height 11
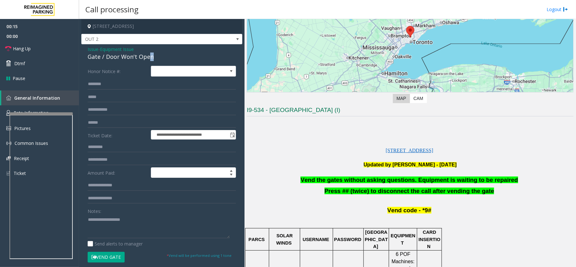
drag, startPoint x: 155, startPoint y: 57, endPoint x: 148, endPoint y: 57, distance: 6.6
click at [148, 57] on div "Gate / Door Won't Open" at bounding box center [162, 57] width 148 height 9
click at [392, 179] on span "Vend the gates without asking questions. Equipment is waiting to be repaired" at bounding box center [409, 180] width 217 height 7
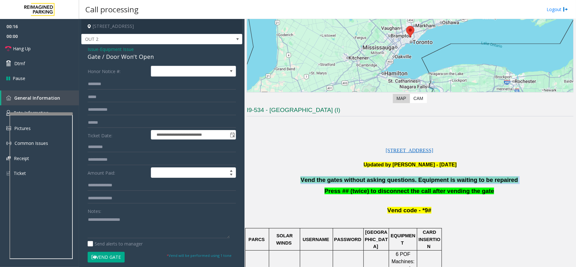
click at [392, 179] on span "Vend the gates without asking questions. Equipment is waiting to be repaired" at bounding box center [409, 180] width 217 height 7
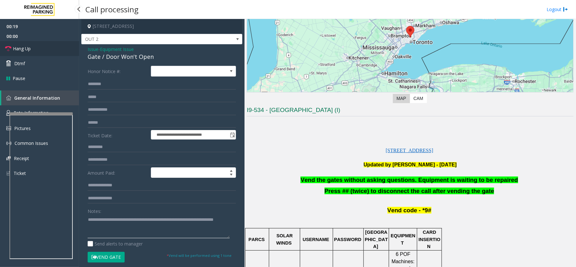
type textarea "**********"
click at [22, 51] on span "Hang Up" at bounding box center [22, 48] width 18 height 7
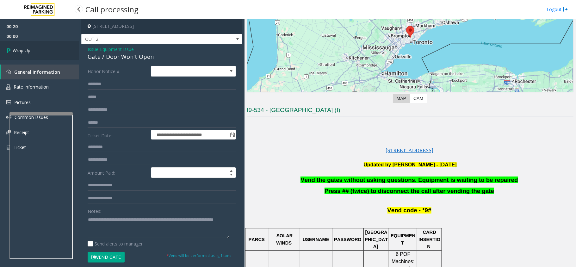
click at [22, 51] on span "Wrap Up" at bounding box center [22, 50] width 18 height 7
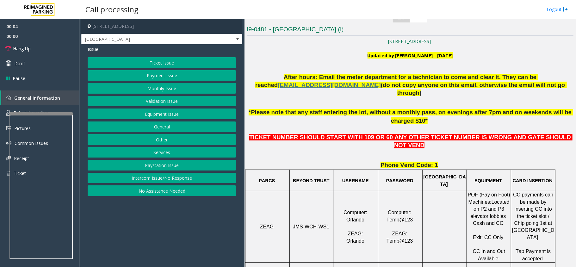
scroll to position [169, 0]
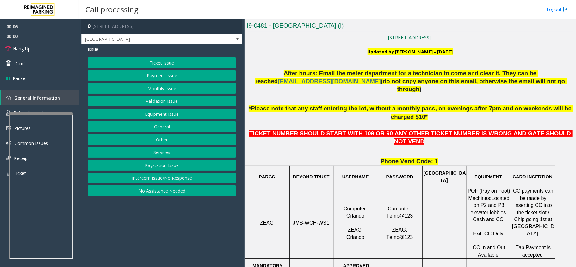
click at [314, 220] on span "JMS-WCH-WS1" at bounding box center [311, 222] width 37 height 5
copy p "JMS-WCH-WS1"
click at [166, 65] on button "Ticket Issue" at bounding box center [162, 62] width 148 height 11
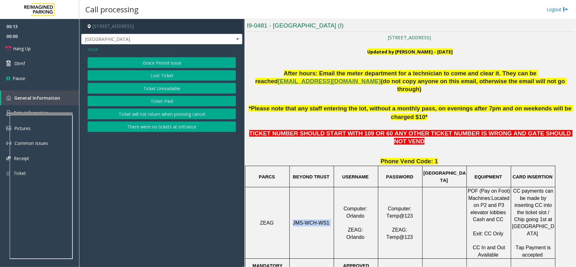
click at [172, 89] on button "Ticket Unreadable" at bounding box center [162, 88] width 148 height 11
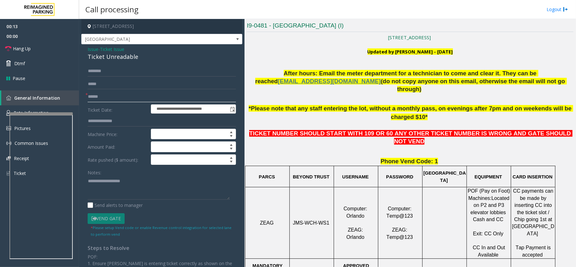
click at [108, 95] on input "text" at bounding box center [162, 96] width 148 height 11
click at [123, 94] on input "text" at bounding box center [162, 96] width 148 height 11
type input "******"
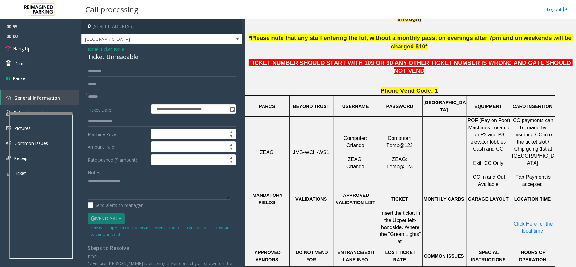
scroll to position [127, 0]
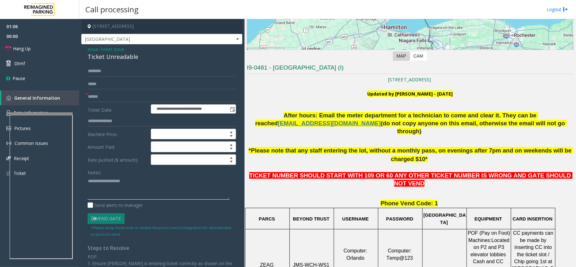
click at [111, 185] on textarea at bounding box center [159, 188] width 142 height 24
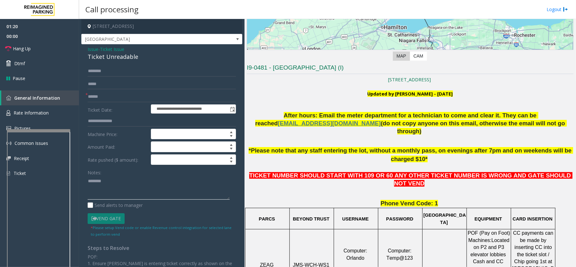
click at [42, 131] on div at bounding box center [38, 130] width 63 height 3
type textarea "********"
click at [45, 113] on span "Rate Information" at bounding box center [31, 113] width 35 height 6
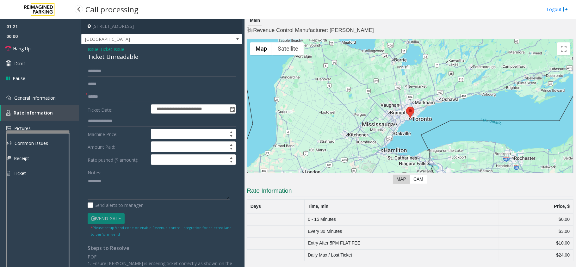
scroll to position [4, 0]
click at [116, 180] on textarea at bounding box center [159, 188] width 142 height 24
click at [40, 98] on span "General Information" at bounding box center [34, 98] width 41 height 6
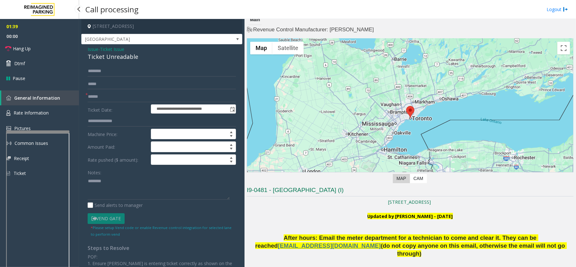
scroll to position [127, 0]
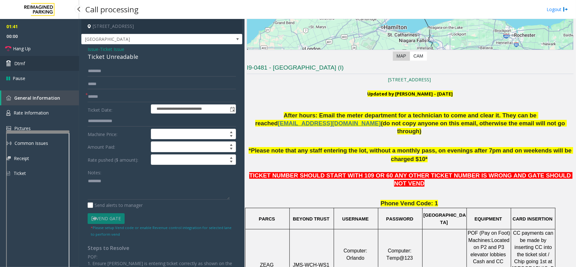
click at [27, 59] on link "Dtmf" at bounding box center [39, 63] width 79 height 15
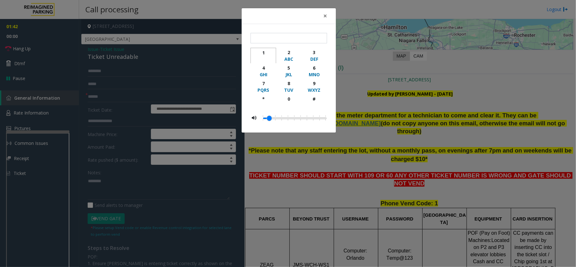
click at [262, 56] on div "button" at bounding box center [263, 59] width 17 height 6
type input "*"
click at [135, 190] on div "× * 1 2 ABC 3 DEF 4 GHI 5 JKL 6 MNO 7 PQRS 8 TUV 9 WXYZ * 0 #" at bounding box center [288, 133] width 576 height 267
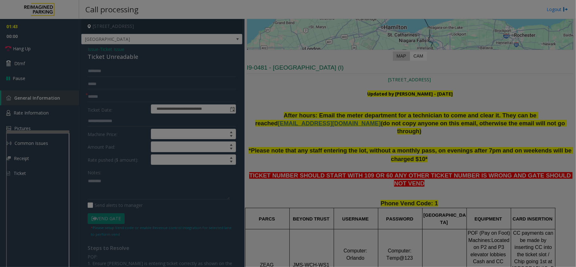
click at [118, 181] on bs-modal-backdrop at bounding box center [288, 133] width 576 height 267
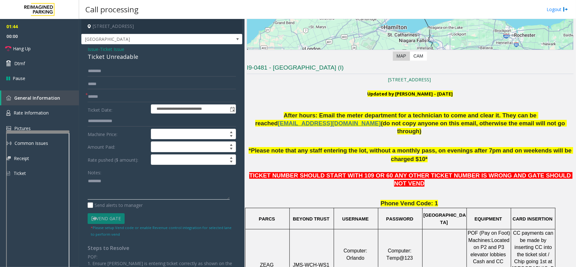
click at [114, 180] on textarea at bounding box center [159, 188] width 142 height 24
drag, startPoint x: 141, startPoint y: 58, endPoint x: 82, endPoint y: 50, distance: 58.8
click at [82, 50] on div "**********" at bounding box center [161, 201] width 161 height 315
click at [93, 49] on span "Issue" at bounding box center [93, 49] width 11 height 7
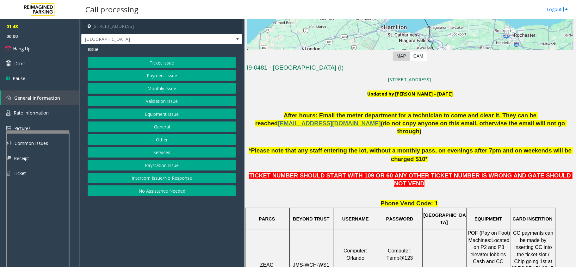
click at [161, 63] on button "Ticket Issue" at bounding box center [162, 62] width 148 height 11
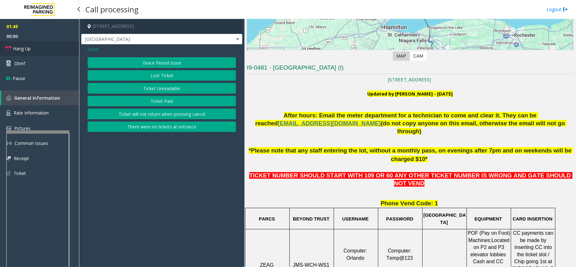
click at [32, 46] on link "Hang Up" at bounding box center [39, 48] width 79 height 15
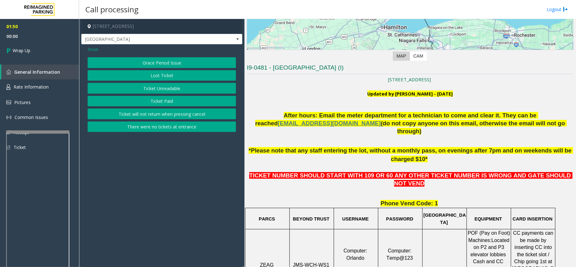
click at [174, 87] on button "Ticket Unreadable" at bounding box center [162, 88] width 148 height 11
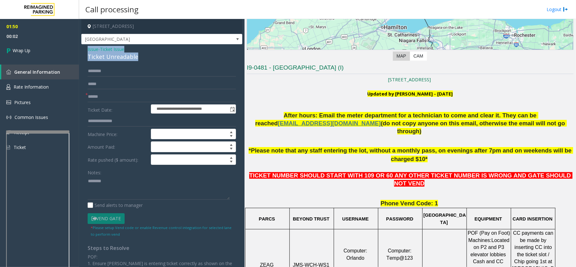
drag, startPoint x: 139, startPoint y: 55, endPoint x: 84, endPoint y: 47, distance: 55.7
click at [84, 47] on div "**********" at bounding box center [161, 201] width 161 height 315
click at [107, 182] on textarea at bounding box center [159, 188] width 142 height 24
drag, startPoint x: 134, startPoint y: 196, endPoint x: 79, endPoint y: 198, distance: 54.5
click at [79, 198] on app-call-processing-form "**********" at bounding box center [162, 143] width 166 height 248
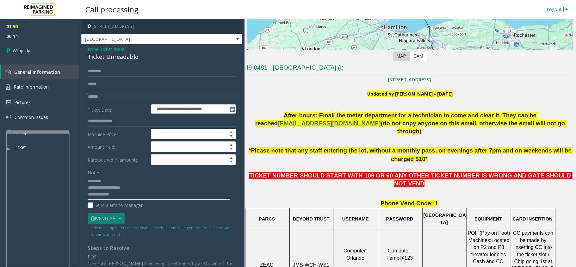
scroll to position [4, 0]
type textarea "**********"
click at [43, 44] on link "Wrap Up" at bounding box center [39, 50] width 79 height 19
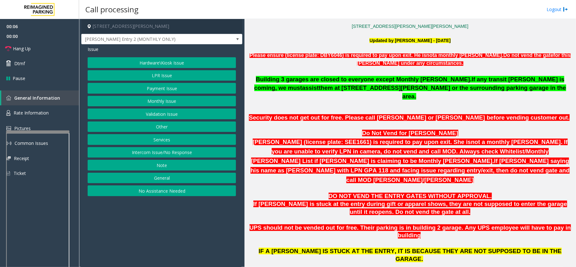
scroll to position [253, 0]
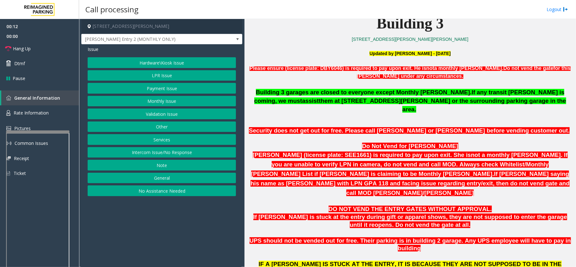
click at [169, 195] on button "No Assistance Needed" at bounding box center [162, 191] width 148 height 11
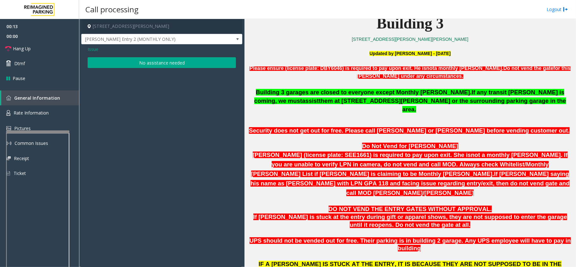
click at [166, 65] on button "No assistance needed" at bounding box center [162, 62] width 148 height 11
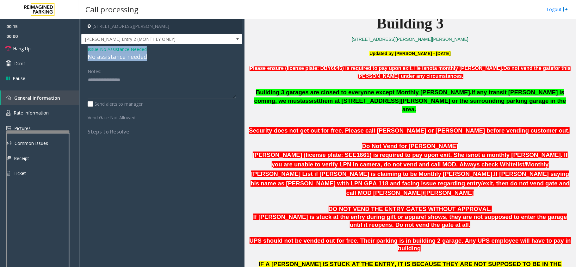
drag, startPoint x: 148, startPoint y: 58, endPoint x: 84, endPoint y: 49, distance: 64.6
click at [84, 49] on div "Issue - No Assistance Needed No assistance needed Notes: Send alerts to manager…" at bounding box center [161, 92] width 161 height 97
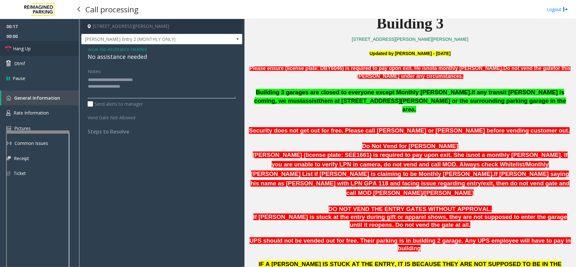
type textarea "**********"
click at [32, 50] on link "Hang Up" at bounding box center [39, 48] width 79 height 15
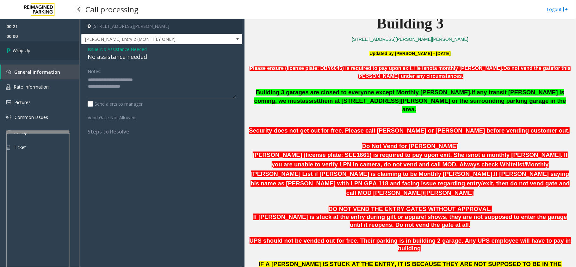
click at [28, 49] on span "Wrap Up" at bounding box center [22, 50] width 18 height 7
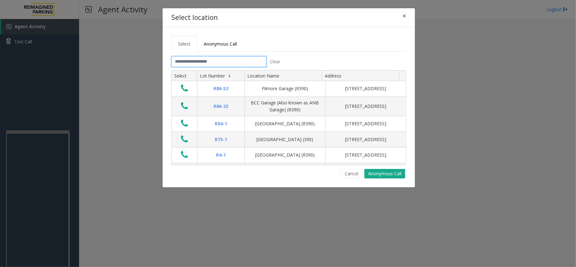
click at [218, 61] on input "text" at bounding box center [219, 61] width 95 height 11
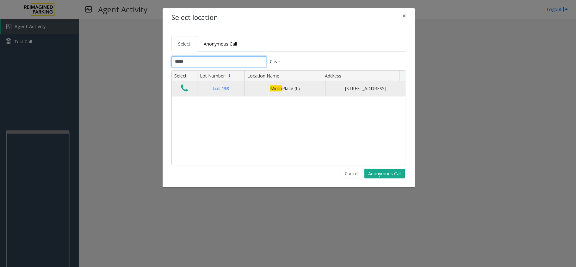
type input "*****"
click at [190, 92] on button "Data table" at bounding box center [184, 89] width 11 height 10
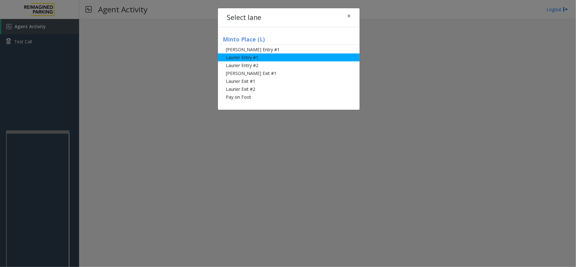
click at [266, 55] on li "Laurier Entry #1" at bounding box center [289, 57] width 142 height 8
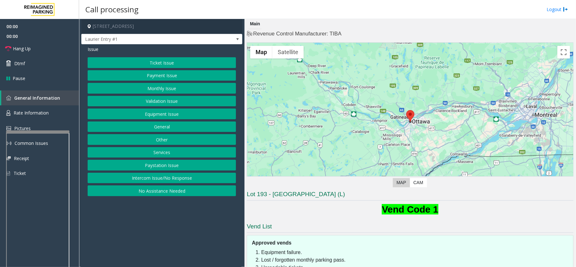
click at [166, 115] on button "Equipment Issue" at bounding box center [162, 114] width 148 height 11
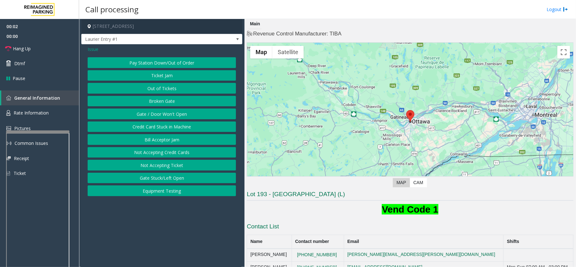
click at [178, 89] on button "Out of Tickets" at bounding box center [162, 88] width 148 height 11
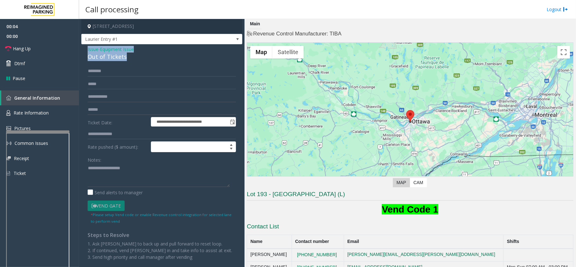
drag, startPoint x: 127, startPoint y: 56, endPoint x: 85, endPoint y: 48, distance: 42.2
click at [85, 48] on div "**********" at bounding box center [161, 165] width 161 height 242
click at [121, 169] on textarea at bounding box center [159, 175] width 142 height 24
click at [125, 175] on textarea at bounding box center [159, 175] width 142 height 24
type textarea "**********"
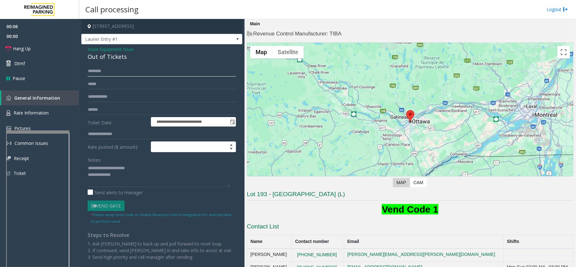
click at [110, 72] on input "text" at bounding box center [162, 71] width 148 height 11
type input "*****"
click at [134, 182] on textarea at bounding box center [159, 175] width 142 height 24
type textarea "**********"
click at [21, 60] on span "Dtmf" at bounding box center [19, 63] width 11 height 7
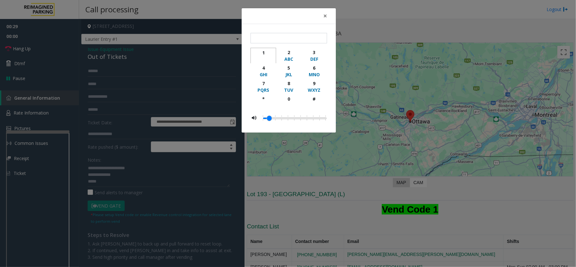
click at [269, 57] on div "button" at bounding box center [263, 59] width 17 height 6
type input "*"
click at [112, 180] on div "× * 1 2 ABC 3 DEF 4 GHI 5 JKL 6 MNO 7 PQRS 8 TUV 9 WXYZ * 0 #" at bounding box center [288, 133] width 576 height 267
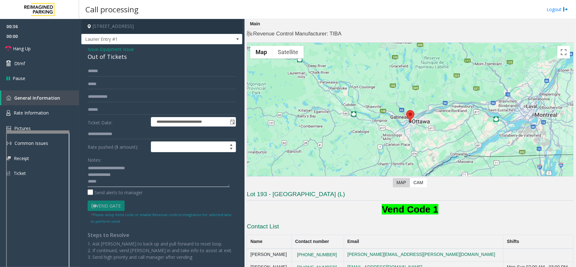
click at [111, 184] on textarea at bounding box center [159, 175] width 142 height 24
paste textarea "**********"
type textarea "**********"
click at [39, 50] on link "Hang Up" at bounding box center [39, 48] width 79 height 15
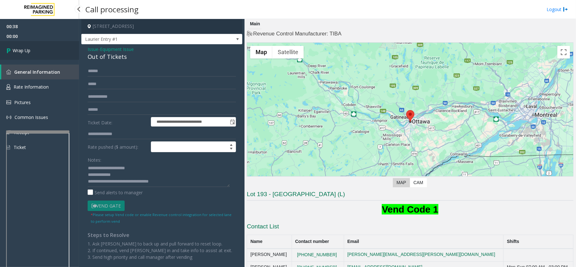
click at [39, 50] on link "Wrap Up" at bounding box center [39, 50] width 79 height 19
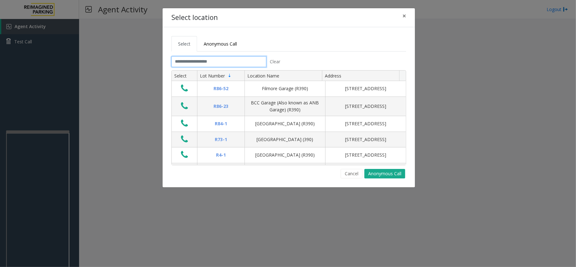
click at [195, 60] on input "text" at bounding box center [219, 61] width 95 height 11
click at [359, 178] on button "Cancel" at bounding box center [352, 173] width 22 height 9
click at [190, 61] on input "text" at bounding box center [219, 61] width 95 height 11
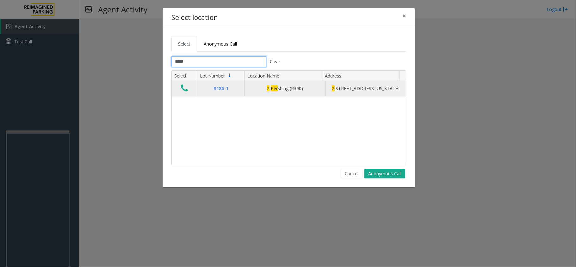
type input "*****"
click at [184, 89] on icon "Data table" at bounding box center [184, 88] width 7 height 9
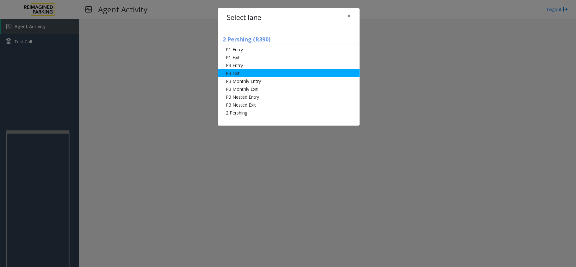
click at [261, 73] on li "P3 Exit" at bounding box center [289, 73] width 142 height 8
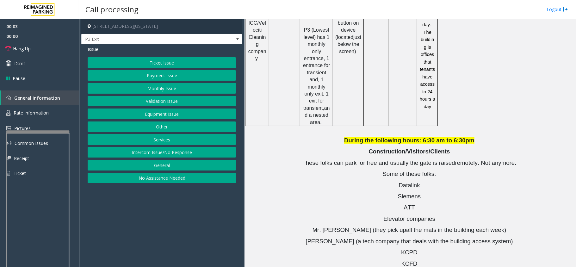
scroll to position [760, 0]
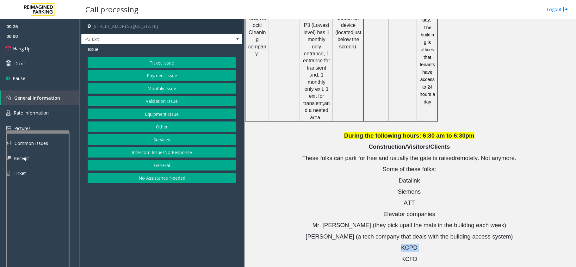
drag, startPoint x: 416, startPoint y: 152, endPoint x: 398, endPoint y: 151, distance: 17.8
click at [398, 244] on p "KCPD" at bounding box center [414, 248] width 319 height 8
click at [408, 256] on span "KCFD" at bounding box center [410, 259] width 16 height 7
click at [158, 65] on button "Ticket Issue" at bounding box center [162, 62] width 148 height 11
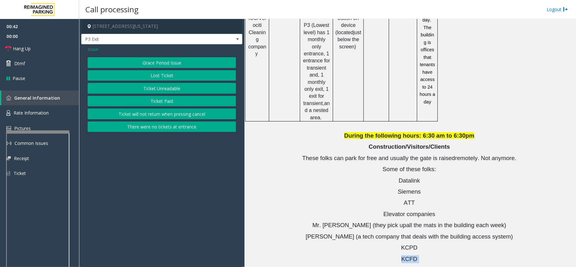
click at [160, 90] on button "Ticket Unreadable" at bounding box center [162, 88] width 148 height 11
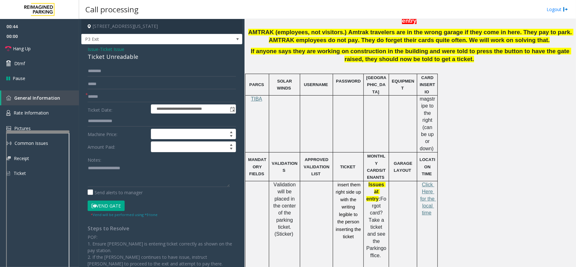
scroll to position [253, 0]
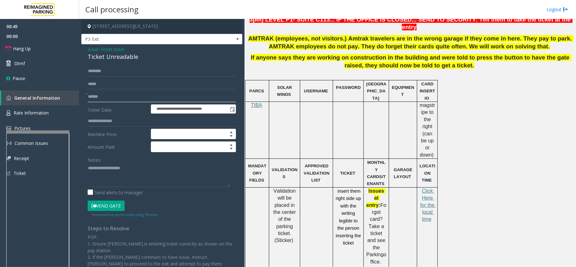
click at [97, 95] on input "text" at bounding box center [162, 96] width 148 height 11
drag, startPoint x: 138, startPoint y: 58, endPoint x: 91, endPoint y: 48, distance: 48.6
click at [86, 47] on div "**********" at bounding box center [161, 188] width 161 height 289
click at [142, 177] on textarea at bounding box center [159, 175] width 142 height 24
type textarea "**********"
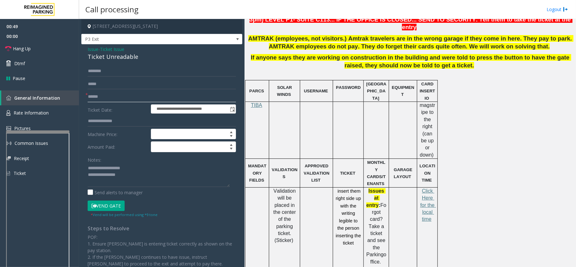
click at [118, 94] on input "text" at bounding box center [162, 96] width 148 height 11
type input "*******"
click at [135, 179] on textarea at bounding box center [159, 175] width 142 height 24
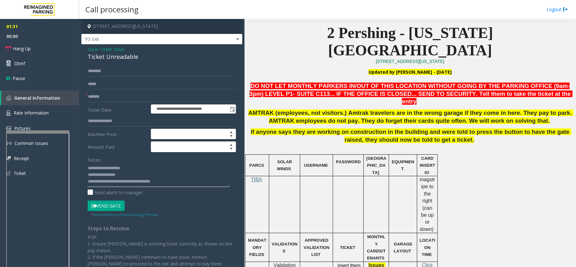
scroll to position [42, 0]
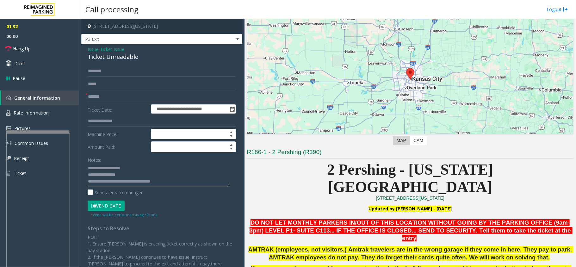
type textarea "**********"
click at [109, 204] on button "Vend Gate" at bounding box center [106, 206] width 37 height 11
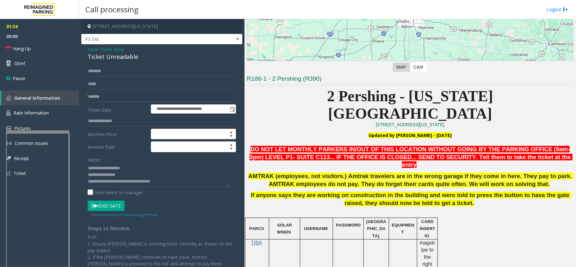
scroll to position [127, 0]
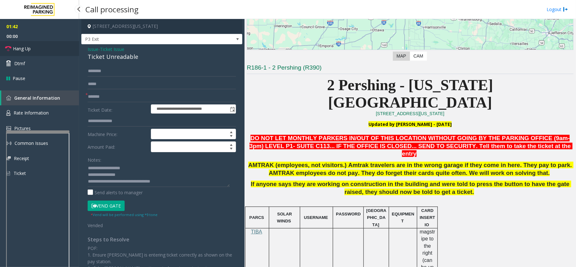
click at [24, 46] on span "Hang Up" at bounding box center [22, 48] width 18 height 7
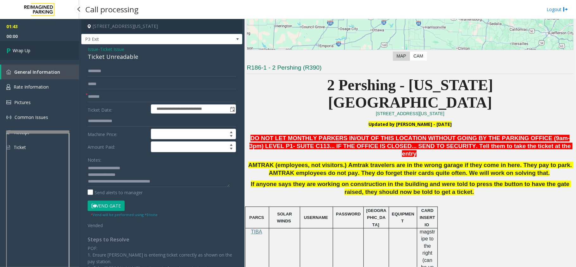
click at [27, 46] on link "Wrap Up" at bounding box center [39, 50] width 79 height 19
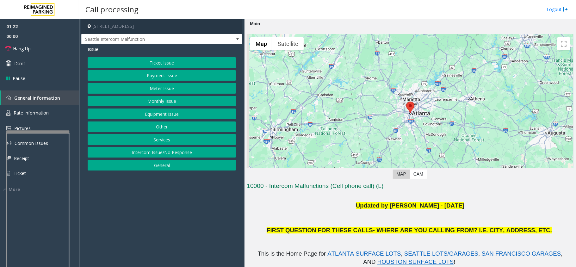
click at [154, 63] on button "Ticket Issue" at bounding box center [162, 62] width 148 height 11
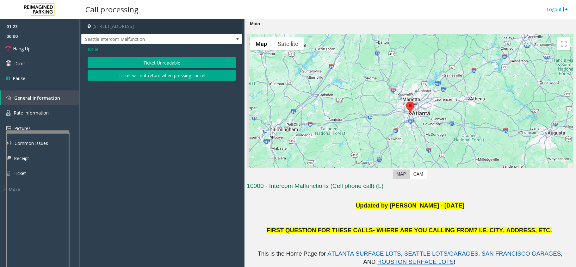
click at [85, 48] on div "Issue Ticket Unreadable Ticket will not return when pressing cancel" at bounding box center [161, 64] width 161 height 40
click at [98, 51] on span "Issue" at bounding box center [93, 49] width 11 height 7
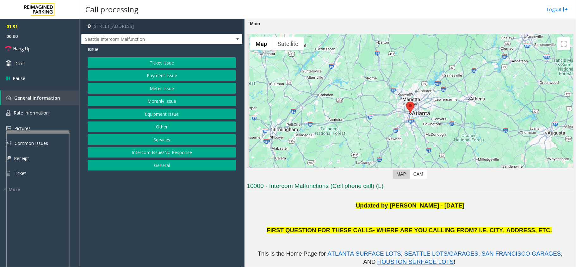
click at [173, 114] on button "Equipment Issue" at bounding box center [162, 114] width 148 height 11
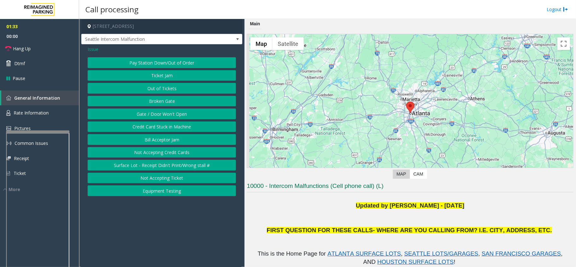
click at [170, 78] on button "Ticket Jam" at bounding box center [162, 75] width 148 height 11
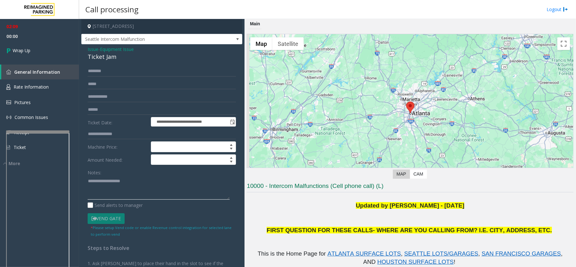
click at [129, 190] on textarea at bounding box center [159, 188] width 142 height 24
drag, startPoint x: 114, startPoint y: 59, endPoint x: 81, endPoint y: 50, distance: 33.8
click at [81, 50] on div "**********" at bounding box center [161, 181] width 161 height 275
click at [123, 192] on textarea at bounding box center [159, 188] width 142 height 24
type textarea "**********"
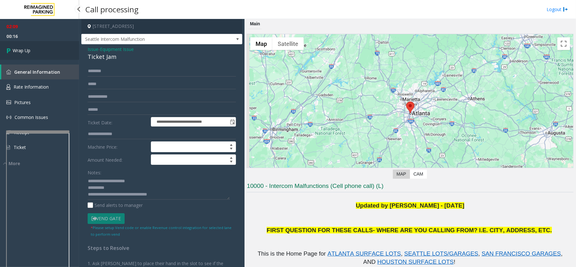
click at [19, 54] on link "Wrap Up" at bounding box center [39, 50] width 79 height 19
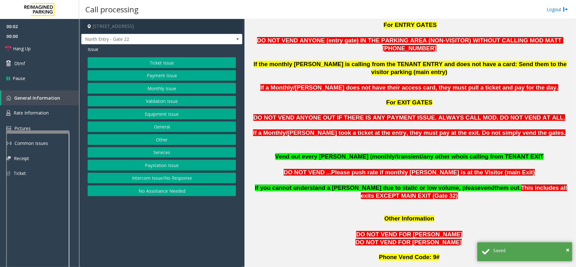
scroll to position [422, 0]
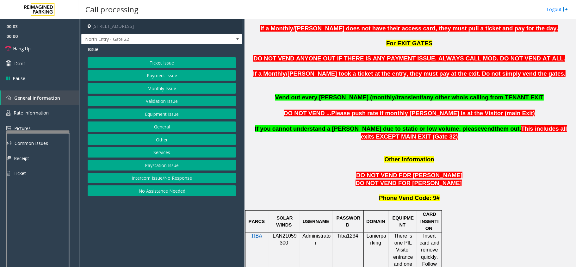
click at [286, 233] on span "LAN21059300" at bounding box center [285, 239] width 24 height 12
copy p "LAN21059300"
click at [149, 87] on button "Monthly Issue" at bounding box center [162, 88] width 148 height 11
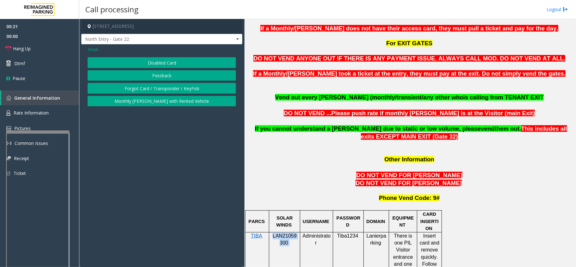
click at [161, 64] on button "Disabled Card" at bounding box center [162, 62] width 148 height 11
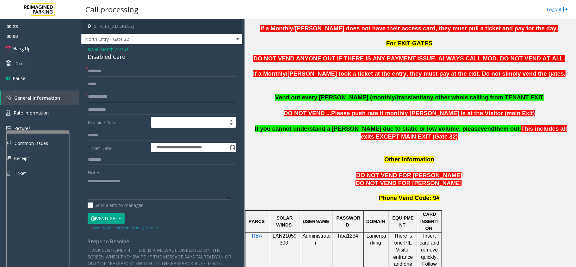
click at [121, 96] on input "text" at bounding box center [162, 96] width 148 height 11
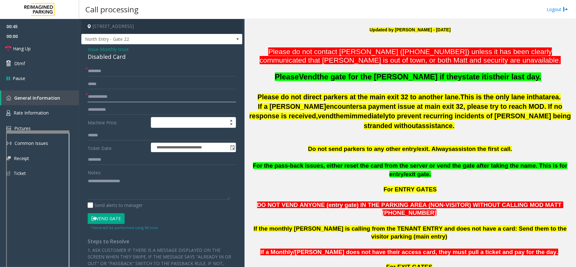
scroll to position [169, 0]
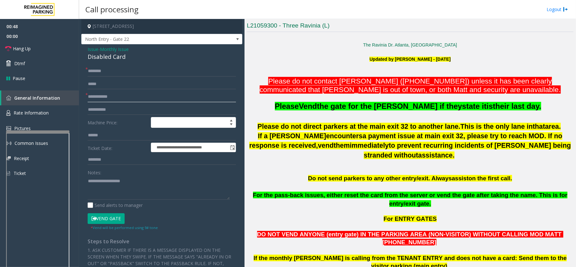
click at [110, 95] on input "text" at bounding box center [162, 96] width 148 height 11
click at [132, 94] on input "text" at bounding box center [162, 96] width 148 height 11
type input "*****"
click at [150, 72] on input "text" at bounding box center [162, 71] width 148 height 11
click at [106, 72] on input "text" at bounding box center [162, 71] width 148 height 11
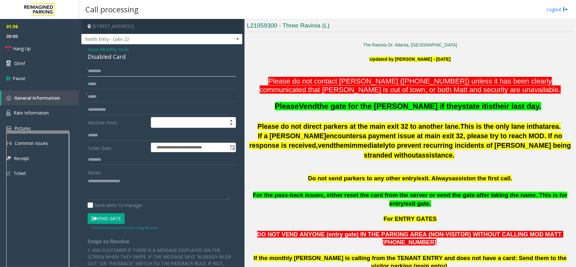
click at [111, 70] on input "text" at bounding box center [162, 71] width 148 height 11
type input "********"
click at [108, 221] on button "Vend Gate" at bounding box center [106, 218] width 37 height 11
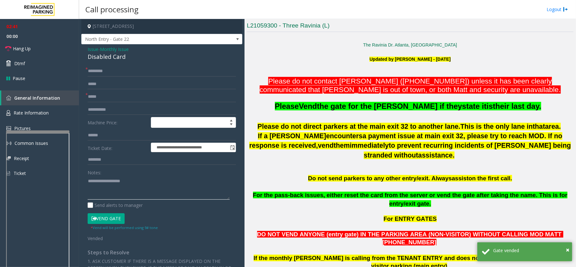
click at [111, 180] on textarea at bounding box center [159, 188] width 142 height 24
click at [33, 47] on link "Hang Up" at bounding box center [39, 48] width 79 height 15
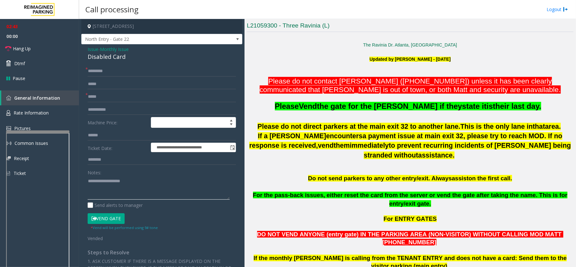
drag, startPoint x: 101, startPoint y: 181, endPoint x: 104, endPoint y: 129, distance: 52.4
click at [101, 181] on textarea at bounding box center [159, 188] width 142 height 24
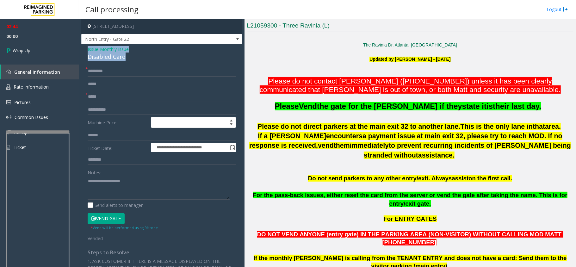
drag, startPoint x: 132, startPoint y: 59, endPoint x: 83, endPoint y: 52, distance: 49.8
click at [83, 52] on div "**********" at bounding box center [161, 204] width 161 height 320
click at [154, 194] on textarea at bounding box center [159, 188] width 142 height 24
type textarea "**********"
click at [123, 75] on input "********" at bounding box center [162, 71] width 148 height 11
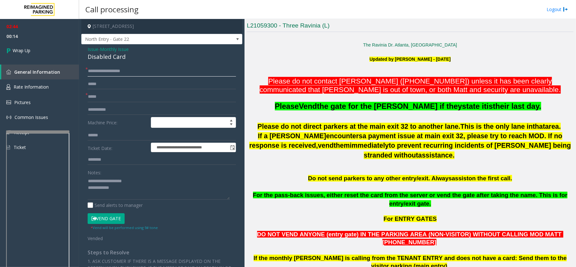
type input "**********"
drag, startPoint x: 128, startPoint y: 59, endPoint x: 83, endPoint y: 49, distance: 46.5
click at [83, 49] on div "**********" at bounding box center [161, 204] width 161 height 320
click at [161, 190] on textarea at bounding box center [159, 188] width 142 height 24
type textarea "**********"
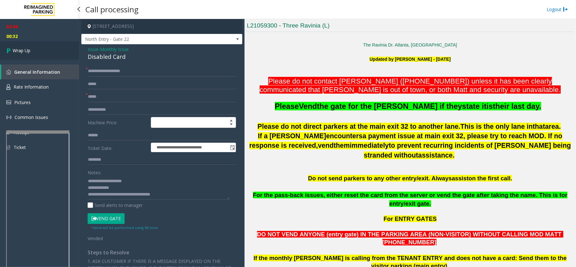
click at [22, 55] on link "Wrap Up" at bounding box center [39, 50] width 79 height 19
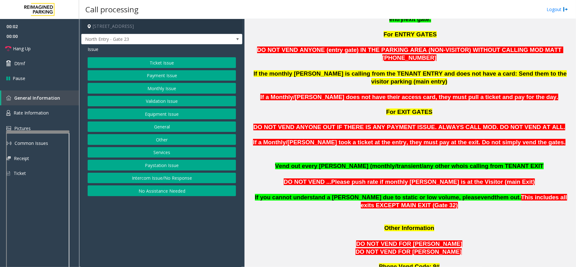
scroll to position [380, 0]
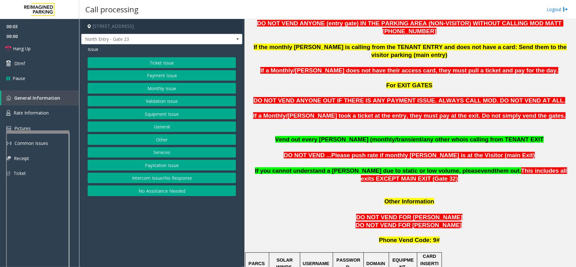
copy p "LAN21059300"
click at [184, 182] on button "Intercom Issue/No Response" at bounding box center [162, 178] width 148 height 11
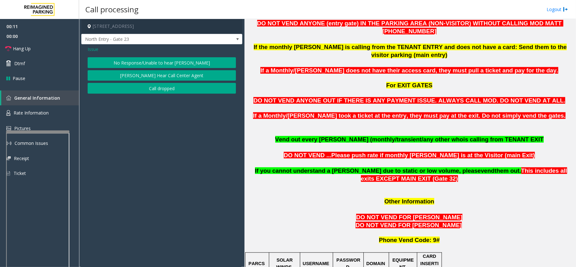
click at [170, 65] on button "No Response/Unable to hear [PERSON_NAME]" at bounding box center [162, 62] width 148 height 11
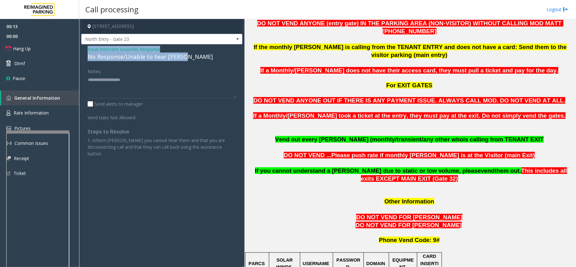
drag, startPoint x: 187, startPoint y: 57, endPoint x: 86, endPoint y: 50, distance: 100.6
click at [85, 49] on div "Issue - Intercom Issue/No Response No Response/Unable to hear [PERSON_NAME] Not…" at bounding box center [161, 103] width 161 height 119
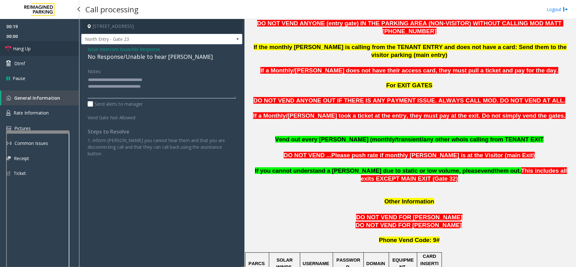
type textarea "**********"
click at [27, 53] on link "Hang Up" at bounding box center [39, 48] width 79 height 15
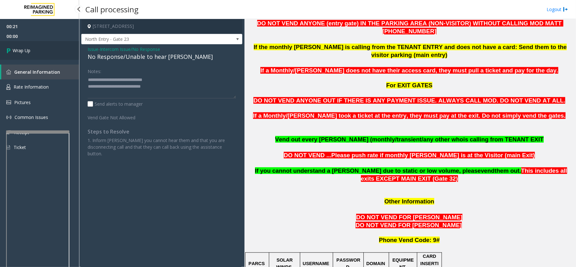
click at [28, 53] on span "Wrap Up" at bounding box center [22, 50] width 18 height 7
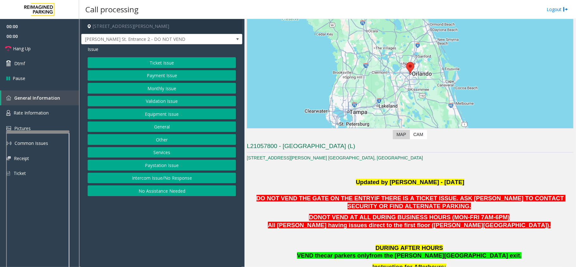
scroll to position [211, 0]
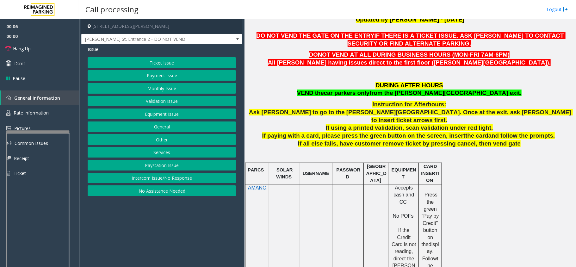
click at [174, 181] on button "Intercom Issue/No Response" at bounding box center [162, 178] width 148 height 11
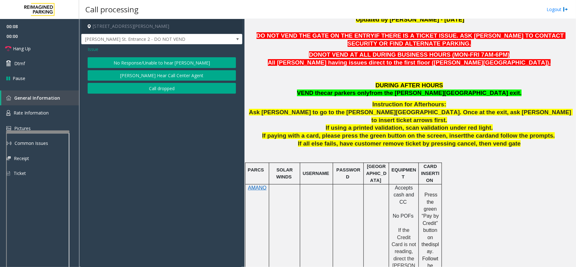
click at [193, 60] on button "No Response/Unable to hear [PERSON_NAME]" at bounding box center [162, 62] width 148 height 11
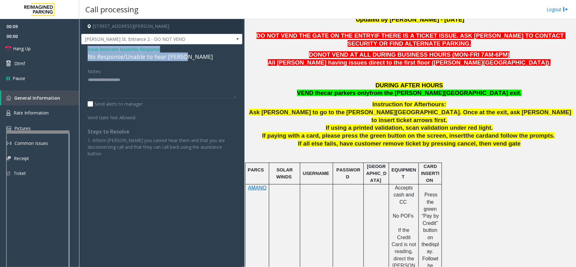
drag, startPoint x: 184, startPoint y: 58, endPoint x: 82, endPoint y: 46, distance: 102.4
click at [82, 46] on div "Issue - Intercom Issue/No Response No Response/Unable to hear [PERSON_NAME] Not…" at bounding box center [161, 103] width 161 height 119
type textarea "**********"
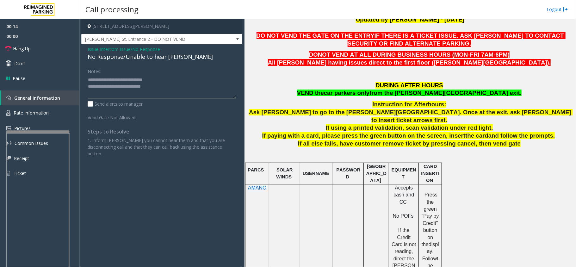
click at [172, 88] on textarea at bounding box center [162, 87] width 148 height 24
drag, startPoint x: 172, startPoint y: 88, endPoint x: 84, endPoint y: 80, distance: 88.4
click at [84, 80] on div "Notes: Send alerts to manager Vend Gate Not Allowed Steps to Resolve 1. Inform …" at bounding box center [162, 111] width 158 height 91
click at [35, 52] on link "Hang Up" at bounding box center [39, 48] width 79 height 15
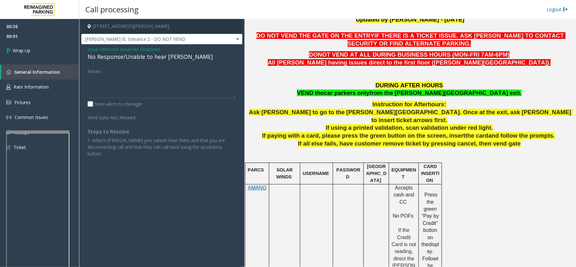
click at [94, 50] on span "Issue" at bounding box center [93, 49] width 11 height 7
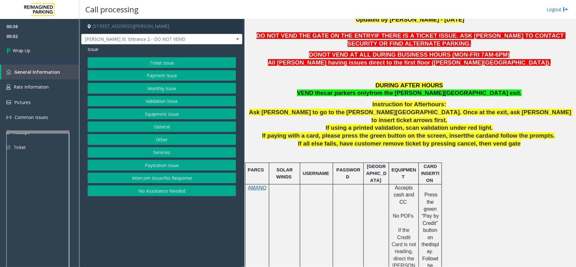
click at [165, 184] on button "Intercom Issue/No Response" at bounding box center [162, 178] width 148 height 11
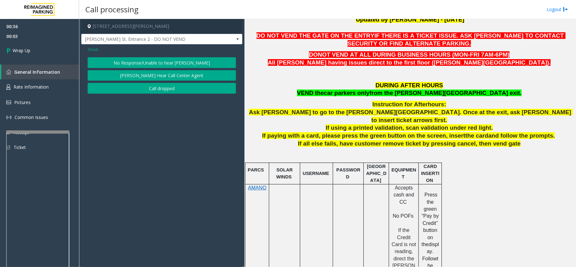
click at [96, 49] on span "Issue" at bounding box center [93, 49] width 11 height 7
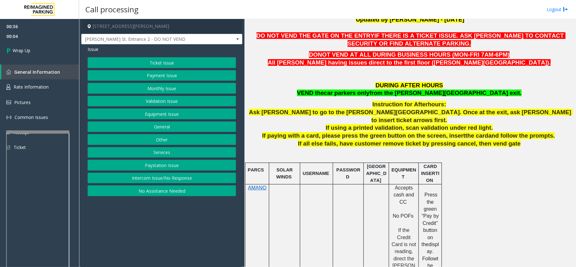
click at [159, 113] on button "Equipment Issue" at bounding box center [162, 114] width 148 height 11
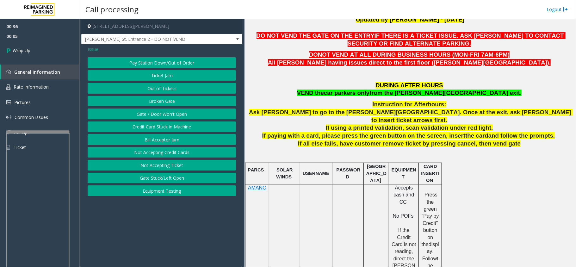
click at [163, 114] on button "Gate / Door Won't Open" at bounding box center [162, 114] width 148 height 11
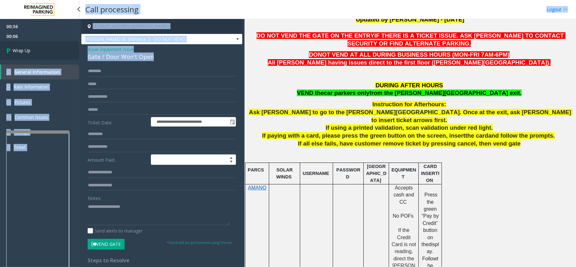
drag, startPoint x: 159, startPoint y: 58, endPoint x: 79, endPoint y: 49, distance: 80.6
click at [79, 49] on app-root "**********" at bounding box center [288, 133] width 576 height 267
drag, startPoint x: 147, startPoint y: 52, endPoint x: 164, endPoint y: 53, distance: 17.1
click at [147, 52] on div "Issue - Equipment Issue Gate / Door Won't Open" at bounding box center [162, 53] width 148 height 15
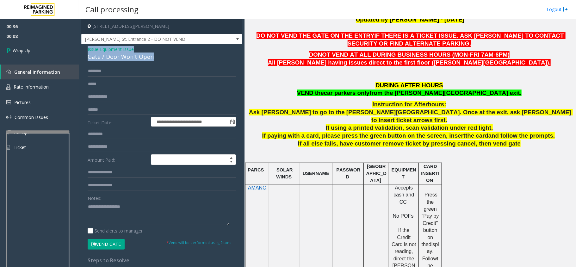
drag, startPoint x: 164, startPoint y: 53, endPoint x: 89, endPoint y: 51, distance: 75.1
click at [84, 49] on div "**********" at bounding box center [161, 198] width 161 height 308
click at [146, 208] on textarea at bounding box center [159, 214] width 142 height 24
click at [161, 216] on textarea at bounding box center [159, 214] width 142 height 24
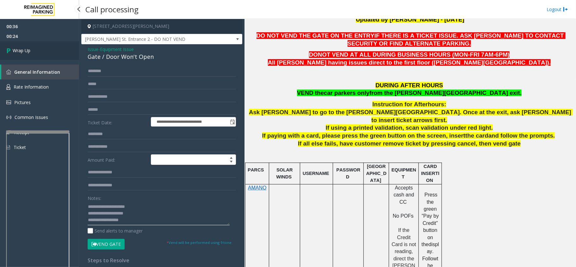
type textarea "**********"
click at [29, 51] on span "Wrap Up" at bounding box center [22, 50] width 18 height 7
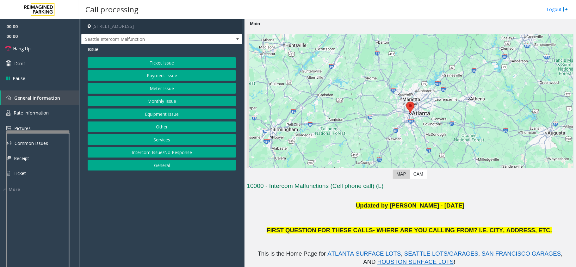
scroll to position [127, 0]
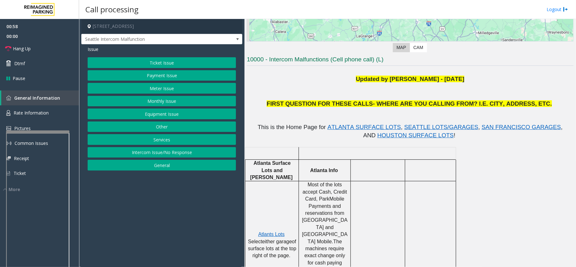
click at [173, 80] on button "Payment Issue" at bounding box center [162, 75] width 148 height 11
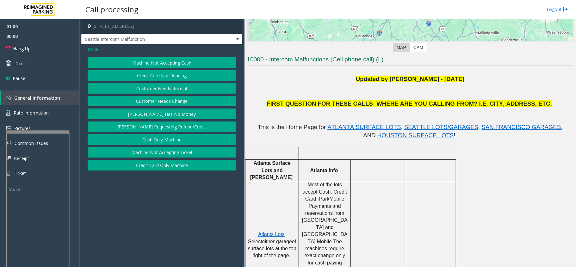
click at [160, 75] on button "Credit Card Not Reading" at bounding box center [162, 75] width 148 height 11
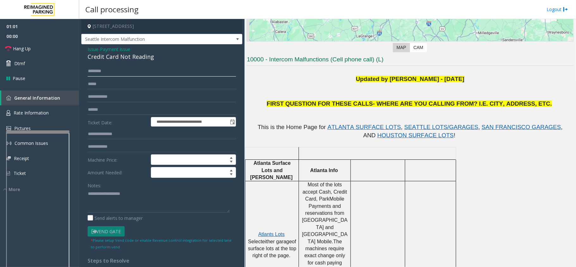
click at [100, 73] on input "text" at bounding box center [162, 71] width 148 height 11
type input "******"
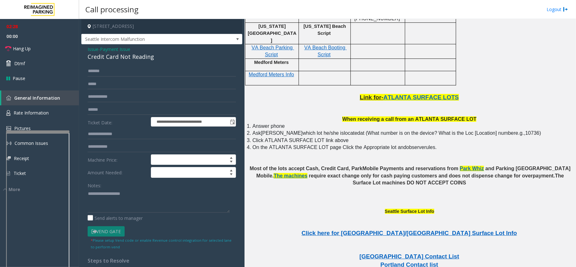
scroll to position [1212, 0]
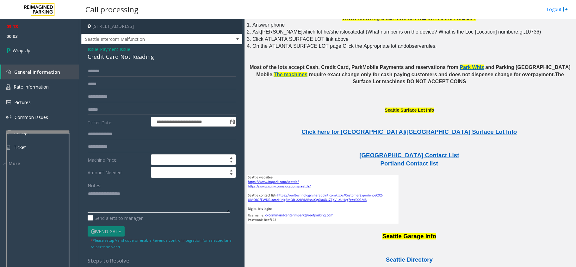
click at [113, 193] on textarea at bounding box center [159, 201] width 142 height 24
drag, startPoint x: 161, startPoint y: 58, endPoint x: 85, endPoint y: 48, distance: 77.0
click at [85, 48] on div "**********" at bounding box center [161, 191] width 161 height 295
click at [156, 205] on textarea at bounding box center [159, 201] width 142 height 24
click at [188, 210] on textarea at bounding box center [159, 201] width 142 height 24
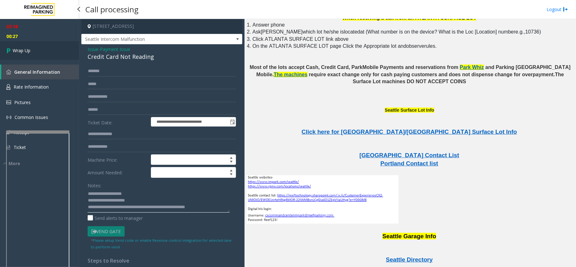
type textarea "**********"
click at [26, 57] on link "Wrap Up" at bounding box center [39, 50] width 79 height 19
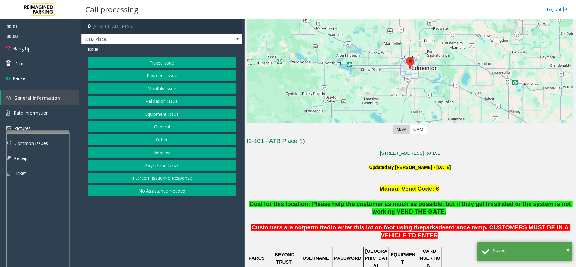
scroll to position [127, 0]
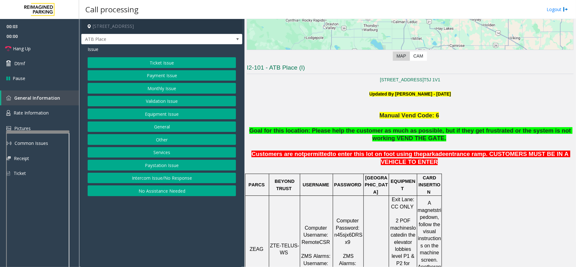
click at [284, 243] on span "ZTE-TELUS-WS" at bounding box center [284, 249] width 29 height 12
copy p "ZTE-TELUS-WS"
drag, startPoint x: 189, startPoint y: 181, endPoint x: 186, endPoint y: 178, distance: 4.3
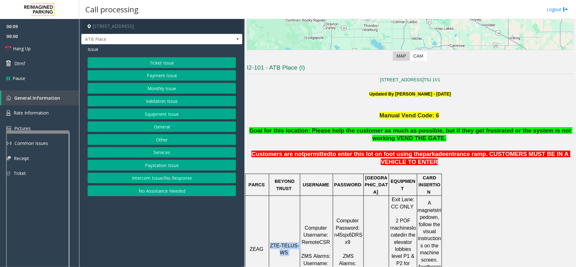
click at [189, 181] on button "Intercom Issue/No Response" at bounding box center [162, 178] width 148 height 11
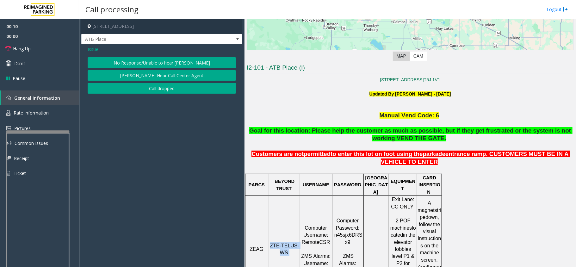
click at [178, 62] on button "No Response/Unable to hear [PERSON_NAME]" at bounding box center [162, 62] width 148 height 11
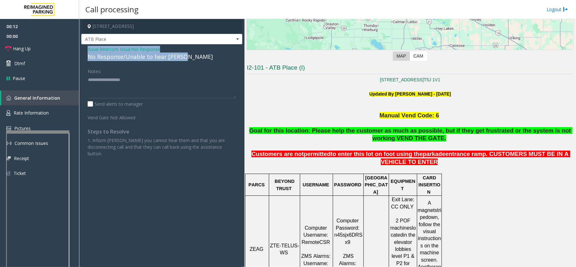
drag, startPoint x: 187, startPoint y: 57, endPoint x: 86, endPoint y: 46, distance: 101.0
click at [86, 46] on div "Issue - Intercom Issue/No Response No Response/Unable to hear [PERSON_NAME] Not…" at bounding box center [161, 103] width 161 height 119
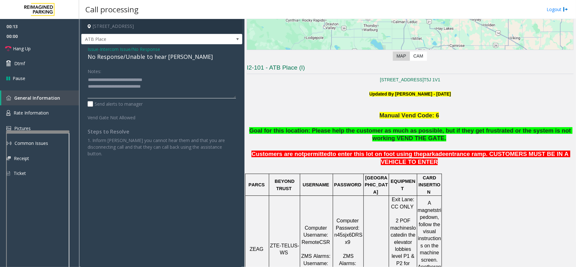
click at [180, 87] on textarea at bounding box center [162, 87] width 148 height 24
type textarea "**********"
click at [38, 48] on link "Hang Up" at bounding box center [39, 48] width 79 height 15
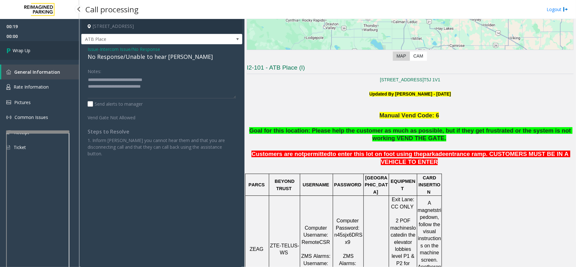
click at [38, 48] on link "Wrap Up" at bounding box center [39, 50] width 79 height 19
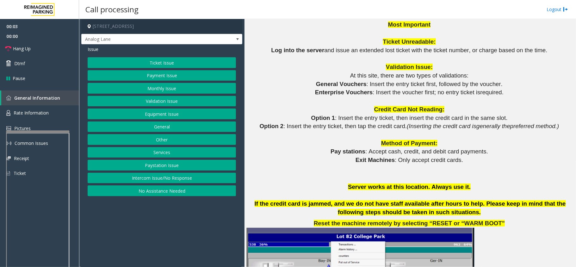
scroll to position [717, 0]
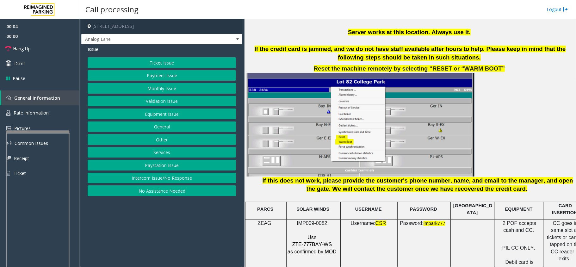
click at [311, 221] on span "IMP009-0082" at bounding box center [312, 223] width 30 height 5
click at [316, 242] on span "ZTE-777BAY-WS" at bounding box center [313, 244] width 40 height 5
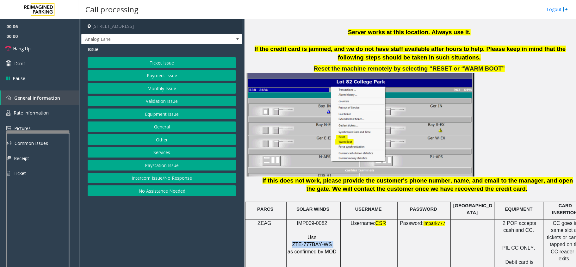
click at [316, 242] on span "ZTE-777BAY-WS" at bounding box center [313, 244] width 40 height 5
copy p "ZTE-777BAY-WS"
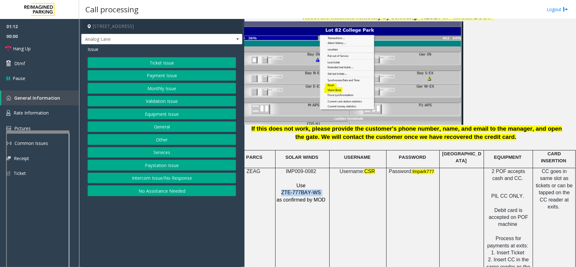
scroll to position [808, 18]
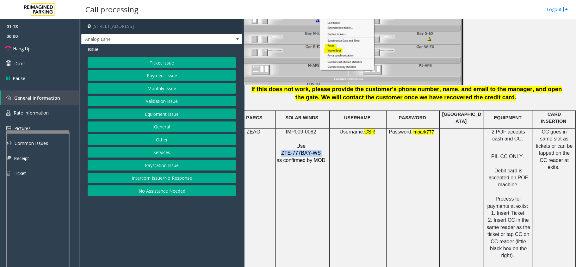
click at [162, 117] on button "Equipment Issue" at bounding box center [162, 114] width 148 height 11
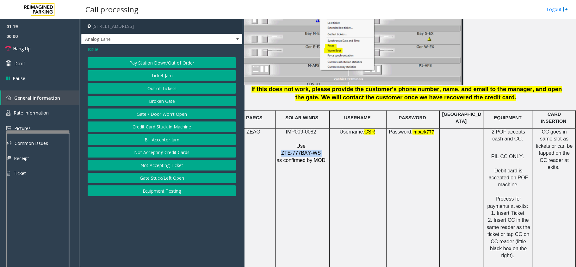
click at [159, 116] on button "Gate / Door Won't Open" at bounding box center [162, 114] width 148 height 11
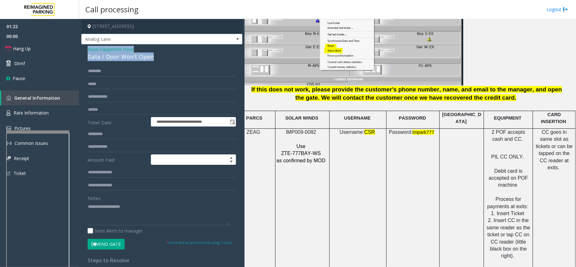
drag, startPoint x: 154, startPoint y: 58, endPoint x: 85, endPoint y: 51, distance: 68.4
click at [85, 51] on div "**********" at bounding box center [161, 198] width 161 height 308
click at [141, 213] on textarea at bounding box center [159, 214] width 142 height 24
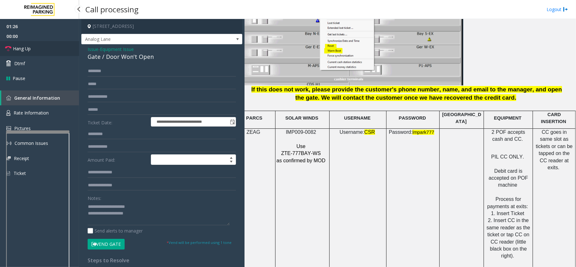
click at [30, 48] on span "Hang Up" at bounding box center [22, 48] width 18 height 7
click at [168, 214] on textarea at bounding box center [159, 214] width 142 height 24
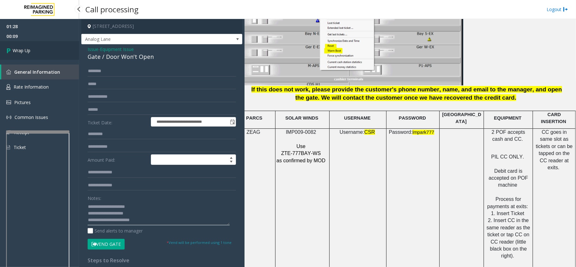
type textarea "**********"
click at [40, 51] on link "Wrap Up" at bounding box center [39, 50] width 79 height 19
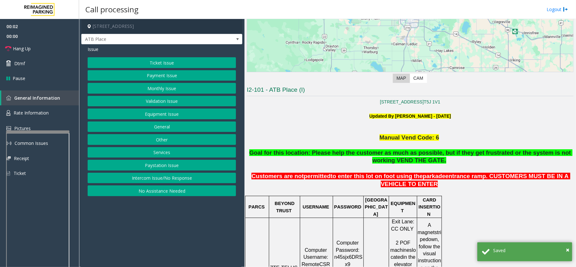
scroll to position [127, 0]
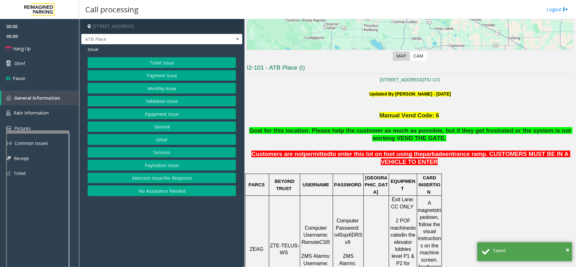
click at [164, 183] on button "Intercom Issue/No Response" at bounding box center [162, 178] width 148 height 11
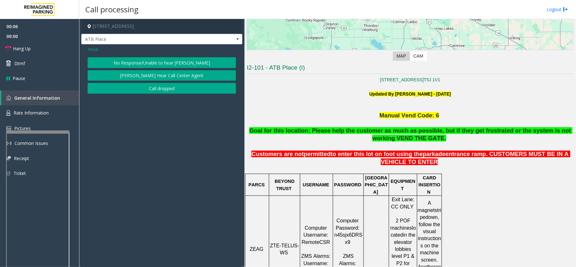
click at [193, 61] on button "No Response/Unable to hear [PERSON_NAME]" at bounding box center [162, 62] width 148 height 11
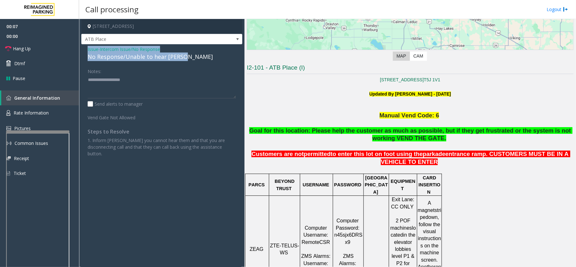
drag, startPoint x: 190, startPoint y: 56, endPoint x: 84, endPoint y: 46, distance: 106.8
click at [84, 46] on div "Issue - Intercom Issue/No Response No Response/Unable to hear [PERSON_NAME] Not…" at bounding box center [161, 103] width 161 height 119
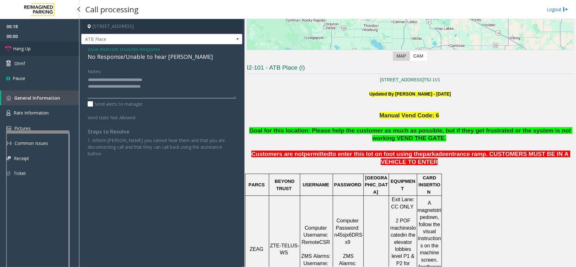
type textarea "**********"
click at [36, 48] on link "Hang Up" at bounding box center [39, 48] width 79 height 15
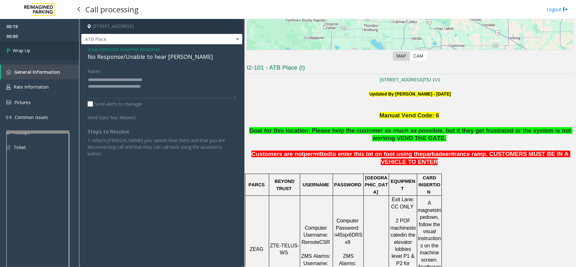
click at [36, 48] on link "Wrap Up" at bounding box center [39, 50] width 79 height 19
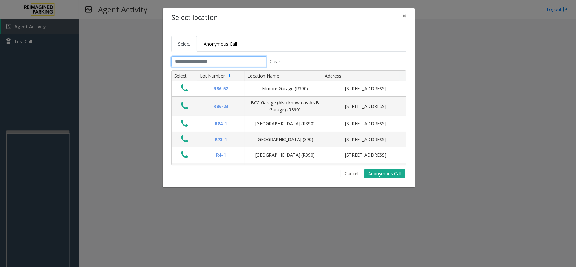
click at [210, 59] on input "text" at bounding box center [219, 61] width 95 height 11
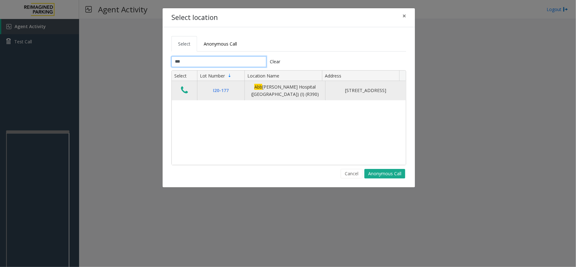
type input "***"
click at [187, 90] on icon "Data table" at bounding box center [184, 90] width 7 height 9
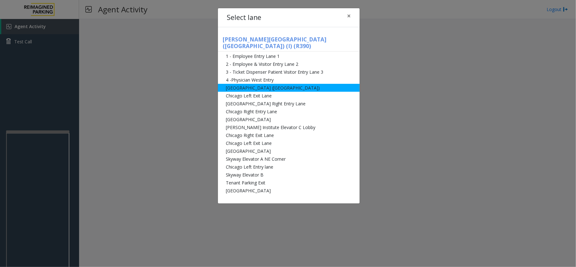
click at [285, 84] on li "[GEOGRAPHIC_DATA] ([GEOGRAPHIC_DATA])" at bounding box center [289, 88] width 142 height 8
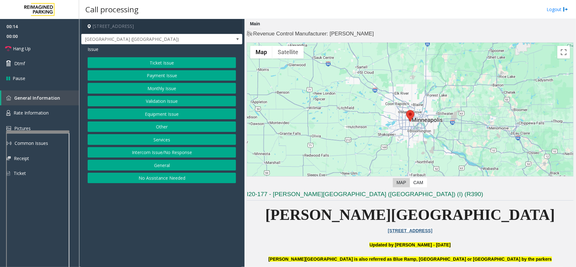
click at [313, 193] on h3 "I20-177 - [PERSON_NAME][GEOGRAPHIC_DATA] ([GEOGRAPHIC_DATA]) (I) (R390)" at bounding box center [410, 195] width 327 height 10
click at [332, 194] on h3 "I20-177 - [PERSON_NAME][GEOGRAPHIC_DATA] ([GEOGRAPHIC_DATA]) (I) (R390)" at bounding box center [410, 195] width 327 height 10
click at [330, 195] on h3 "I20-177 - [PERSON_NAME][GEOGRAPHIC_DATA] ([GEOGRAPHIC_DATA]) (I) (R390)" at bounding box center [410, 195] width 327 height 10
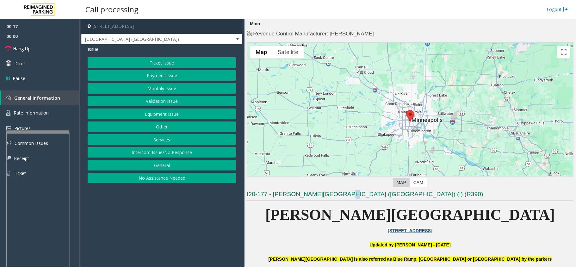
click at [330, 195] on h3 "I20-177 - [PERSON_NAME][GEOGRAPHIC_DATA] ([GEOGRAPHIC_DATA]) (I) (R390)" at bounding box center [410, 195] width 327 height 10
click at [357, 196] on h3 "I20-177 - [PERSON_NAME][GEOGRAPHIC_DATA] ([GEOGRAPHIC_DATA]) (I) (R390)" at bounding box center [410, 195] width 327 height 10
click at [365, 194] on h3 "I20-177 - [PERSON_NAME][GEOGRAPHIC_DATA] ([GEOGRAPHIC_DATA]) (I) (R390)" at bounding box center [410, 195] width 327 height 10
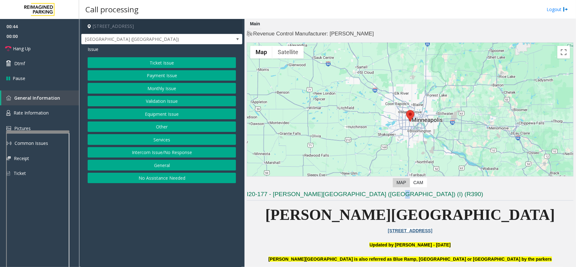
click at [197, 116] on button "Equipment Issue" at bounding box center [162, 114] width 148 height 11
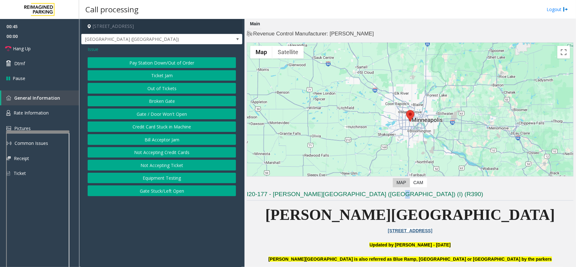
click at [183, 116] on button "Gate / Door Won't Open" at bounding box center [162, 114] width 148 height 11
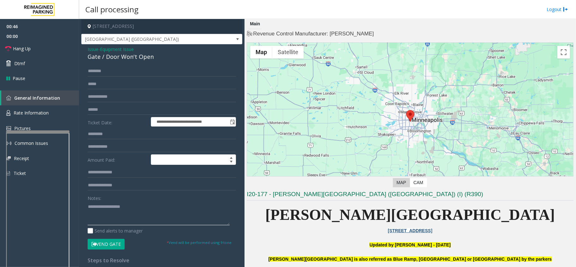
click at [110, 215] on textarea at bounding box center [159, 214] width 142 height 24
click at [106, 248] on button "Vend Gate" at bounding box center [106, 244] width 37 height 11
drag, startPoint x: 152, startPoint y: 61, endPoint x: 140, endPoint y: 57, distance: 13.1
click at [140, 57] on div "**********" at bounding box center [161, 201] width 161 height 314
click at [151, 58] on div "Gate / Door Won't Open" at bounding box center [162, 57] width 148 height 9
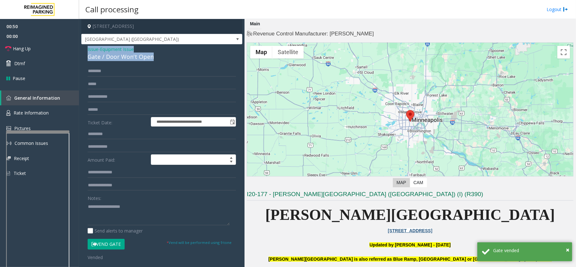
drag, startPoint x: 154, startPoint y: 58, endPoint x: 84, endPoint y: 51, distance: 70.0
click at [84, 51] on div "**********" at bounding box center [161, 206] width 161 height 325
click at [148, 216] on textarea at bounding box center [159, 214] width 142 height 24
click at [168, 217] on textarea at bounding box center [159, 214] width 142 height 24
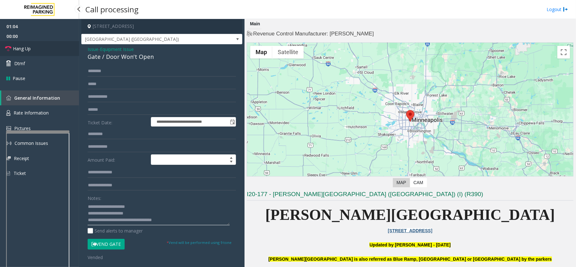
type textarea "**********"
click at [45, 54] on link "Hang Up" at bounding box center [39, 48] width 79 height 15
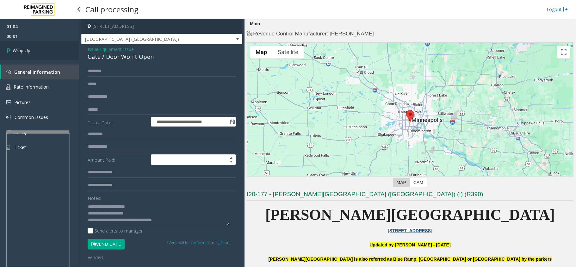
click at [45, 54] on link "Wrap Up" at bounding box center [39, 50] width 79 height 19
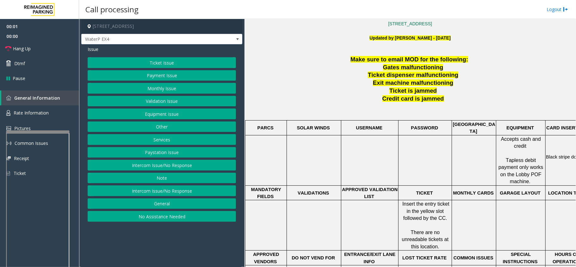
scroll to position [211, 0]
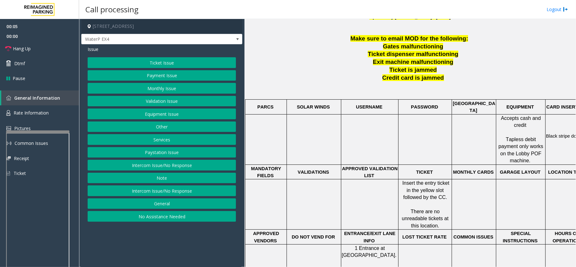
click at [170, 61] on button "Ticket Issue" at bounding box center [162, 62] width 148 height 11
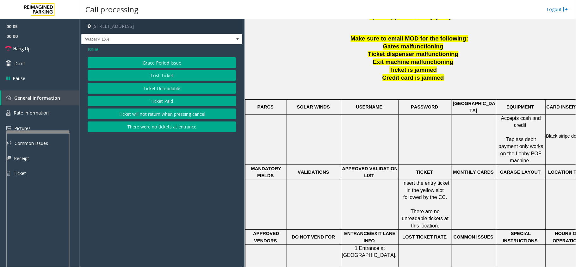
click at [160, 89] on button "Ticket Unreadable" at bounding box center [162, 88] width 148 height 11
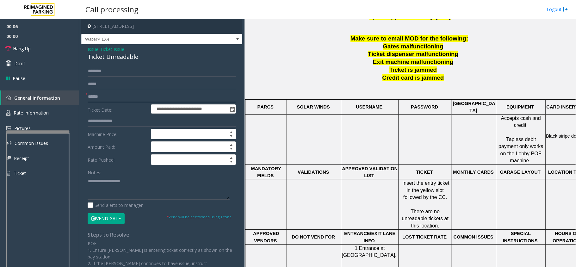
click at [108, 98] on input "text" at bounding box center [162, 96] width 148 height 11
drag, startPoint x: 141, startPoint y: 57, endPoint x: 87, endPoint y: 51, distance: 54.5
click at [87, 51] on div "**********" at bounding box center [161, 195] width 161 height 302
click at [134, 186] on textarea at bounding box center [159, 188] width 142 height 24
type textarea "**********"
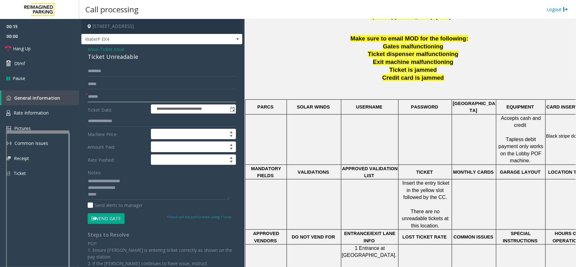
click at [103, 96] on input "text" at bounding box center [162, 96] width 148 height 11
click at [116, 99] on input "text" at bounding box center [162, 96] width 148 height 11
type input "*"
type input "**********"
click at [416, 180] on span "Insert the entry ticket in the yellow slot followed by the CC." at bounding box center [427, 190] width 48 height 20
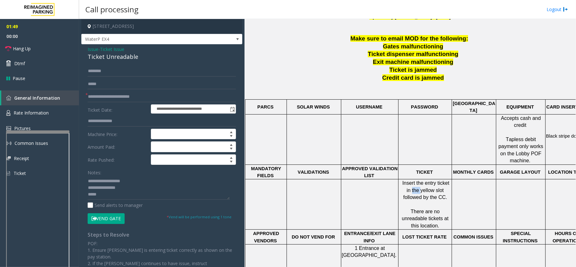
click at [417, 180] on span "Insert the entry ticket in the yellow slot followed by the CC." at bounding box center [427, 190] width 48 height 20
click at [430, 180] on span "Insert the entry ticket in the yellow slot followed by the CC." at bounding box center [427, 190] width 48 height 20
click at [420, 184] on span "Insert the entry ticket in the yellow slot followed by the CC." at bounding box center [427, 190] width 48 height 20
click at [434, 184] on span "Insert the entry ticket in the yellow slot followed by the CC." at bounding box center [427, 190] width 48 height 20
click at [437, 186] on span "Insert the entry ticket in the yellow slot followed by the CC." at bounding box center [427, 190] width 48 height 20
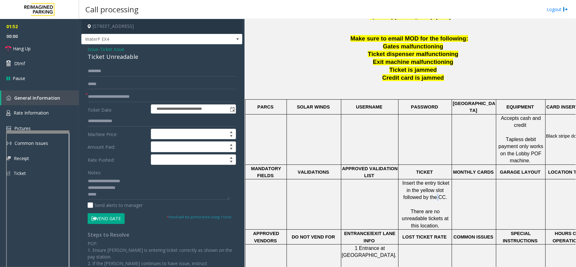
click at [437, 186] on span "Insert the entry ticket in the yellow slot followed by the CC." at bounding box center [427, 190] width 48 height 20
click at [435, 186] on span "Insert the entry ticket in the yellow slot followed by the CC." at bounding box center [427, 190] width 48 height 20
click at [420, 201] on p at bounding box center [425, 204] width 53 height 7
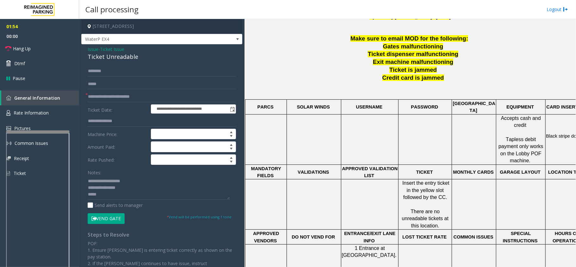
click at [420, 201] on p at bounding box center [425, 204] width 53 height 7
click at [430, 209] on span "There are no unreadable tickets at this location." at bounding box center [426, 219] width 48 height 20
click at [425, 209] on span "There are no unreadable tickets at this location." at bounding box center [426, 219] width 48 height 20
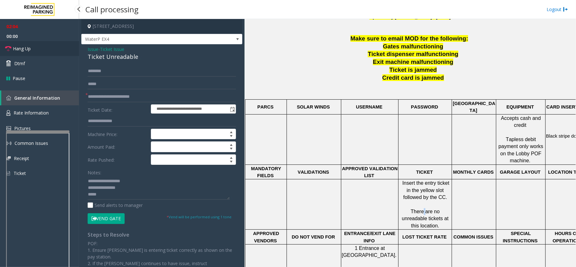
click at [40, 47] on link "Hang Up" at bounding box center [39, 48] width 79 height 15
click at [112, 196] on textarea at bounding box center [159, 188] width 142 height 24
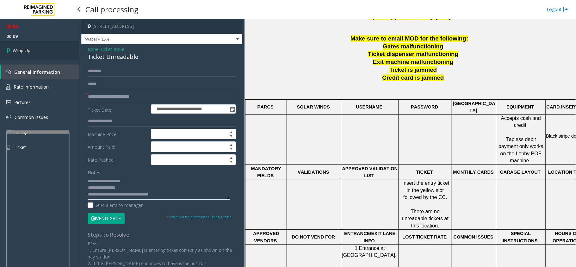
type textarea "**********"
click at [39, 46] on link "Wrap Up" at bounding box center [39, 50] width 79 height 19
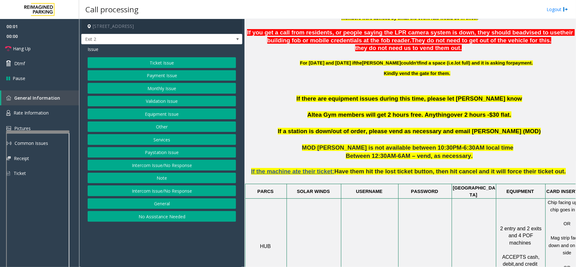
scroll to position [337, 0]
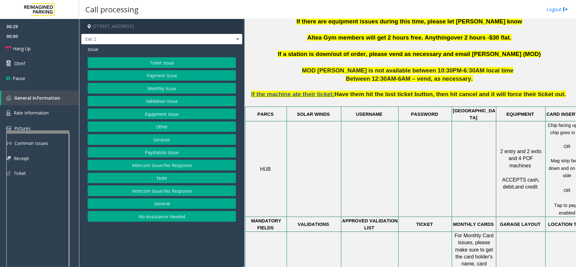
click at [370, 112] on span "USERNAME" at bounding box center [369, 114] width 27 height 5
click at [390, 111] on p "USERNAME" at bounding box center [370, 114] width 56 height 7
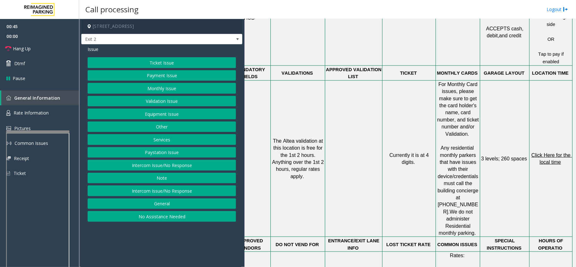
scroll to position [506, 19]
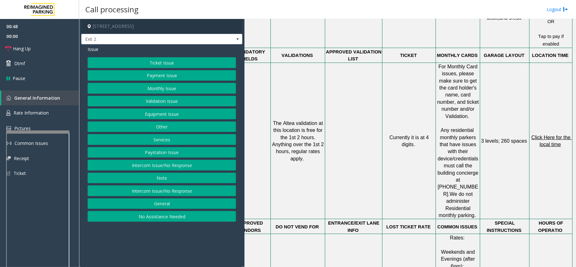
click at [156, 61] on button "Ticket Issue" at bounding box center [162, 62] width 148 height 11
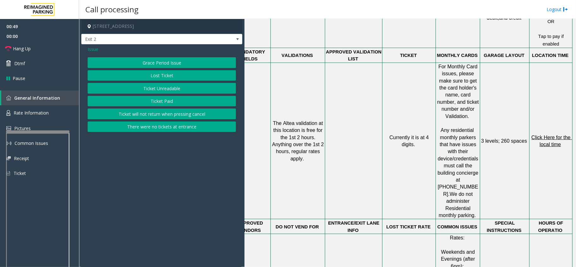
click at [169, 90] on button "Ticket Unreadable" at bounding box center [162, 88] width 148 height 11
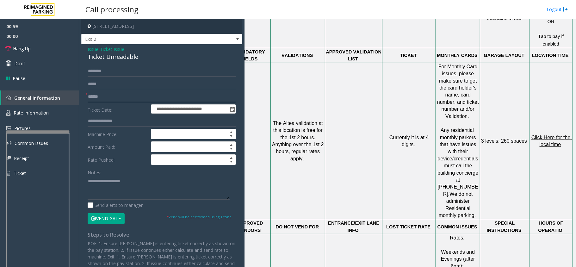
click at [164, 96] on input "text" at bounding box center [162, 96] width 148 height 11
click at [92, 48] on span "Issue" at bounding box center [93, 49] width 11 height 7
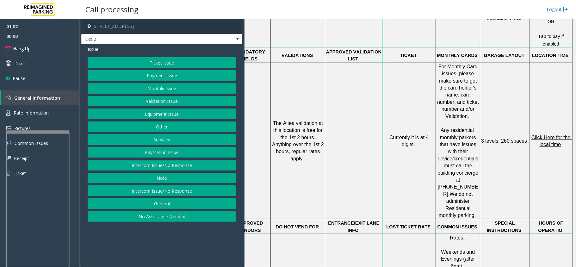
click at [145, 59] on button "Ticket Issue" at bounding box center [162, 62] width 148 height 11
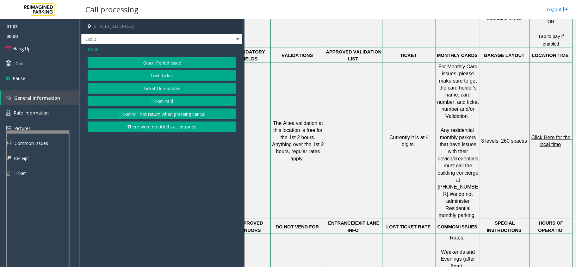
click at [159, 100] on button "Ticket Paid" at bounding box center [162, 101] width 148 height 11
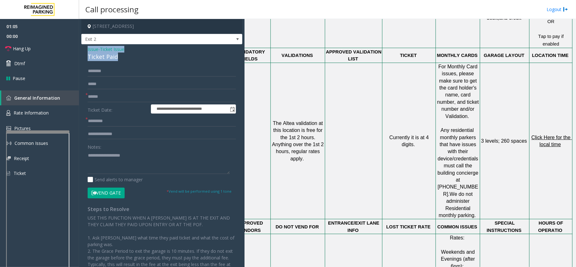
drag, startPoint x: 123, startPoint y: 56, endPoint x: 85, endPoint y: 48, distance: 38.7
click at [85, 48] on div "**********" at bounding box center [161, 179] width 161 height 270
type textarea "**********"
click at [108, 98] on input "text" at bounding box center [162, 96] width 148 height 11
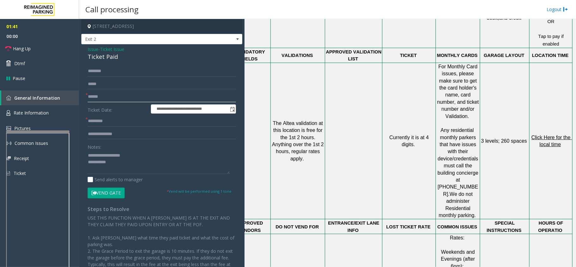
click at [108, 98] on input "text" at bounding box center [162, 96] width 148 height 11
type input "**"
click at [116, 122] on input "*" at bounding box center [162, 121] width 148 height 11
type input "**"
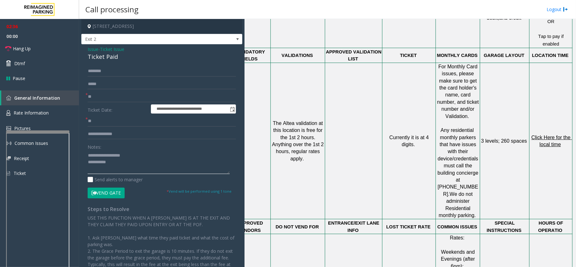
click at [119, 162] on textarea at bounding box center [159, 162] width 142 height 24
drag, startPoint x: 34, startPoint y: 48, endPoint x: 44, endPoint y: 59, distance: 13.9
click at [34, 48] on link "Hang Up" at bounding box center [39, 48] width 79 height 15
click at [146, 165] on textarea at bounding box center [159, 162] width 142 height 24
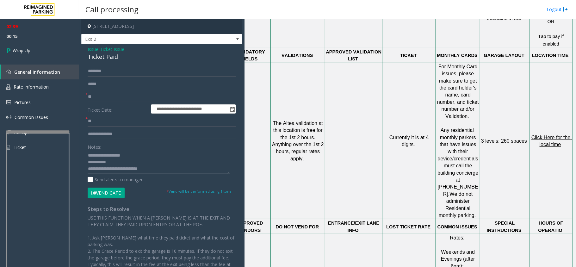
click at [144, 165] on textarea at bounding box center [159, 162] width 142 height 24
click at [147, 168] on textarea at bounding box center [159, 162] width 142 height 24
type textarea "**********"
click at [22, 43] on link "Wrap Up" at bounding box center [39, 50] width 79 height 19
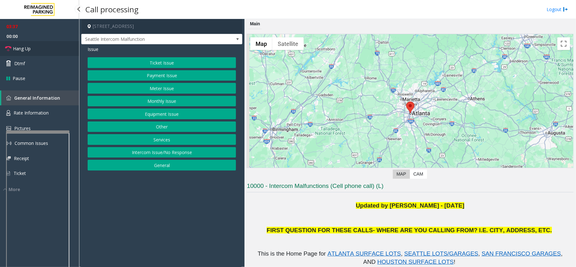
click at [45, 48] on link "Hang Up" at bounding box center [39, 48] width 79 height 15
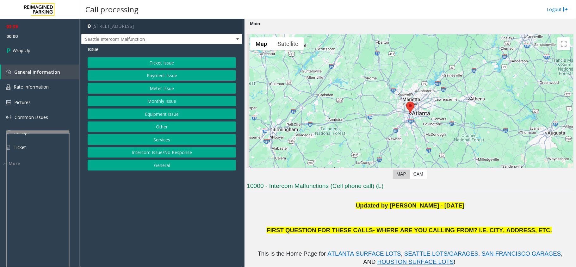
click at [175, 112] on button "Equipment Issue" at bounding box center [162, 114] width 148 height 11
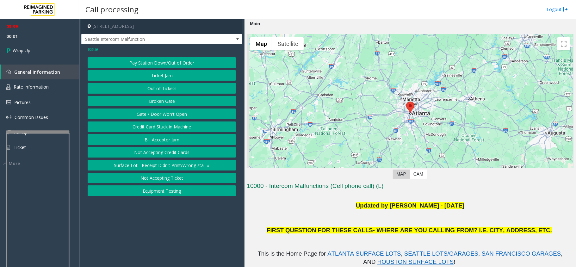
click at [173, 118] on button "Gate / Door Won't Open" at bounding box center [162, 114] width 148 height 11
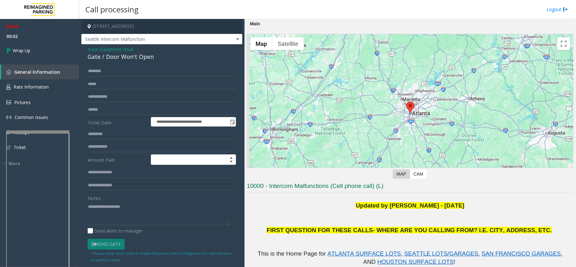
click at [161, 55] on div "Gate / Door Won't Open" at bounding box center [162, 57] width 148 height 9
drag, startPoint x: 160, startPoint y: 56, endPoint x: 82, endPoint y: 46, distance: 78.8
click at [82, 46] on div "**********" at bounding box center [161, 178] width 161 height 268
click at [181, 223] on textarea at bounding box center [159, 214] width 142 height 24
type textarea "**********"
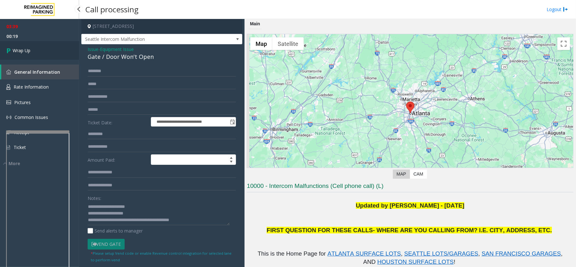
click at [25, 51] on span "Wrap Up" at bounding box center [22, 50] width 18 height 7
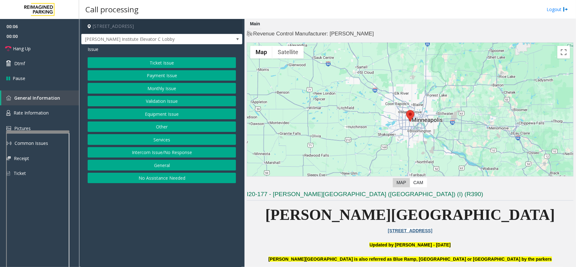
click at [176, 63] on button "Ticket Issue" at bounding box center [162, 62] width 148 height 11
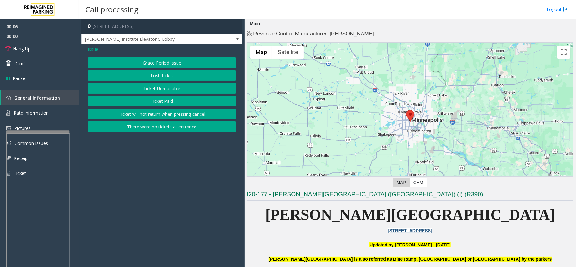
click at [164, 88] on button "Ticket Unreadable" at bounding box center [162, 88] width 148 height 11
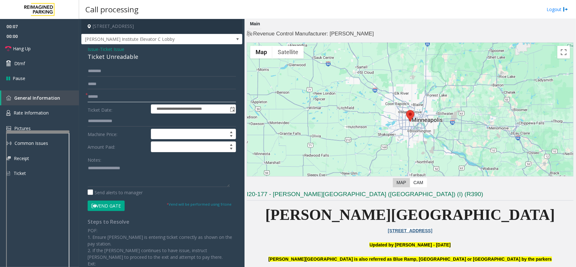
click at [105, 97] on input "text" at bounding box center [162, 96] width 148 height 11
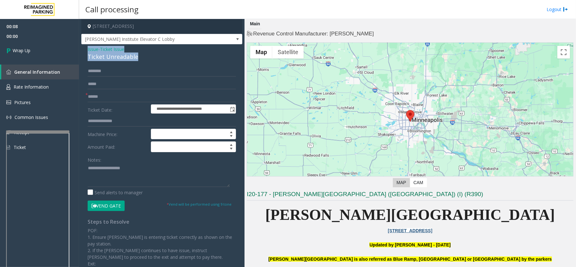
drag, startPoint x: 139, startPoint y: 58, endPoint x: 85, endPoint y: 51, distance: 54.3
click at [85, 51] on div "**********" at bounding box center [161, 185] width 161 height 282
click at [152, 175] on textarea at bounding box center [159, 175] width 142 height 24
click at [146, 180] on textarea at bounding box center [159, 175] width 142 height 24
click at [103, 183] on textarea at bounding box center [159, 175] width 142 height 24
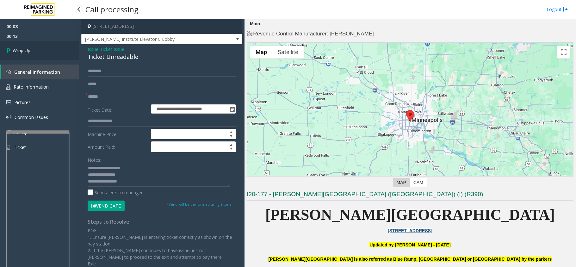
type textarea "**********"
click at [36, 53] on link "Wrap Up" at bounding box center [39, 50] width 79 height 19
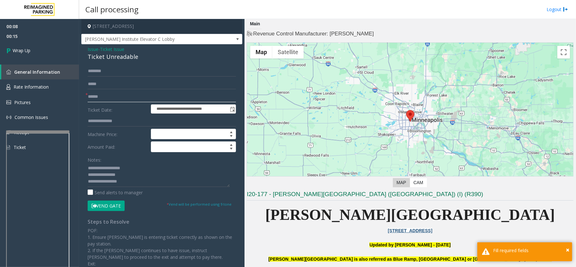
click at [99, 96] on input "text" at bounding box center [162, 96] width 148 height 11
type input "**"
click at [28, 59] on link "Wrap Up" at bounding box center [39, 50] width 79 height 19
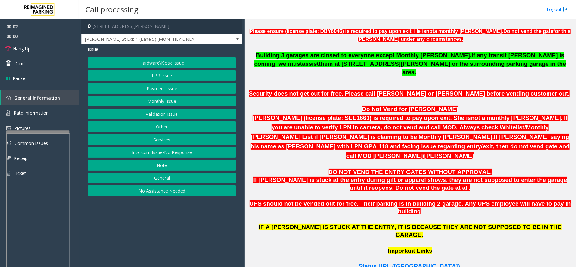
scroll to position [295, 0]
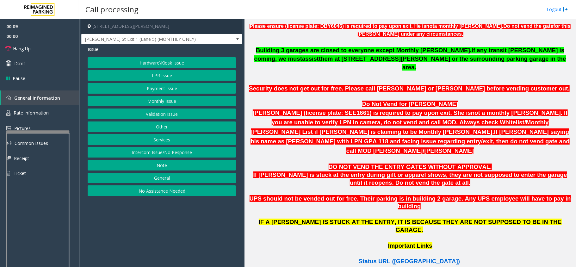
click at [420, 258] on span "Status URL (Vend Gate)" at bounding box center [409, 261] width 101 height 7
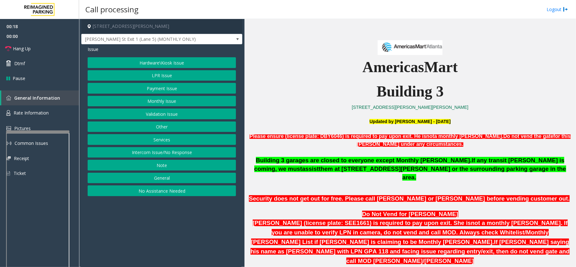
scroll to position [169, 0]
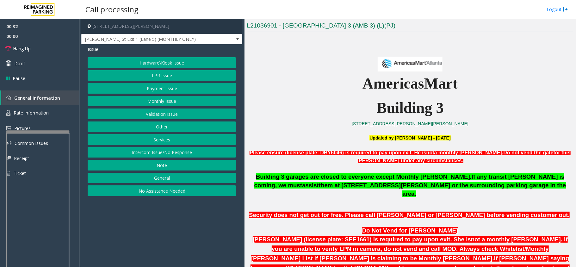
click at [161, 156] on button "Intercom Issue/No Response" at bounding box center [162, 152] width 148 height 11
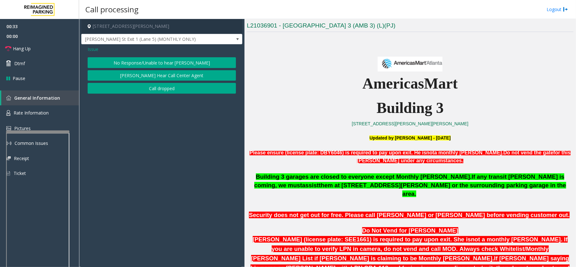
click at [192, 64] on button "No Response/Unable to hear [PERSON_NAME]" at bounding box center [162, 62] width 148 height 11
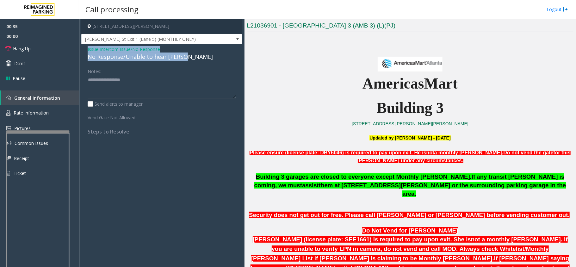
drag, startPoint x: 185, startPoint y: 57, endPoint x: 86, endPoint y: 51, distance: 99.3
click at [86, 51] on div "Issue - Intercom Issue/No Response No Response/Unable to hear [PERSON_NAME] Not…" at bounding box center [161, 92] width 161 height 97
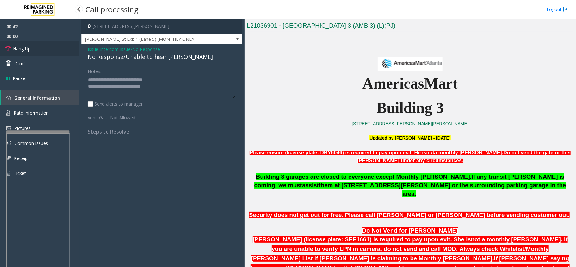
type textarea "**********"
click at [25, 48] on span "Hang Up" at bounding box center [22, 48] width 18 height 7
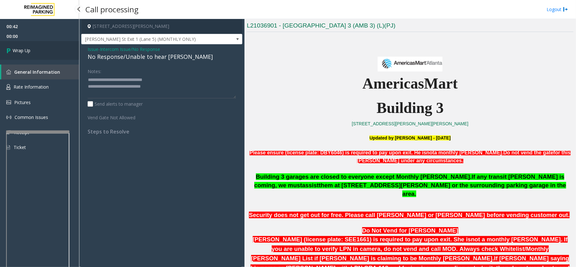
click at [25, 48] on span "Wrap Up" at bounding box center [22, 50] width 18 height 7
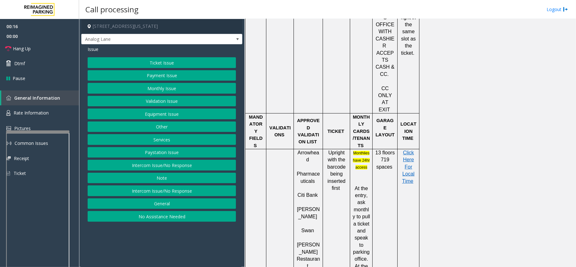
scroll to position [422, 0]
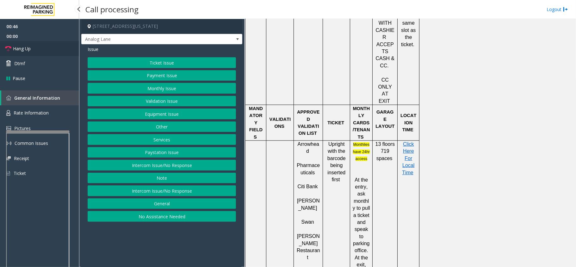
click at [41, 50] on link "Hang Up" at bounding box center [39, 48] width 79 height 15
click at [157, 113] on button "Equipment Issue" at bounding box center [162, 114] width 148 height 11
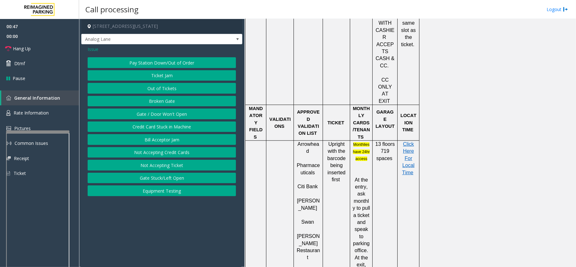
click at [148, 113] on button "Gate / Door Won't Open" at bounding box center [162, 114] width 148 height 11
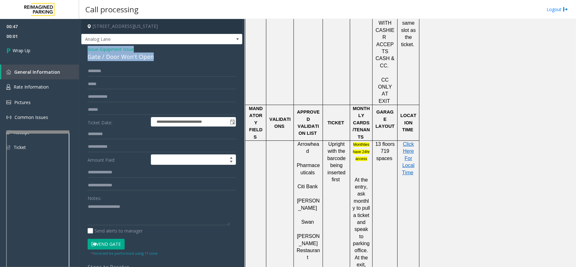
drag, startPoint x: 153, startPoint y: 56, endPoint x: 87, endPoint y: 48, distance: 66.3
click at [87, 48] on div "**********" at bounding box center [161, 198] width 161 height 308
click at [182, 221] on textarea at bounding box center [159, 214] width 142 height 24
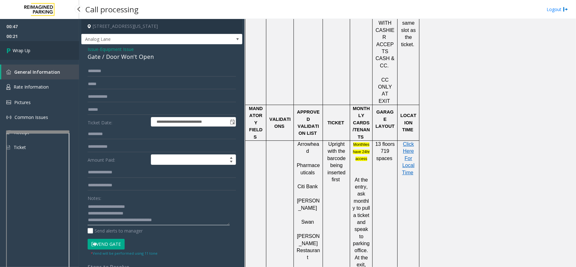
type textarea "**********"
click at [27, 51] on span "Wrap Up" at bounding box center [22, 50] width 18 height 7
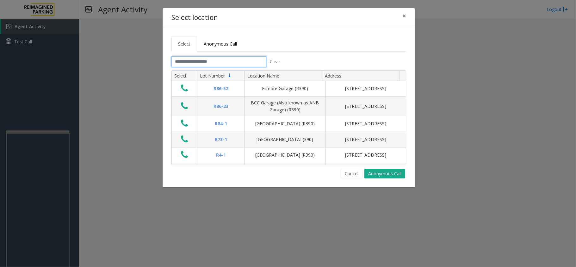
click at [196, 57] on input "text" at bounding box center [219, 61] width 95 height 11
click at [198, 62] on input "text" at bounding box center [219, 61] width 95 height 11
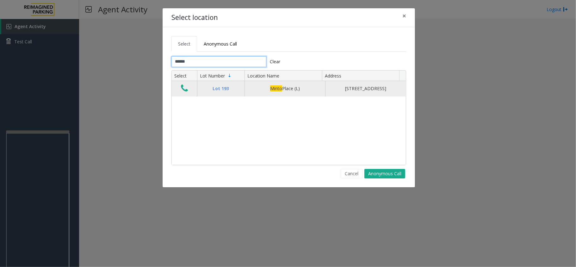
type input "*****"
click at [209, 96] on td "Lot 193" at bounding box center [220, 88] width 47 height 15
click at [187, 93] on icon "Data table" at bounding box center [184, 88] width 7 height 9
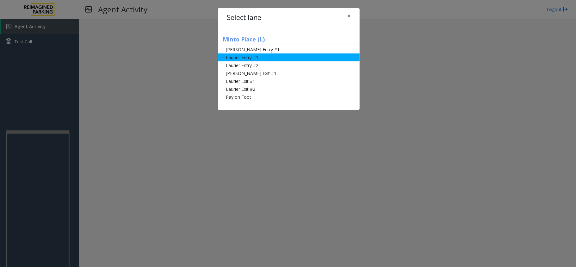
click at [293, 56] on li "Laurier Entry #1" at bounding box center [289, 57] width 142 height 8
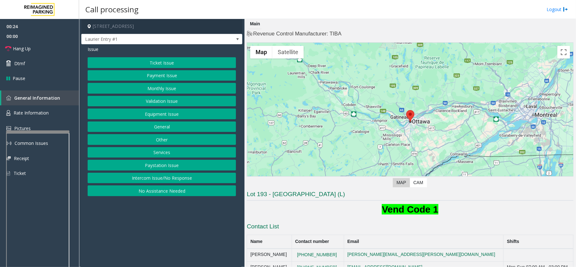
click at [168, 61] on button "Ticket Issue" at bounding box center [162, 62] width 148 height 11
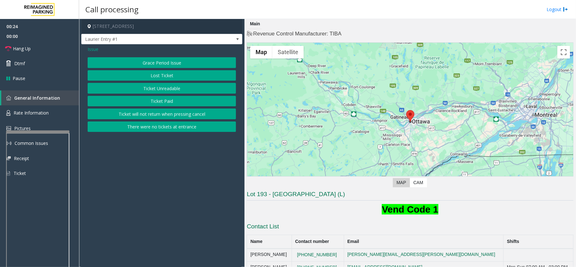
click at [172, 89] on button "Ticket Unreadable" at bounding box center [162, 88] width 148 height 11
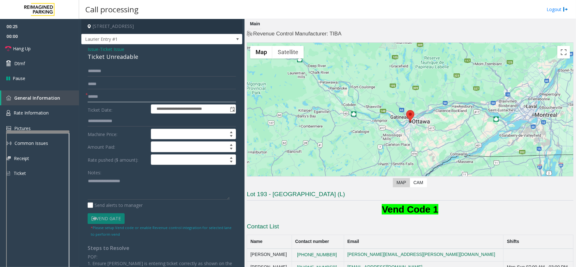
click at [97, 98] on input "text" at bounding box center [162, 96] width 148 height 11
drag, startPoint x: 138, startPoint y: 56, endPoint x: 88, endPoint y: 50, distance: 50.8
click at [88, 50] on div "Issue - Ticket Issue Ticket Unreadable" at bounding box center [162, 53] width 148 height 15
click at [150, 183] on textarea at bounding box center [159, 188] width 142 height 24
click at [162, 198] on textarea at bounding box center [159, 188] width 142 height 24
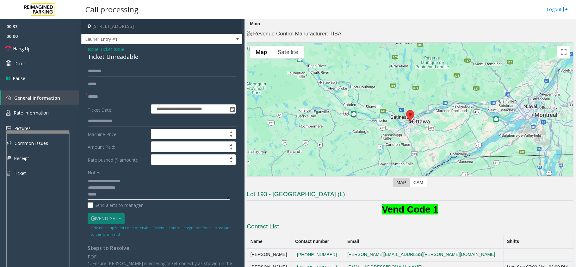
type textarea "**********"
click at [118, 94] on input "text" at bounding box center [162, 96] width 148 height 11
type input "*"
type input "*****"
click at [109, 195] on textarea at bounding box center [159, 188] width 142 height 24
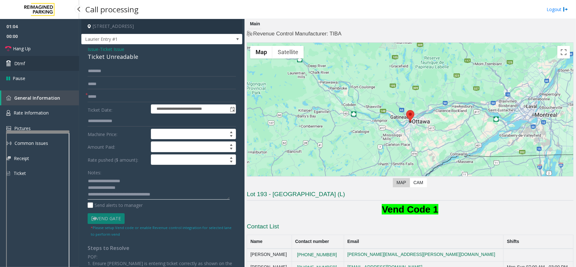
type textarea "**********"
click at [18, 64] on span "Dtmf" at bounding box center [19, 63] width 11 height 7
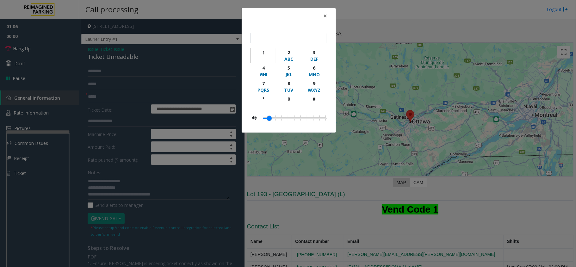
click at [267, 55] on div "1" at bounding box center [263, 52] width 17 height 7
type input "*"
click at [23, 47] on div "× * 1 2 ABC 3 DEF 4 GHI 5 JKL 6 MNO 7 PQRS 8 TUV 9 WXYZ * 0 #" at bounding box center [288, 133] width 576 height 267
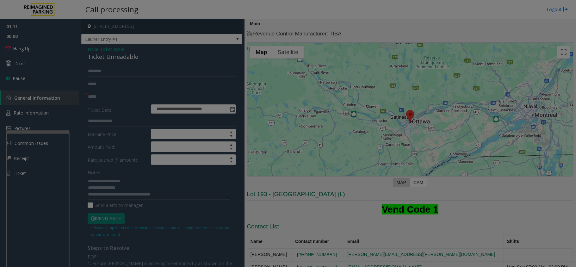
click at [24, 50] on body "**********" at bounding box center [288, 133] width 576 height 267
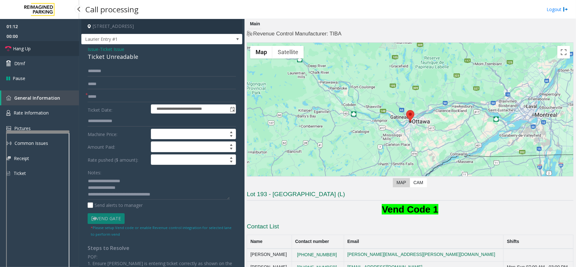
click at [24, 52] on link "Hang Up" at bounding box center [39, 48] width 79 height 15
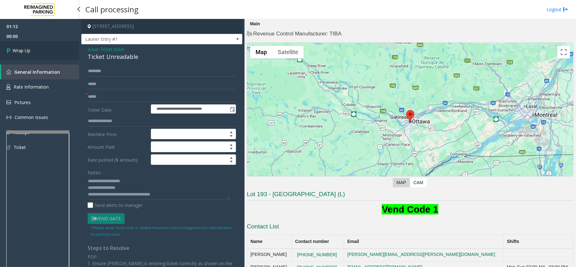
click at [27, 47] on span "Wrap Up" at bounding box center [22, 50] width 18 height 7
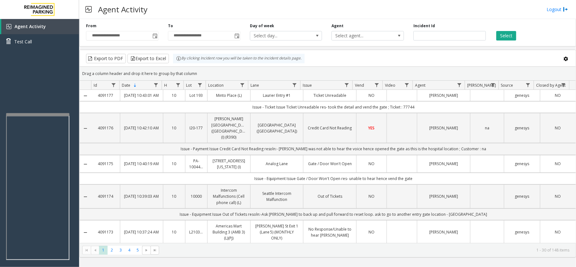
click at [40, 115] on div at bounding box center [37, 114] width 63 height 3
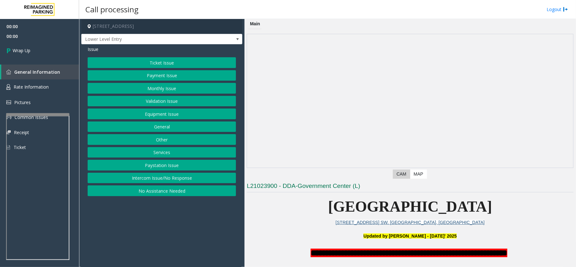
click at [161, 178] on button "Intercom Issue/No Response" at bounding box center [162, 178] width 148 height 11
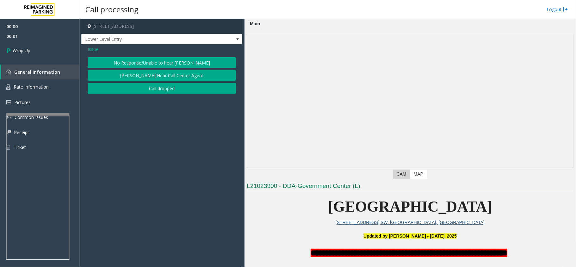
click at [171, 92] on button "Call dropped" at bounding box center [162, 88] width 148 height 11
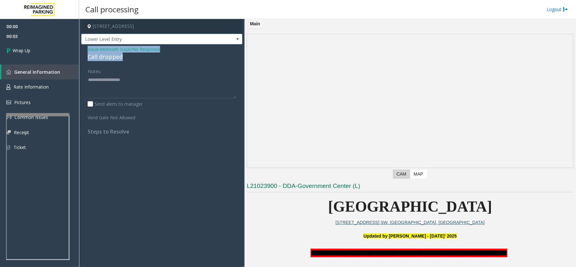
drag, startPoint x: 129, startPoint y: 58, endPoint x: 85, endPoint y: 47, distance: 46.0
click at [85, 47] on div "Issue - Intercom Issue/No Response Call dropped Notes: Send alerts to manager V…" at bounding box center [161, 92] width 161 height 97
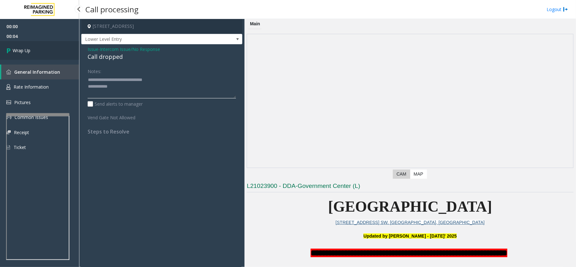
type textarea "**********"
click at [25, 45] on link "Wrap Up" at bounding box center [39, 50] width 79 height 19
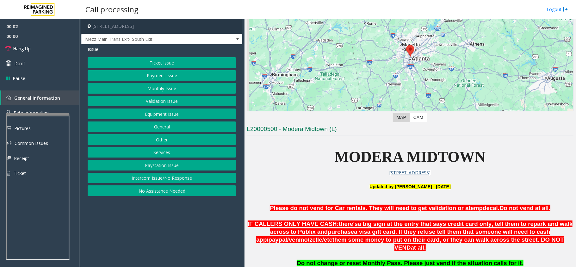
scroll to position [253, 0]
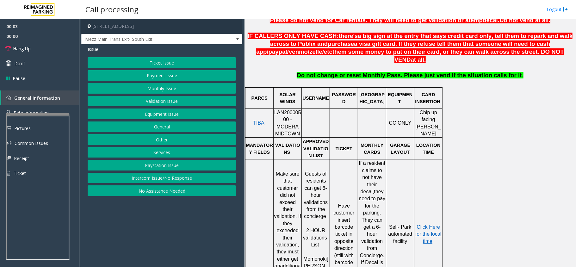
click at [286, 107] on div at bounding box center [288, 108] width 28 height 2
click at [289, 110] on span "LAN20000500 - MODERA MIDTOWN" at bounding box center [287, 123] width 27 height 27
copy span "LAN20000500"
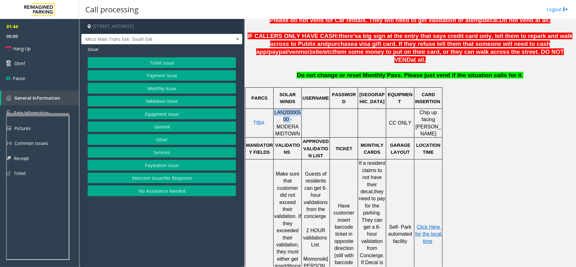
click at [181, 75] on button "Payment Issue" at bounding box center [162, 75] width 148 height 11
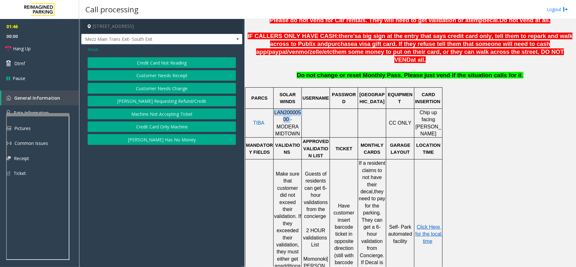
click at [176, 127] on button "Credit Card Only Machine" at bounding box center [162, 127] width 148 height 11
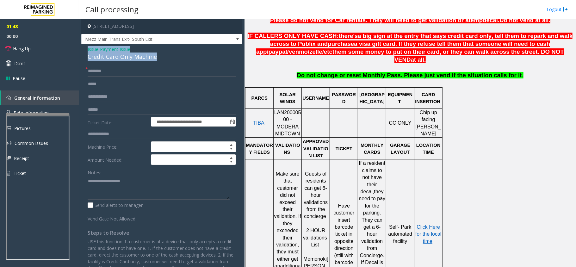
drag, startPoint x: 158, startPoint y: 59, endPoint x: 82, endPoint y: 48, distance: 76.6
click at [82, 48] on div "**********" at bounding box center [161, 187] width 161 height 287
click at [155, 188] on textarea at bounding box center [159, 188] width 142 height 24
type textarea "**********"
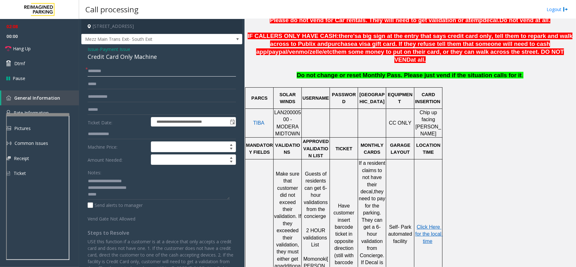
click at [138, 72] on input "text" at bounding box center [162, 71] width 148 height 11
type input "**"
click at [118, 196] on textarea at bounding box center [159, 188] width 142 height 24
click at [286, 143] on span "VALIDATIONS" at bounding box center [287, 149] width 25 height 12
click at [37, 49] on link "Hang Up" at bounding box center [39, 48] width 79 height 15
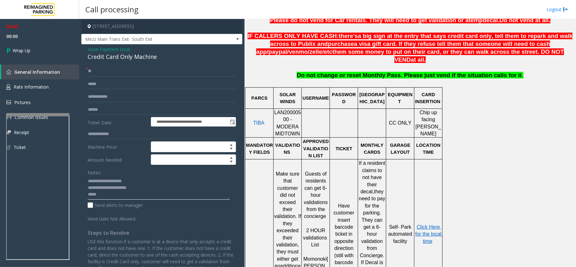
click at [109, 198] on textarea at bounding box center [159, 188] width 142 height 24
click at [155, 194] on textarea at bounding box center [159, 188] width 142 height 24
click at [142, 194] on textarea at bounding box center [159, 188] width 142 height 24
type textarea "**********"
click at [26, 53] on span "Wrap Up" at bounding box center [22, 50] width 18 height 7
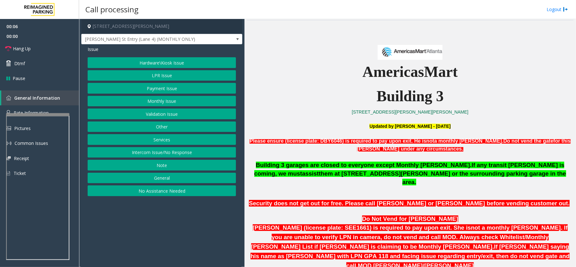
scroll to position [169, 0]
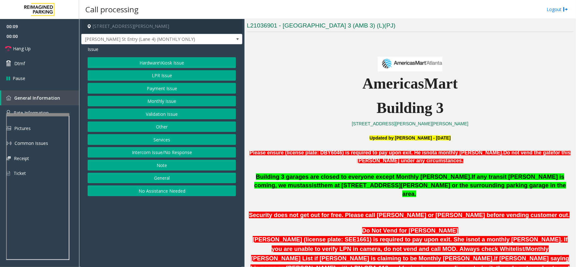
click at [175, 155] on button "Intercom Issue/No Response" at bounding box center [162, 152] width 148 height 11
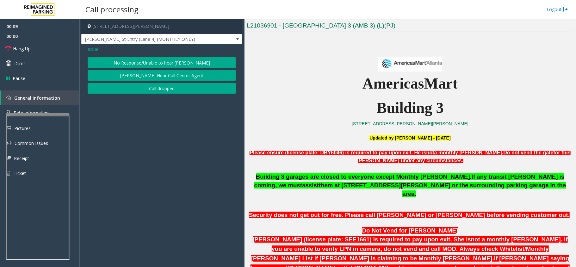
click at [180, 62] on button "No Response/Unable to hear [PERSON_NAME]" at bounding box center [162, 62] width 148 height 11
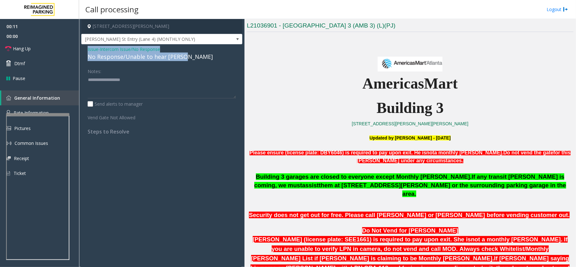
drag, startPoint x: 188, startPoint y: 58, endPoint x: 88, endPoint y: 48, distance: 100.5
click at [88, 48] on div "Issue - Intercom Issue/No Response No Response/Unable to hear [PERSON_NAME]" at bounding box center [162, 53] width 148 height 15
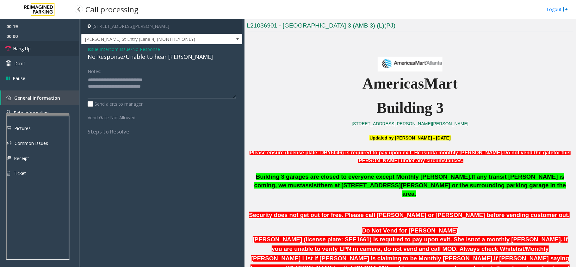
type textarea "**********"
click at [32, 51] on link "Hang Up" at bounding box center [39, 48] width 79 height 15
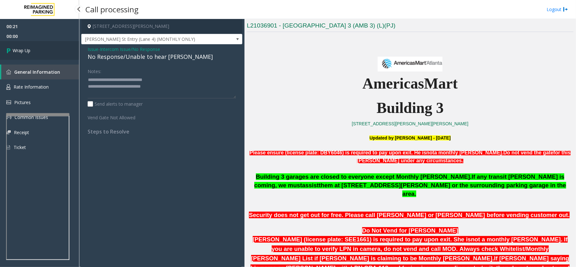
click at [32, 51] on link "Wrap Up" at bounding box center [39, 50] width 79 height 19
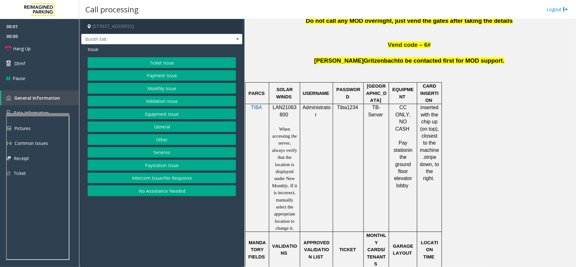
scroll to position [380, 0]
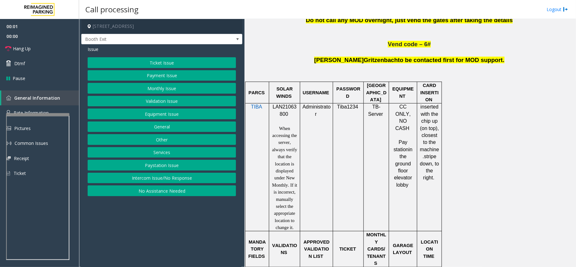
click at [289, 104] on span "LAN21063800" at bounding box center [285, 110] width 24 height 12
copy p "LAN21063800"
click at [163, 102] on button "Validation Issue" at bounding box center [162, 101] width 148 height 11
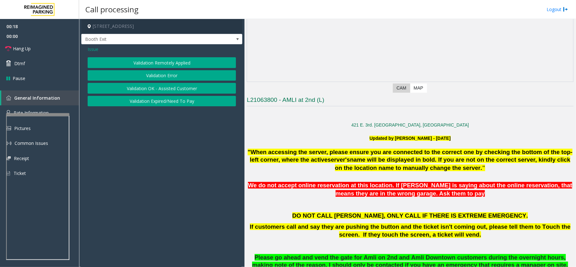
scroll to position [0, 0]
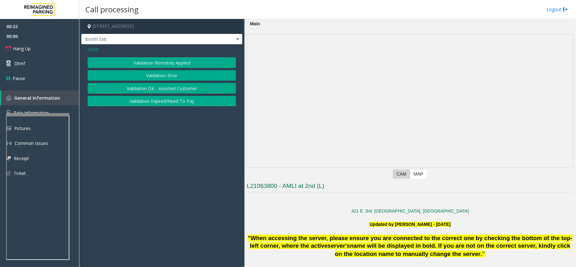
click at [169, 75] on button "Validation Error" at bounding box center [162, 75] width 148 height 11
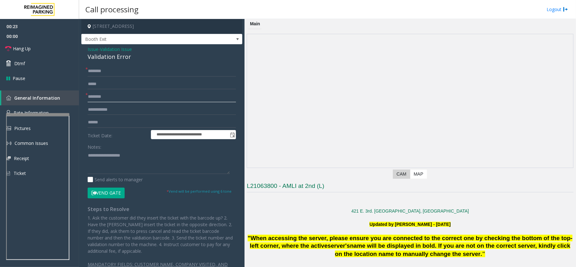
click at [105, 101] on input "text" at bounding box center [162, 96] width 148 height 11
type input "*****"
click at [107, 68] on input "text" at bounding box center [162, 71] width 148 height 11
click at [140, 72] on input "text" at bounding box center [162, 71] width 148 height 11
type input "*****"
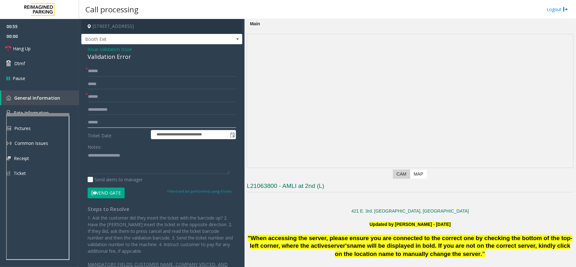
click at [99, 122] on input "text" at bounding box center [162, 122] width 148 height 11
type input "*******"
click at [116, 124] on input "*******" at bounding box center [162, 122] width 148 height 11
click at [112, 154] on textarea at bounding box center [159, 162] width 142 height 24
drag, startPoint x: 132, startPoint y: 61, endPoint x: 84, endPoint y: 49, distance: 49.4
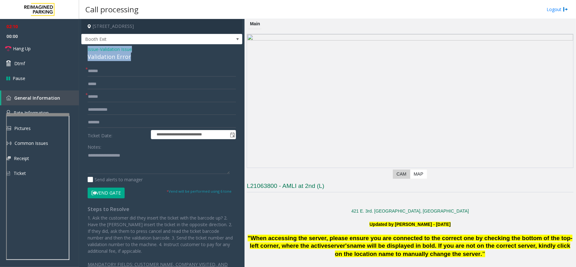
click at [84, 49] on div "**********" at bounding box center [161, 165] width 161 height 243
click at [135, 165] on textarea at bounding box center [159, 162] width 142 height 24
click at [123, 123] on input "*******" at bounding box center [162, 122] width 148 height 11
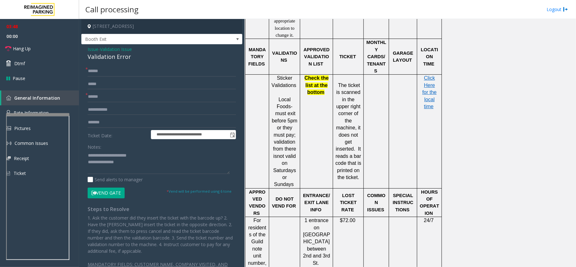
scroll to position [591, 0]
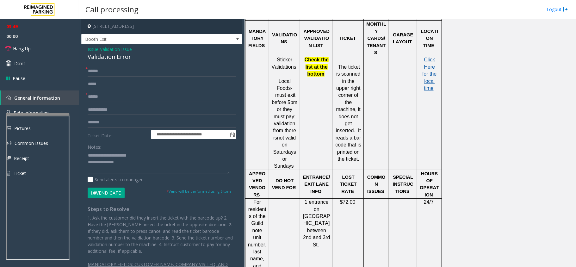
click at [431, 57] on span "Click Here for the local time" at bounding box center [430, 74] width 14 height 34
click at [146, 166] on textarea at bounding box center [159, 162] width 142 height 24
click at [98, 169] on textarea at bounding box center [159, 162] width 142 height 24
click at [115, 193] on button "Vend Gate" at bounding box center [106, 193] width 37 height 11
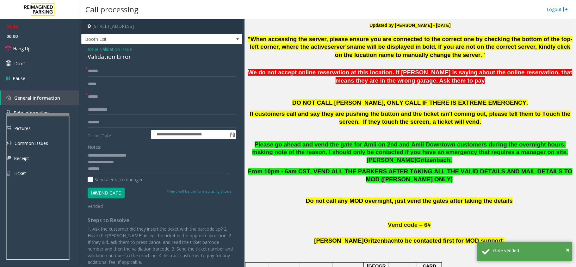
scroll to position [136, 0]
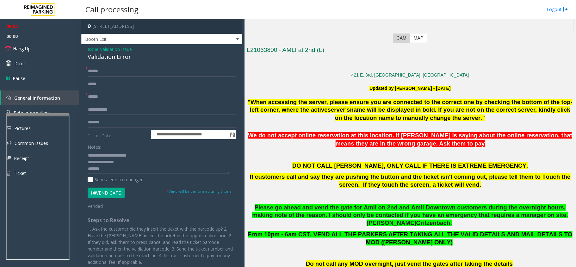
click at [118, 166] on textarea at bounding box center [159, 162] width 142 height 24
click at [45, 51] on link "Hang Up" at bounding box center [39, 48] width 79 height 15
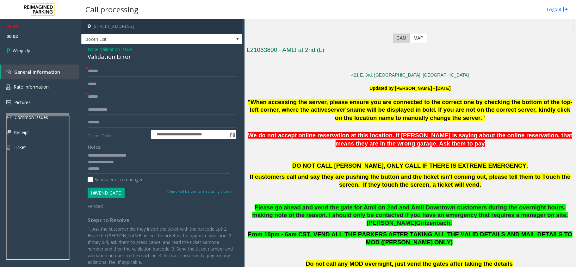
click at [130, 167] on textarea at bounding box center [159, 162] width 142 height 24
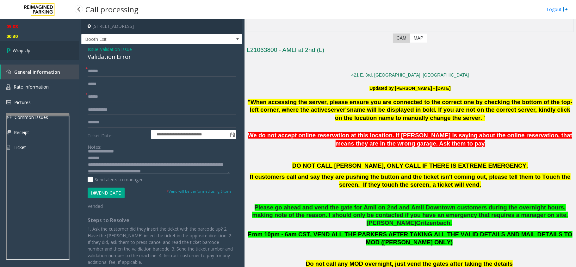
type textarea "**********"
click at [31, 47] on link "Wrap Up" at bounding box center [39, 50] width 79 height 19
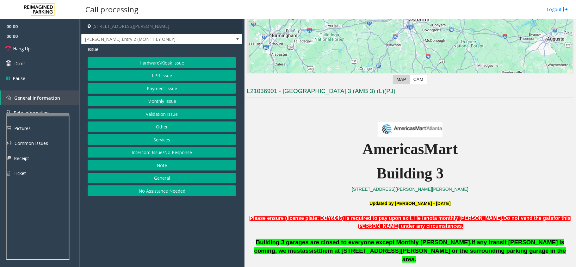
scroll to position [295, 0]
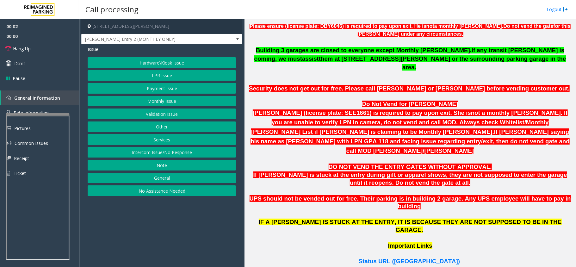
click at [176, 157] on button "Intercom Issue/No Response" at bounding box center [162, 152] width 148 height 11
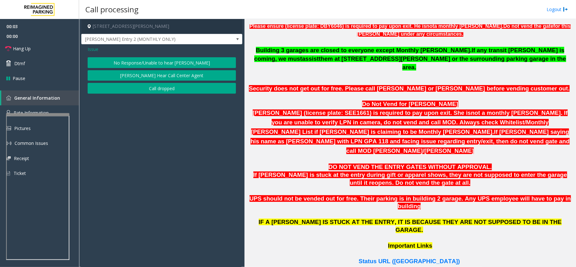
click at [186, 60] on button "No Response/Unable to hear [PERSON_NAME]" at bounding box center [162, 62] width 148 height 11
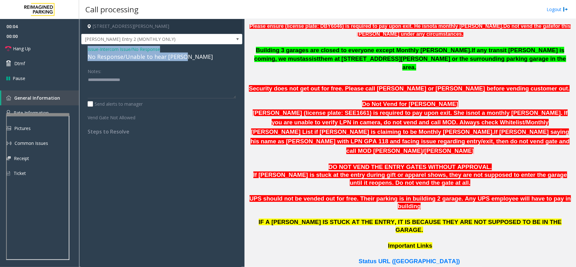
drag, startPoint x: 185, startPoint y: 57, endPoint x: 84, endPoint y: 49, distance: 101.3
click at [84, 49] on div "Issue - Intercom Issue/No Response No Response/Unable to hear [PERSON_NAME] Not…" at bounding box center [161, 92] width 161 height 97
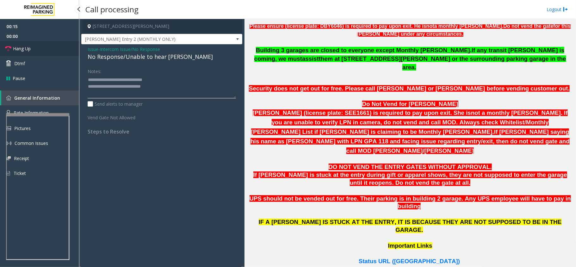
type textarea "**********"
click at [44, 50] on link "Hang Up" at bounding box center [39, 48] width 79 height 15
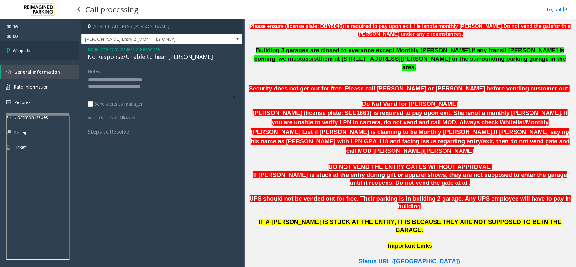
click at [44, 50] on link "Wrap Up" at bounding box center [39, 50] width 79 height 19
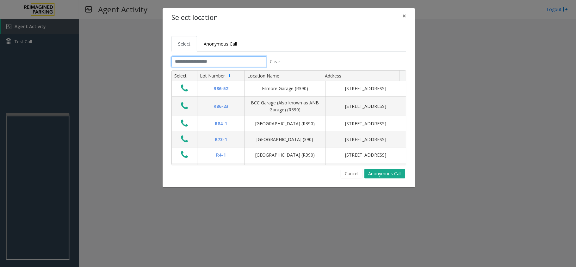
click at [209, 65] on input "text" at bounding box center [219, 61] width 95 height 11
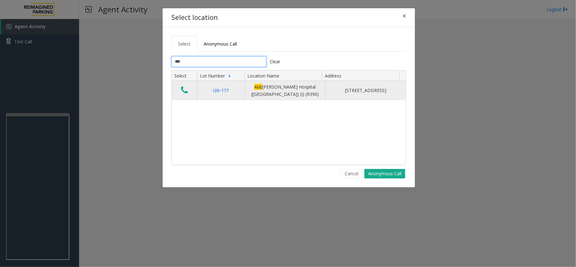
type input "***"
click at [187, 91] on icon "Data table" at bounding box center [184, 90] width 7 height 9
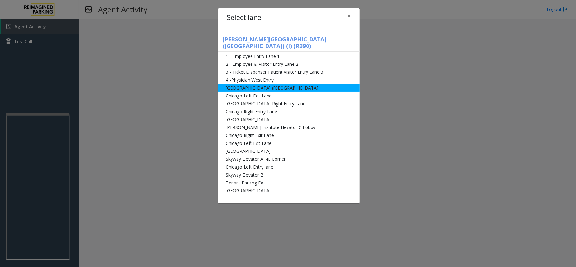
click at [280, 84] on li "[GEOGRAPHIC_DATA] ([GEOGRAPHIC_DATA])" at bounding box center [289, 88] width 142 height 8
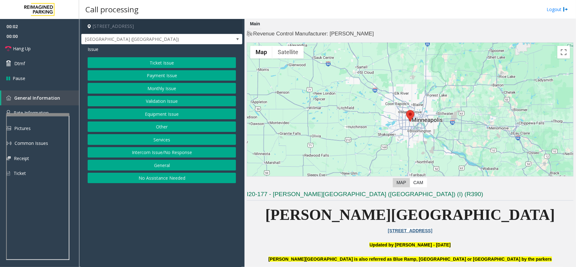
click at [168, 64] on button "Ticket Issue" at bounding box center [162, 62] width 148 height 11
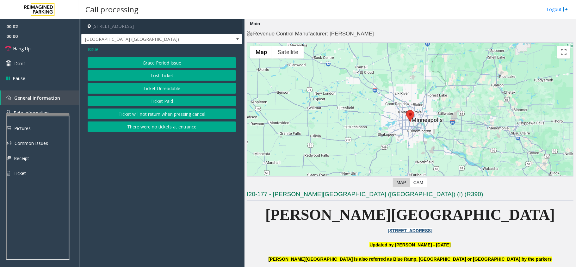
click at [170, 88] on button "Ticket Unreadable" at bounding box center [162, 88] width 148 height 11
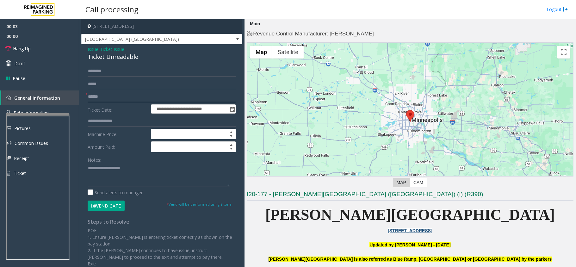
click at [117, 100] on input "text" at bounding box center [162, 96] width 148 height 11
drag, startPoint x: 140, startPoint y: 57, endPoint x: 87, endPoint y: 49, distance: 52.8
click at [87, 49] on div "**********" at bounding box center [161, 185] width 161 height 282
click at [130, 175] on textarea at bounding box center [159, 175] width 142 height 24
click at [132, 177] on textarea at bounding box center [159, 175] width 142 height 24
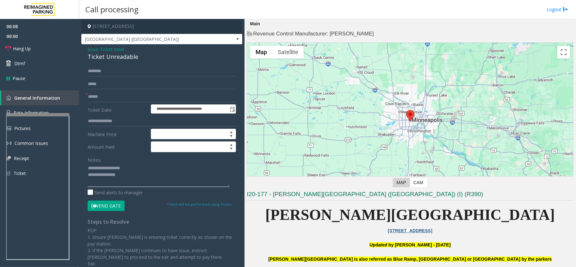
type textarea "**********"
click at [104, 98] on input "text" at bounding box center [162, 96] width 148 height 11
type input "*********"
click at [139, 176] on textarea at bounding box center [159, 175] width 142 height 24
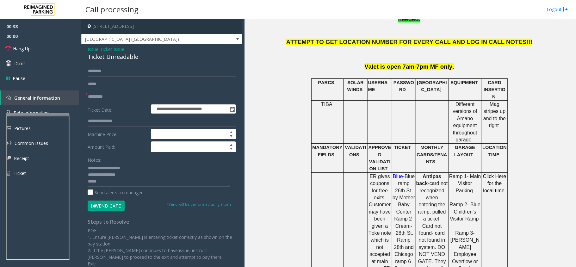
scroll to position [295, 0]
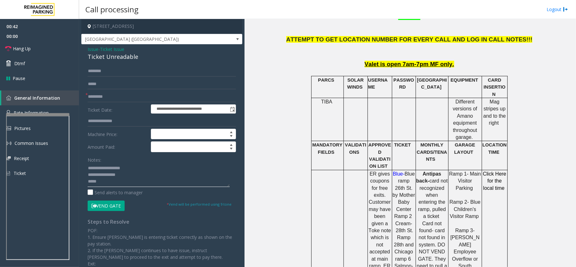
click at [111, 181] on textarea at bounding box center [159, 175] width 142 height 24
click at [114, 205] on button "Vend Gate" at bounding box center [106, 206] width 37 height 11
click at [159, 181] on textarea at bounding box center [159, 175] width 142 height 24
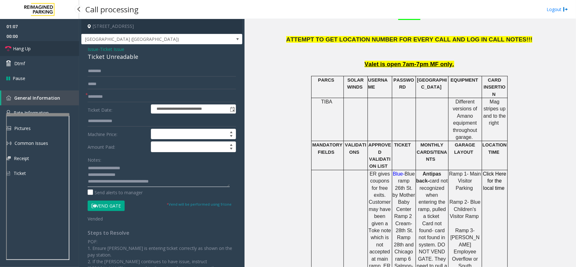
type textarea "**********"
click at [25, 47] on span "Hang Up" at bounding box center [22, 48] width 18 height 7
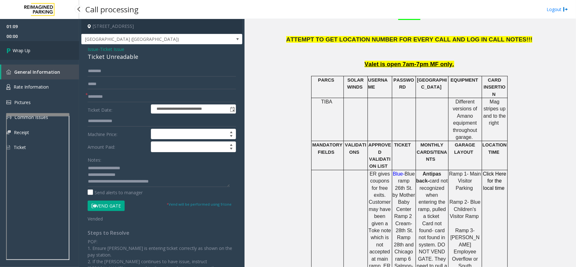
click at [25, 47] on span "Wrap Up" at bounding box center [22, 50] width 18 height 7
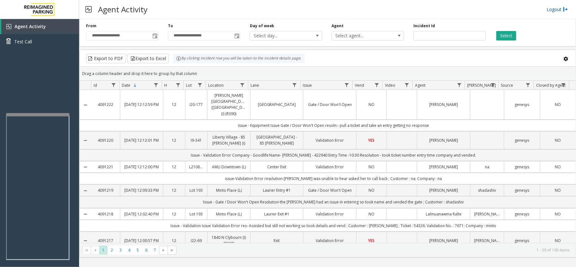
click at [556, 6] on link "Logout" at bounding box center [558, 9] width 22 height 7
